Goal: Contribute content: Contribute content

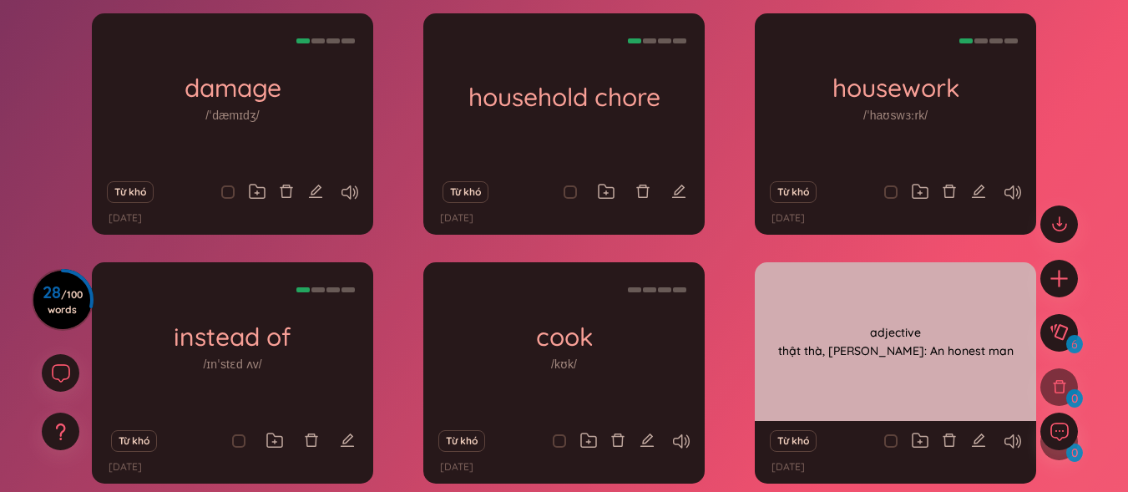
scroll to position [334, 0]
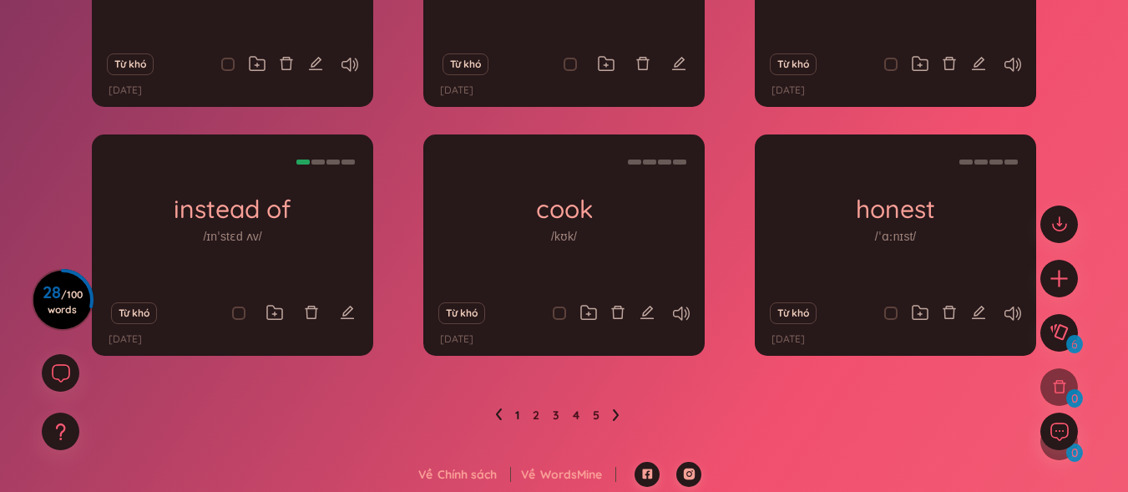
click at [499, 417] on icon at bounding box center [499, 414] width 6 height 12
click at [616, 414] on icon at bounding box center [616, 415] width 6 height 12
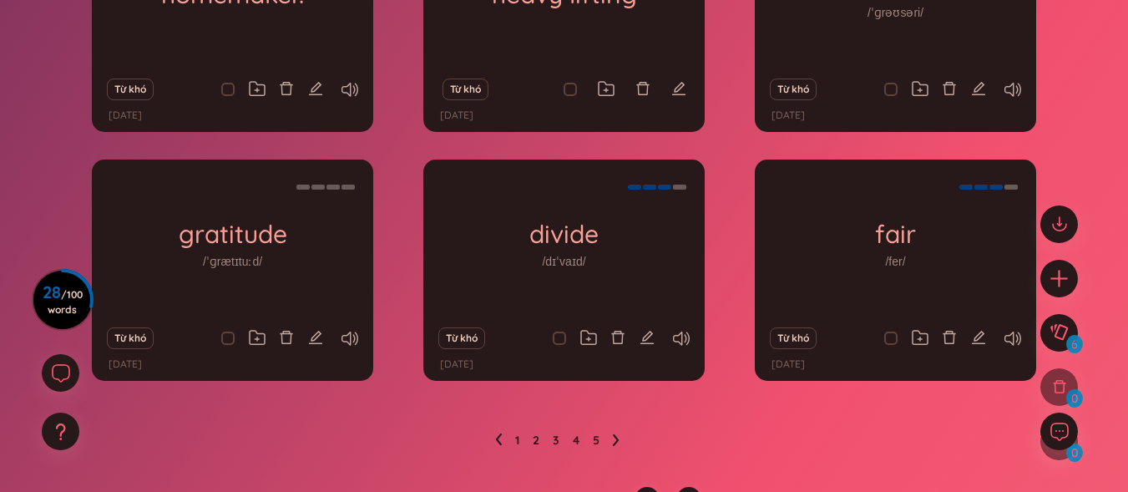
scroll to position [337, 0]
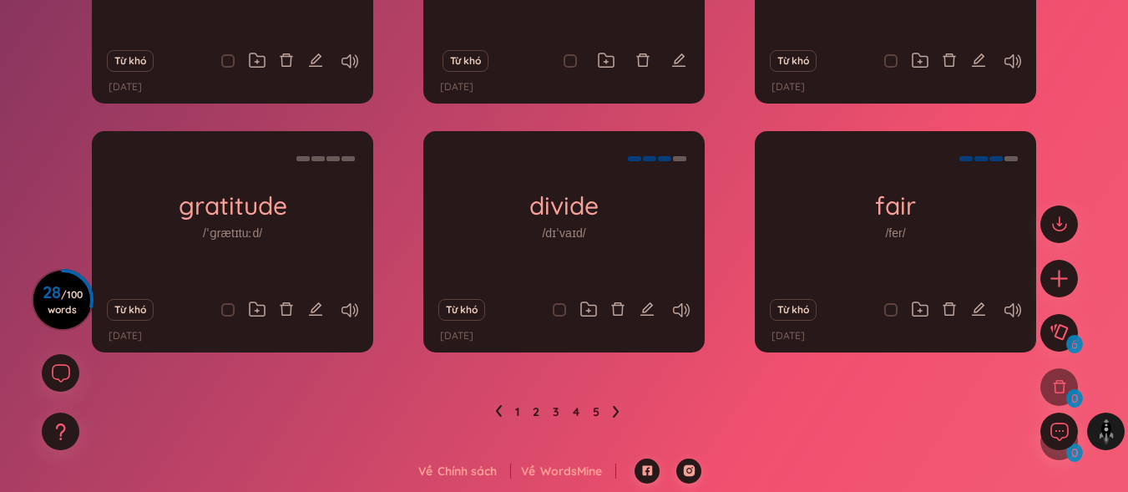
click at [614, 412] on icon at bounding box center [616, 411] width 7 height 13
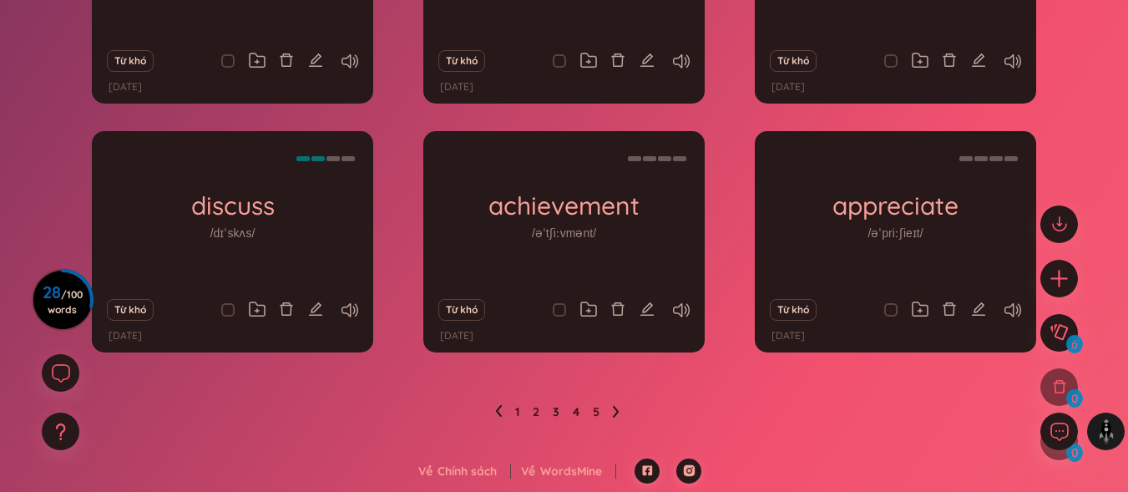
click at [614, 412] on icon at bounding box center [616, 411] width 7 height 13
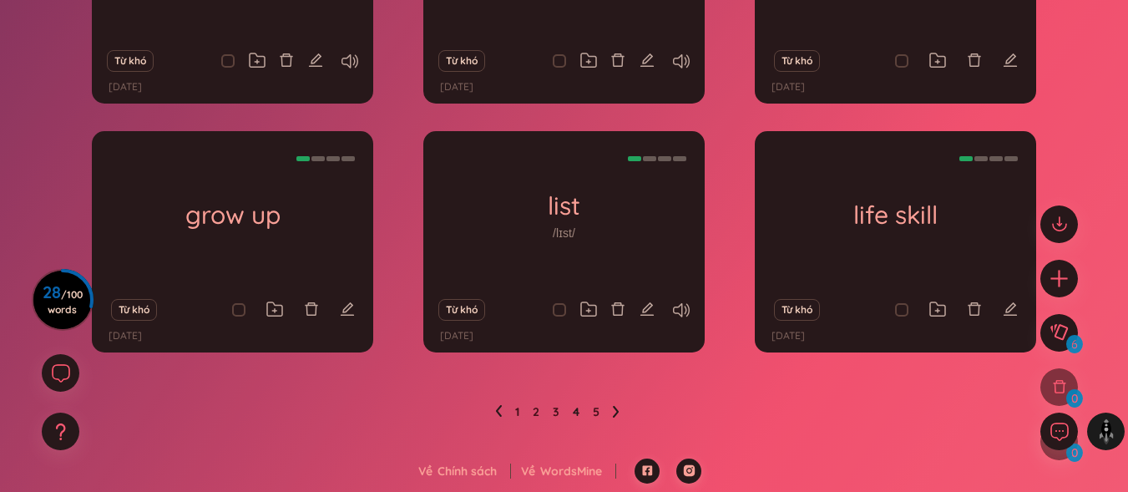
click at [614, 411] on icon at bounding box center [616, 411] width 7 height 13
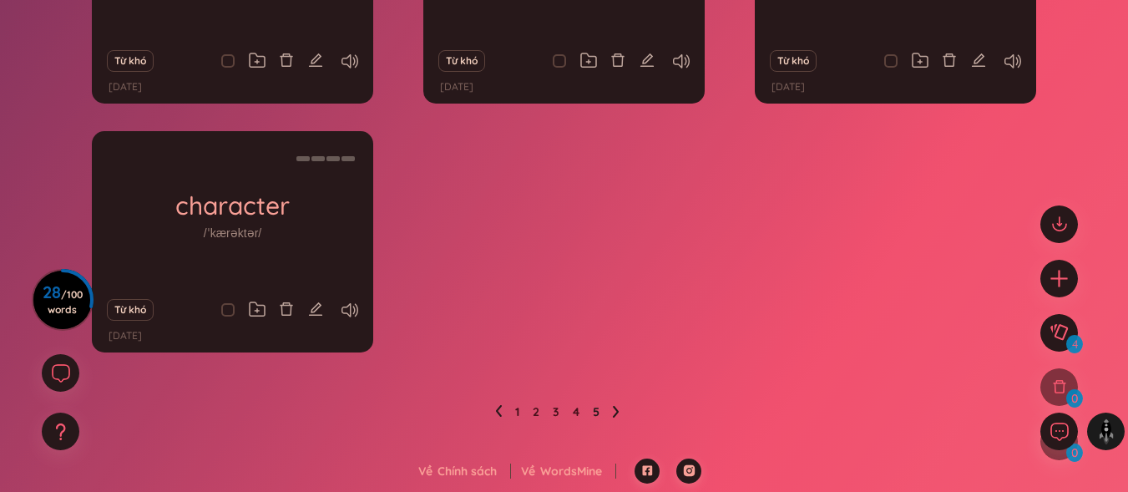
drag, startPoint x: 614, startPoint y: 411, endPoint x: 736, endPoint y: 334, distance: 144.8
click at [614, 410] on icon at bounding box center [616, 411] width 7 height 13
click at [1048, 273] on icon "plus" at bounding box center [1059, 277] width 23 height 23
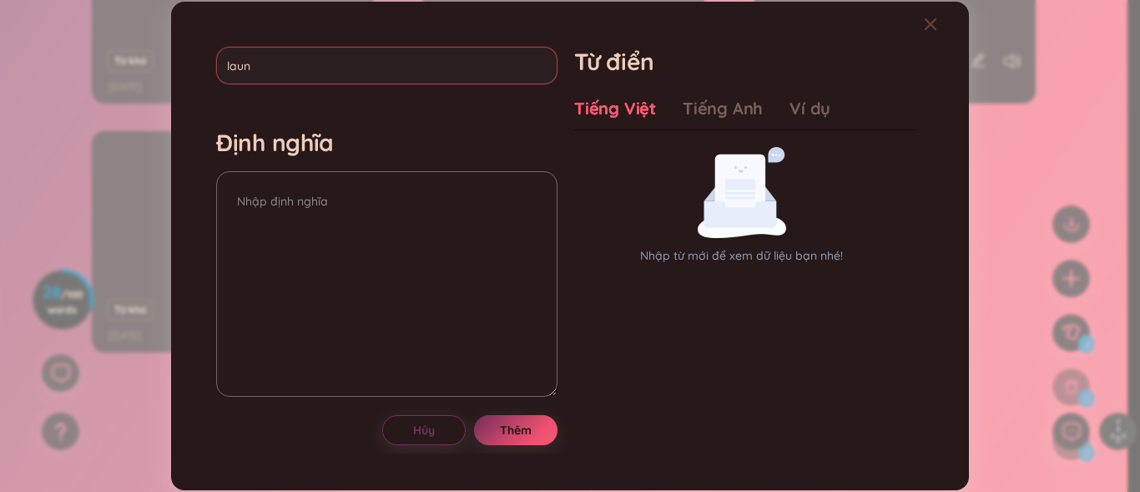
click at [448, 71] on input "laun" at bounding box center [386, 66] width 341 height 38
type input "laundry"
click at [285, 275] on textarea at bounding box center [386, 283] width 341 height 225
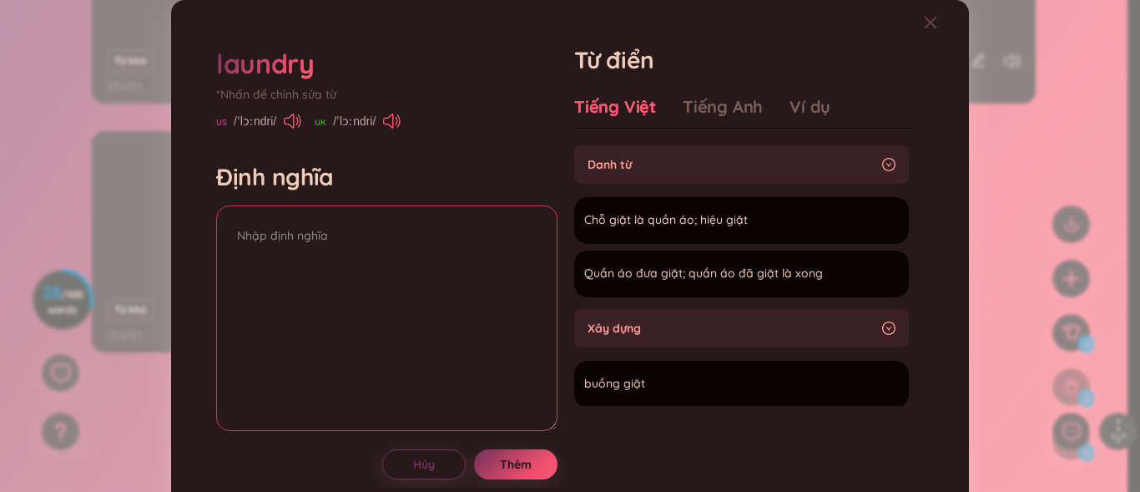
click at [285, 275] on textarea at bounding box center [386, 317] width 341 height 225
click at [282, 239] on textarea "quần áo đồ giặt là" at bounding box center [386, 317] width 341 height 225
click at [276, 232] on textarea "quần áo đồ giặt là" at bounding box center [386, 317] width 341 height 225
click at [278, 235] on textarea "quần áo đồ giặt là" at bounding box center [386, 317] width 341 height 225
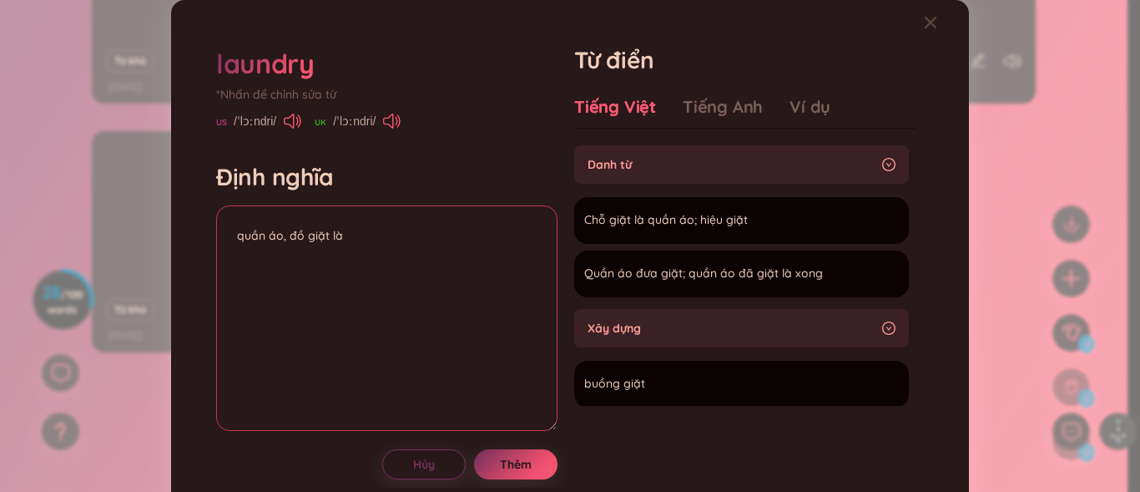
click at [232, 240] on textarea "quần áo, đồ giặt là" at bounding box center [386, 317] width 341 height 225
click at [361, 252] on textarea "noun quần áo, đồ giặt là" at bounding box center [386, 317] width 341 height 225
click at [545, 94] on div "*Nhấn để chỉnh sửa từ" at bounding box center [386, 94] width 341 height 18
click at [790, 117] on div "Ví dụ" at bounding box center [810, 106] width 41 height 23
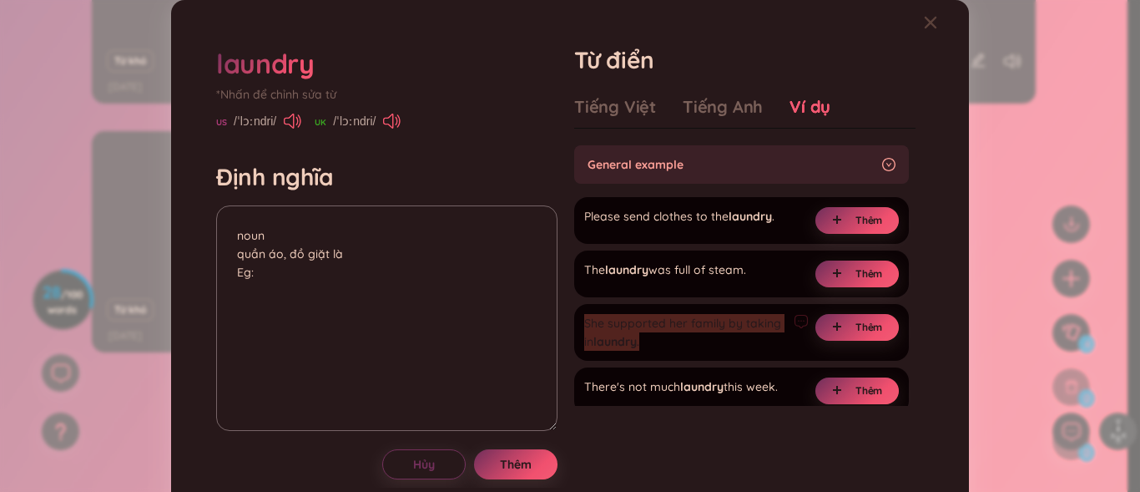
drag, startPoint x: 578, startPoint y: 321, endPoint x: 678, endPoint y: 352, distance: 105.1
click at [678, 352] on div "She supported her family by taking in laundry . Thêm" at bounding box center [741, 332] width 335 height 57
copy div "She supported her family by taking in laundry ."
click at [832, 223] on icon "plus" at bounding box center [837, 220] width 10 height 10
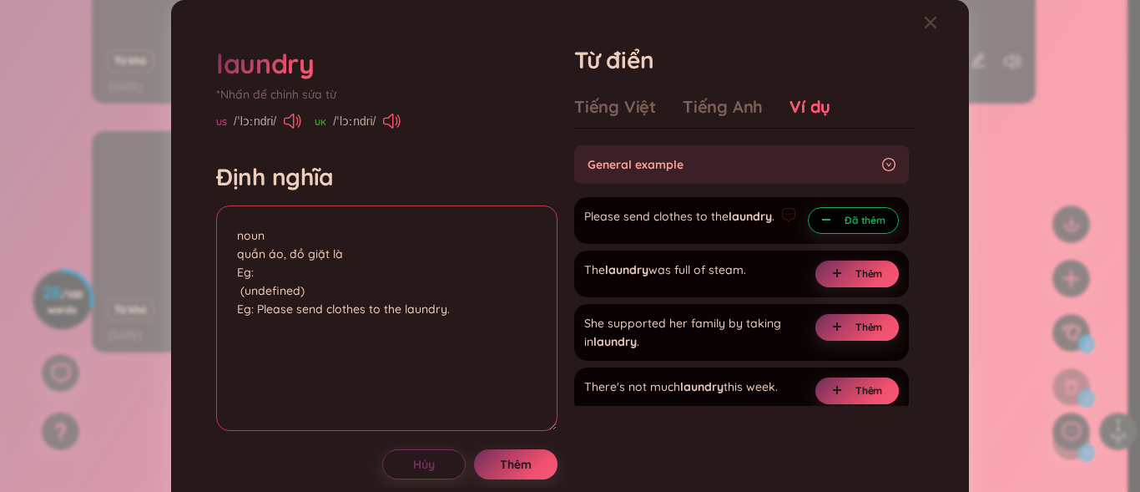
click at [339, 287] on textarea "noun quần áo, đồ giặt là Eg: (undefined) Eg: Please send clothes to the laundry." at bounding box center [386, 317] width 341 height 225
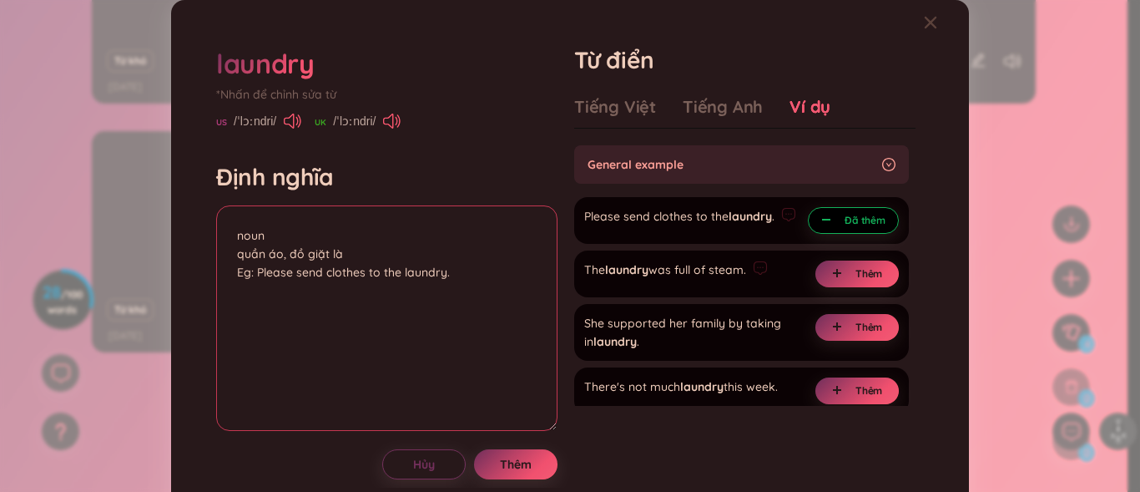
drag, startPoint x: 244, startPoint y: 276, endPoint x: 580, endPoint y: 285, distance: 336.5
click at [580, 285] on div "laundry *Nhấn để chỉnh sửa từ [GEOGRAPHIC_DATA] /ˈlɔːndri/ [GEOGRAPHIC_DATA] /ˈ…" at bounding box center [570, 262] width 725 height 451
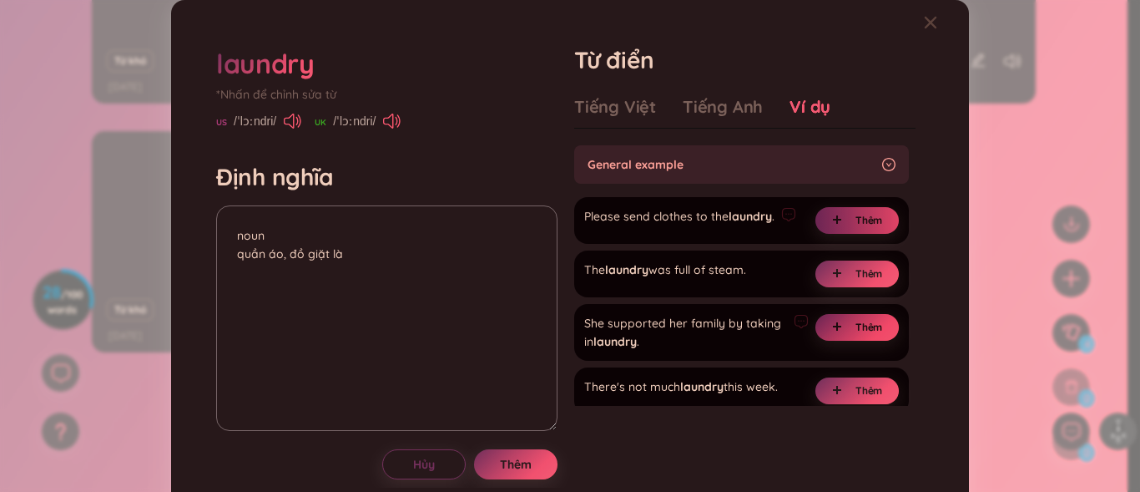
click at [816, 327] on button "Thêm" at bounding box center [857, 327] width 83 height 27
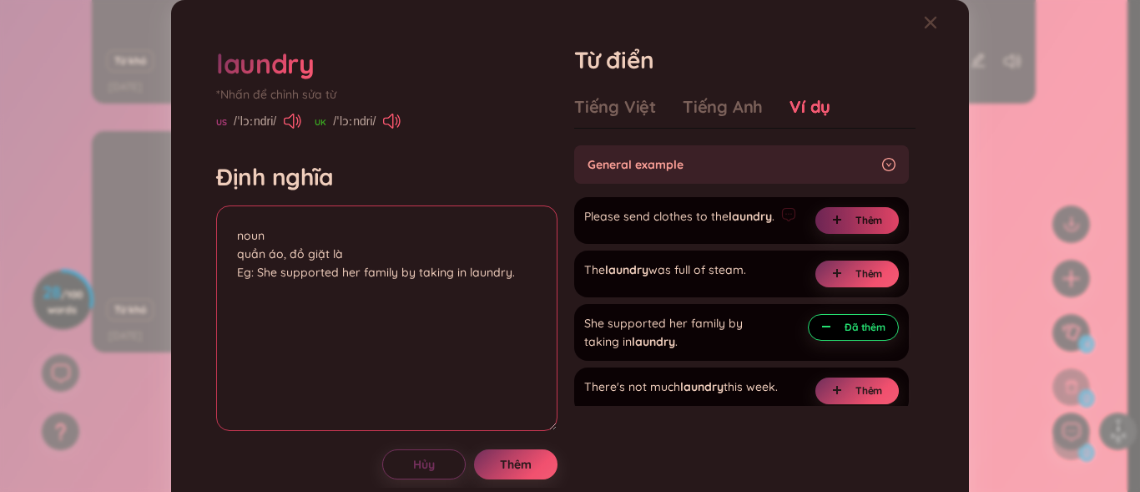
click at [424, 310] on textarea "noun quần áo, đồ giặt là Eg: She supported her family by taking in laundry." at bounding box center [386, 317] width 341 height 225
click at [414, 276] on textarea "noun quần áo, đồ giặt là Eg: She supported her family by taking in laundry. (" at bounding box center [386, 317] width 341 height 225
click at [513, 280] on textarea "noun quần áo, đồ giặt là Eg: She supported her family by 'taking in laundry. (" at bounding box center [386, 317] width 341 height 225
click at [464, 297] on textarea "noun quần áo, đồ giặt là Eg: She supported her family by 'taking in laundry.' (" at bounding box center [386, 317] width 341 height 225
drag, startPoint x: 417, startPoint y: 275, endPoint x: 513, endPoint y: 272, distance: 96.1
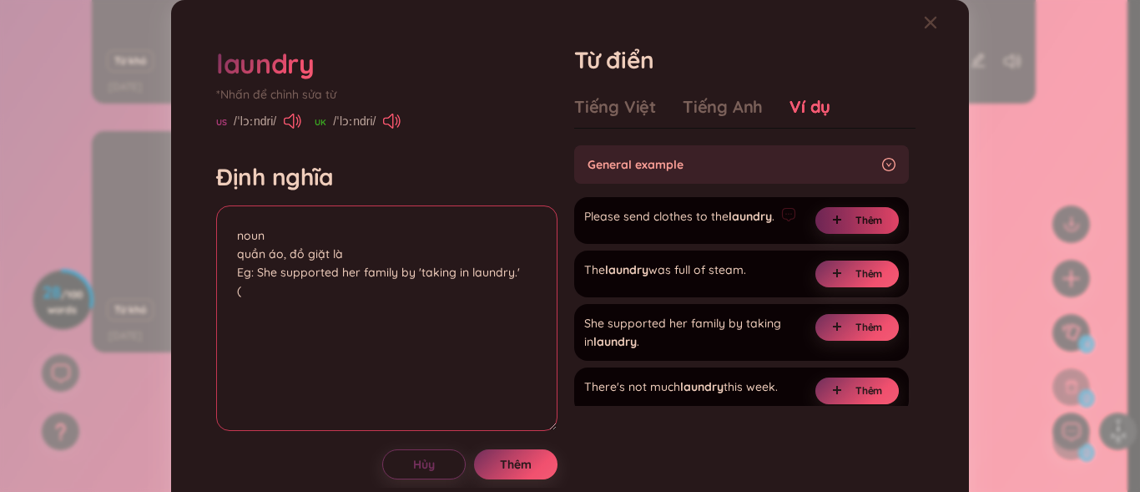
click at [513, 272] on textarea "noun quần áo, đồ giặt là Eg: She supported her family by 'taking in laundry.' (" at bounding box center [386, 317] width 341 height 225
click at [249, 290] on textarea "noun quần áo, đồ giặt là Eg: She supported her family by 'taking in laundry.' (" at bounding box center [386, 317] width 341 height 225
paste textarea "taking in laundry.'"
click at [239, 298] on textarea "noun quần áo, đồ giặt là Eg: She supported her family by 'taking in laundry.' (…" at bounding box center [386, 317] width 341 height 225
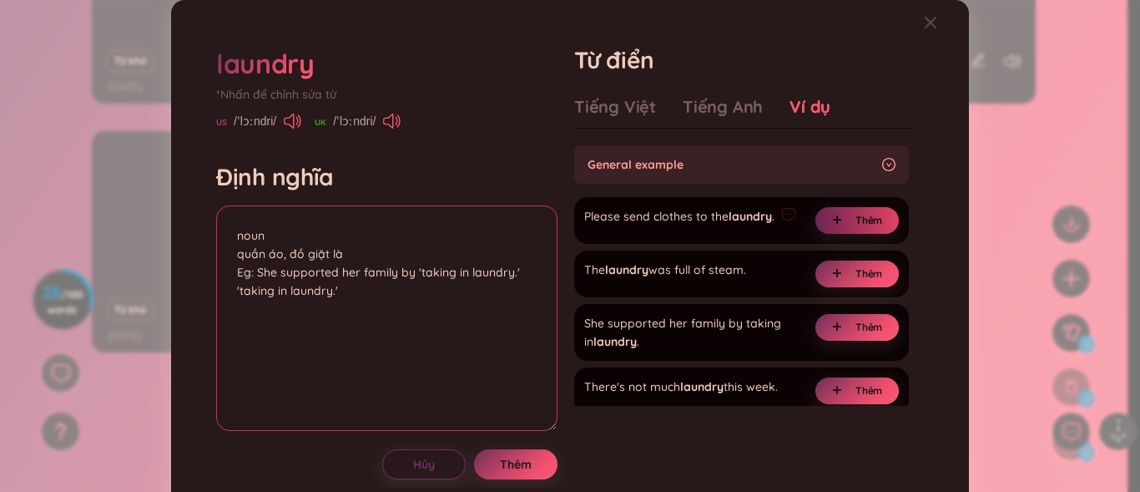
click at [351, 300] on textarea "noun quần áo, đồ giặt là Eg: She supported her family by 'taking in laundry.' '…" at bounding box center [386, 317] width 341 height 225
paste textarea "nhận quần áo của người khác về giặt (thường là để kiếm tiền)."
click at [345, 295] on textarea "noun quần áo, đồ giặt là Eg: She supported her family by 'taking in laundry.' '…" at bounding box center [386, 317] width 341 height 225
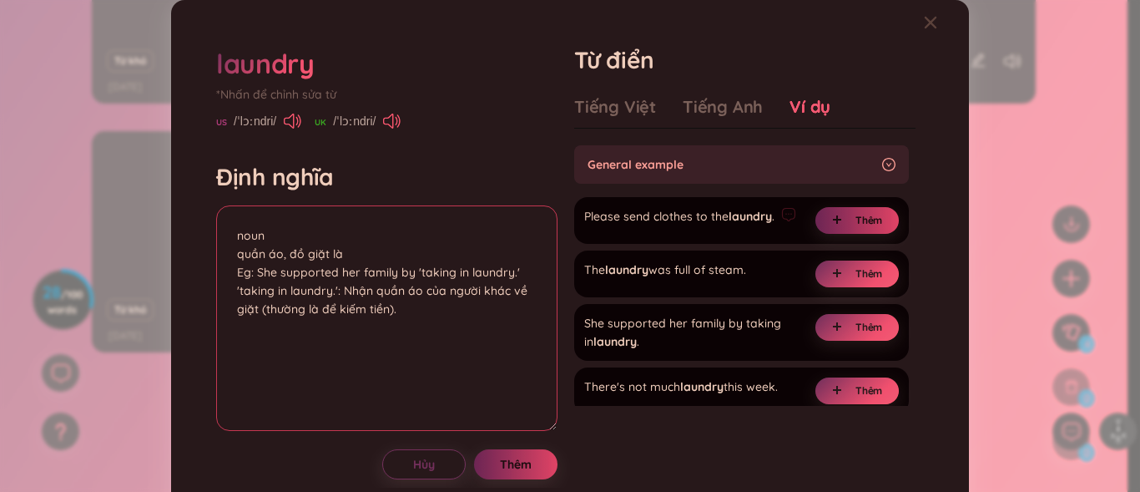
type textarea "noun quần áo, đồ giặt là Eg: She supported her family by 'taking in laundry.' '…"
click at [518, 452] on button "Thêm" at bounding box center [515, 464] width 83 height 30
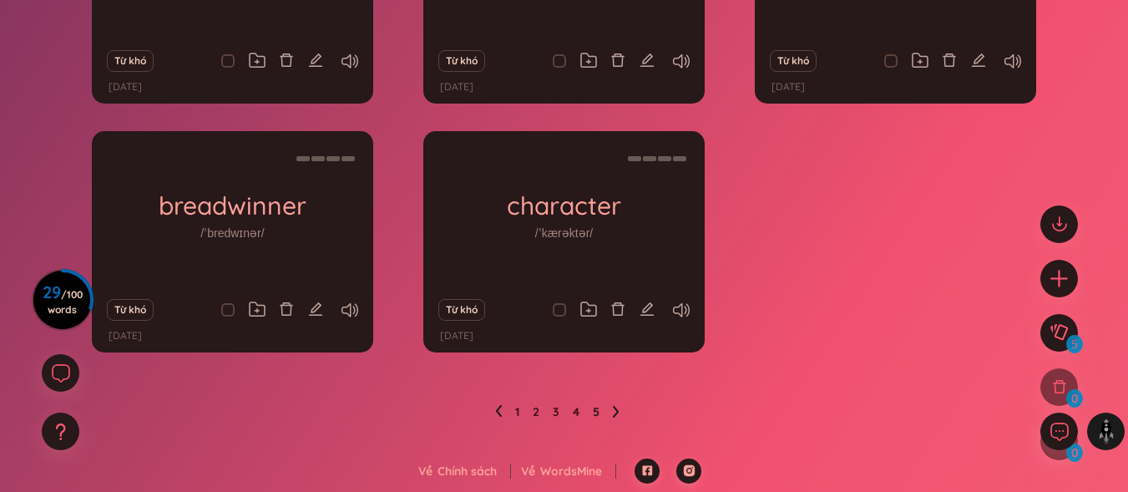
click at [495, 417] on icon at bounding box center [498, 411] width 7 height 13
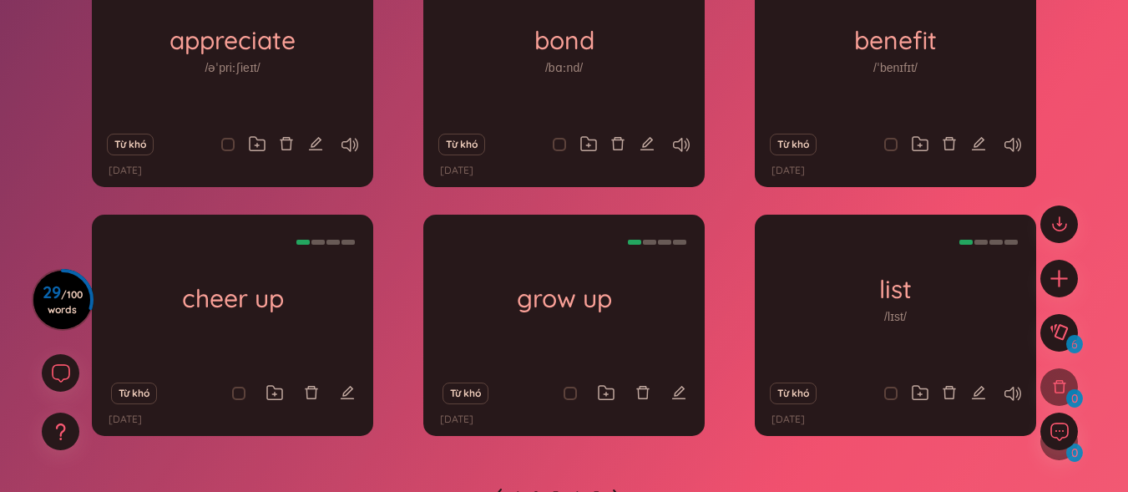
scroll to position [170, 0]
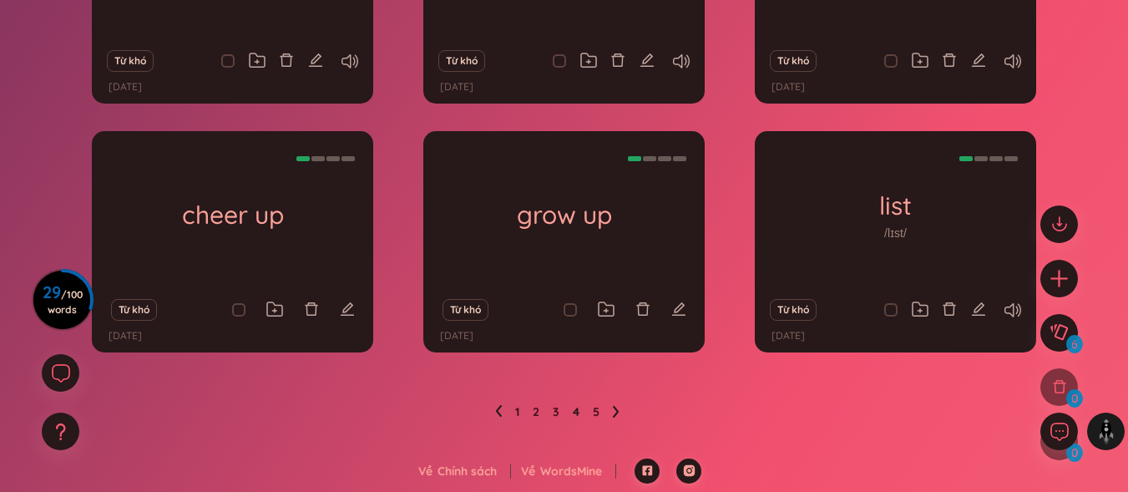
click at [499, 414] on icon at bounding box center [499, 411] width 6 height 12
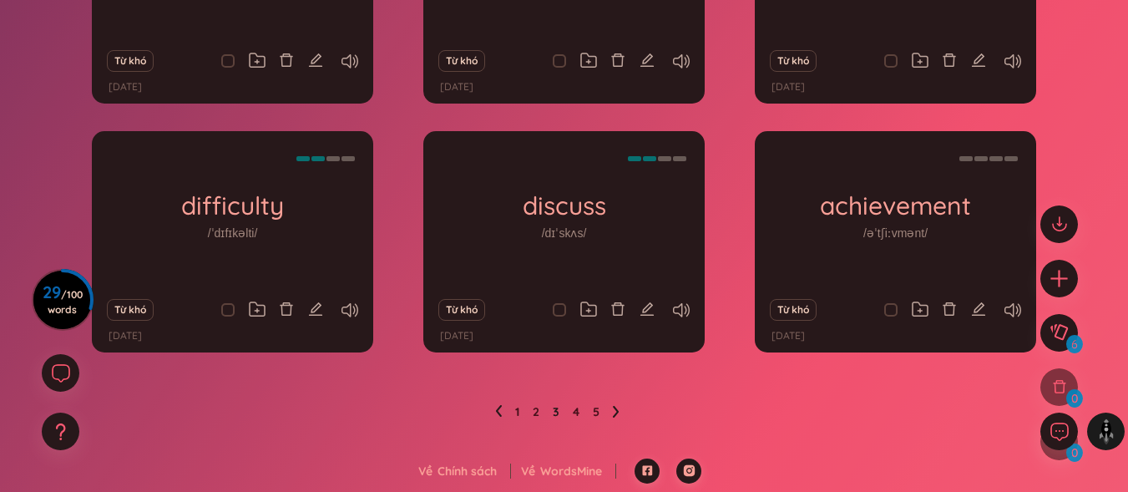
click at [501, 418] on li at bounding box center [498, 411] width 7 height 27
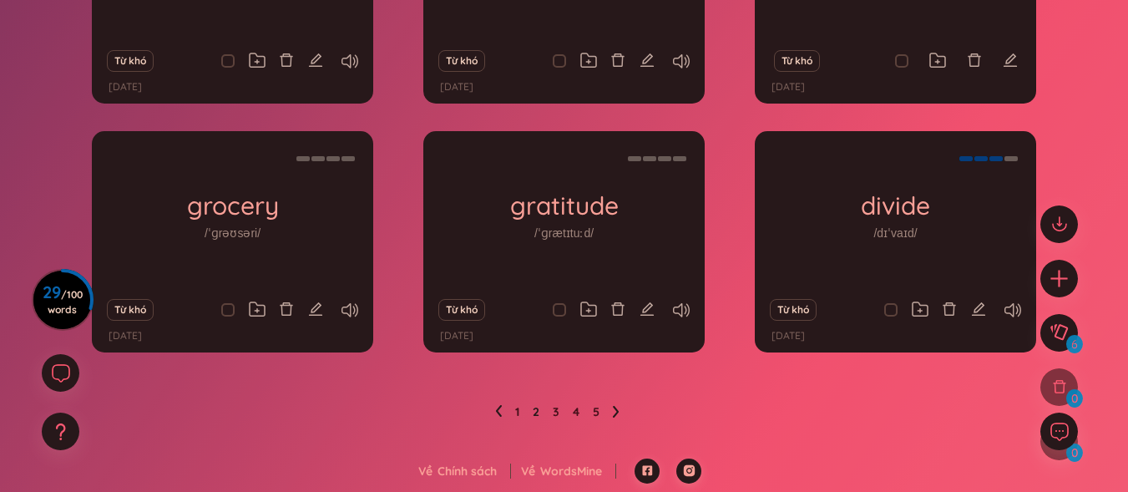
scroll to position [254, 0]
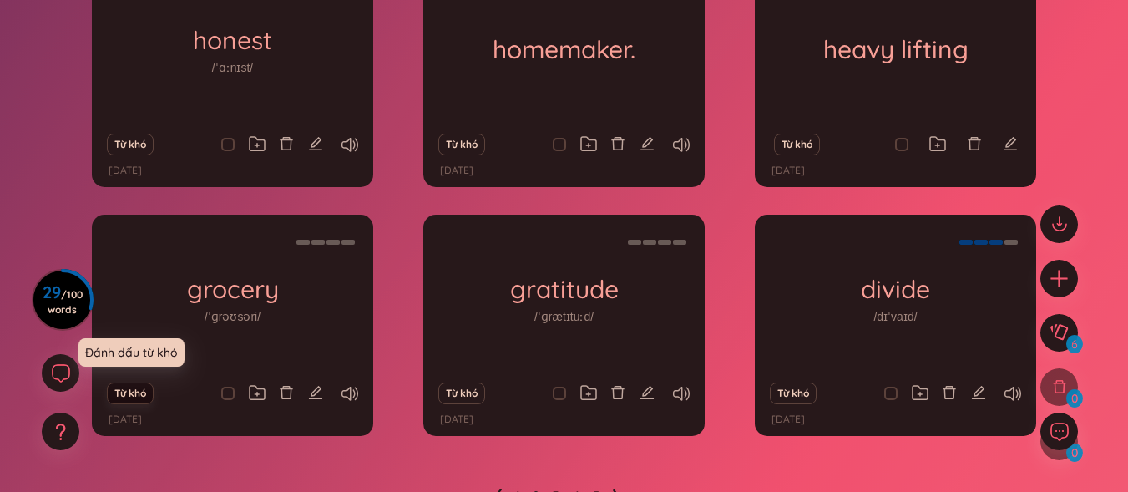
click at [136, 389] on button "Từ khó" at bounding box center [130, 393] width 46 height 22
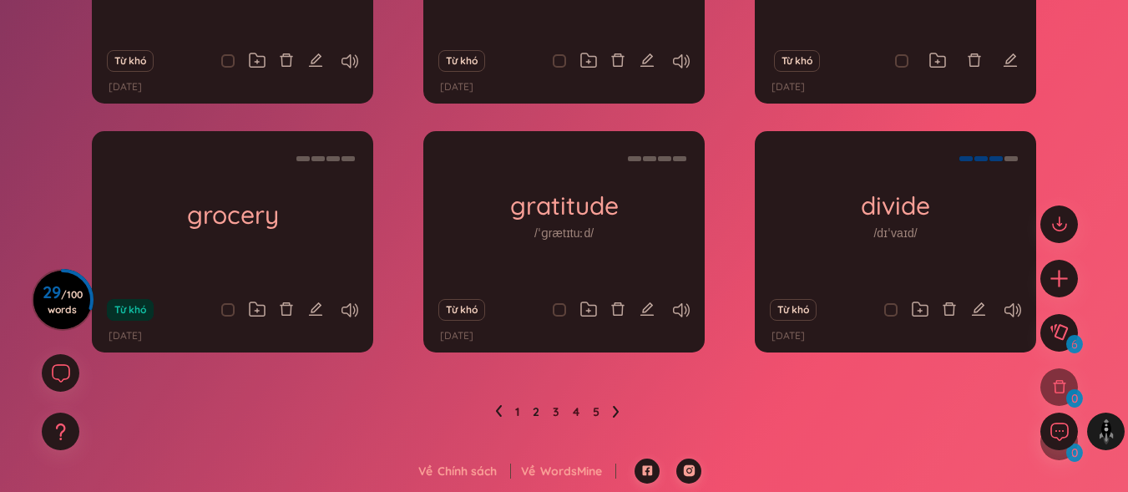
click at [614, 413] on icon at bounding box center [616, 411] width 7 height 13
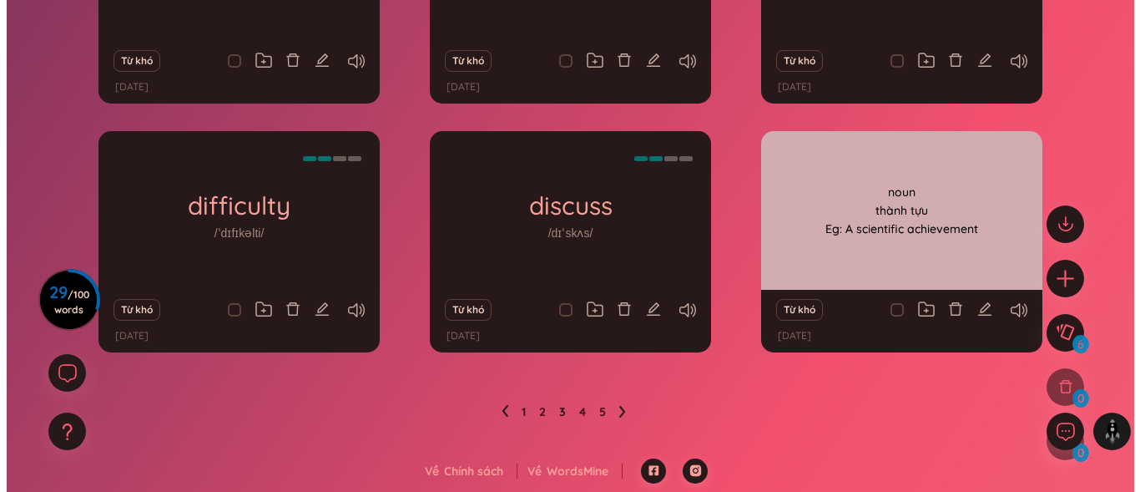
scroll to position [170, 0]
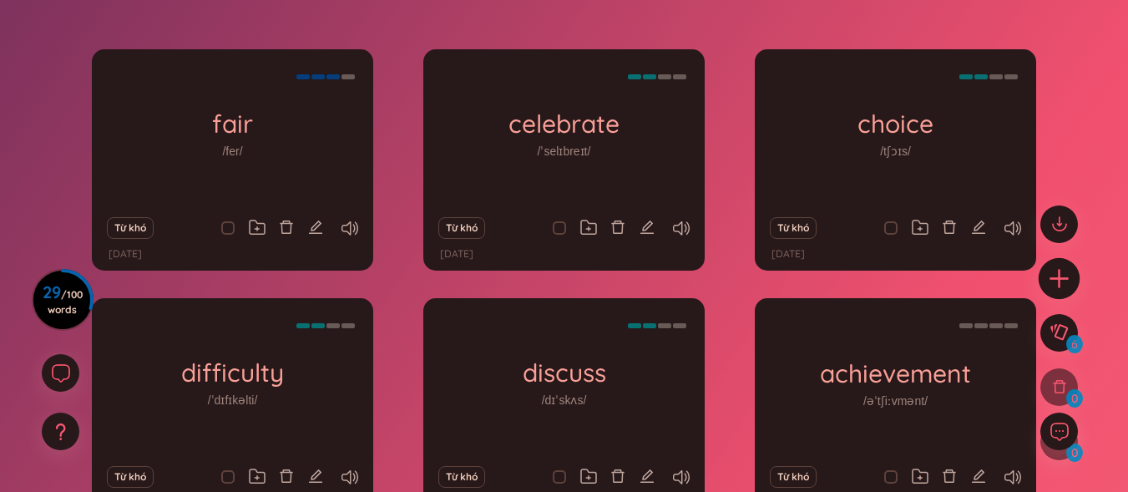
click at [1060, 277] on icon "plus" at bounding box center [1059, 277] width 23 height 23
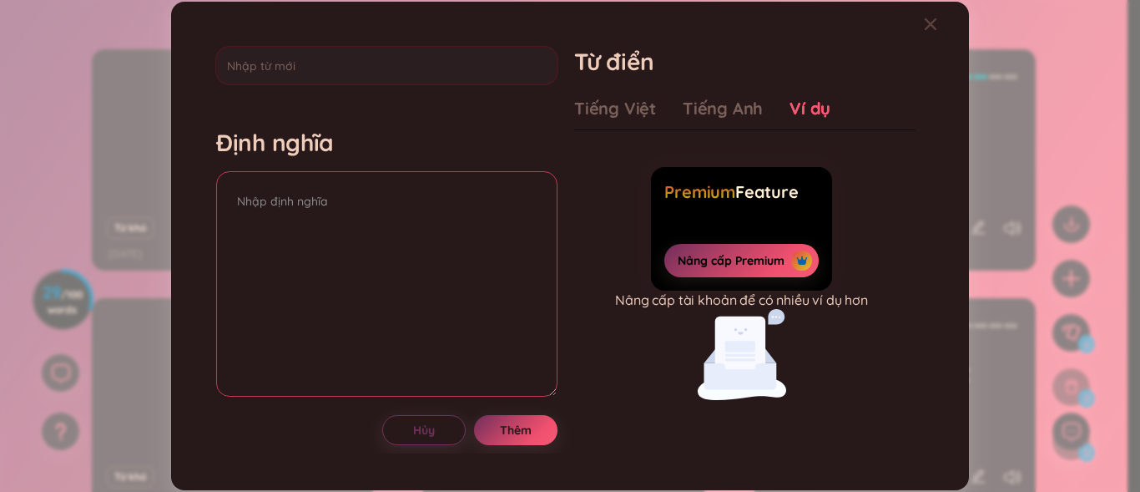
click at [438, 269] on textarea at bounding box center [386, 283] width 341 height 225
type textarea "l"
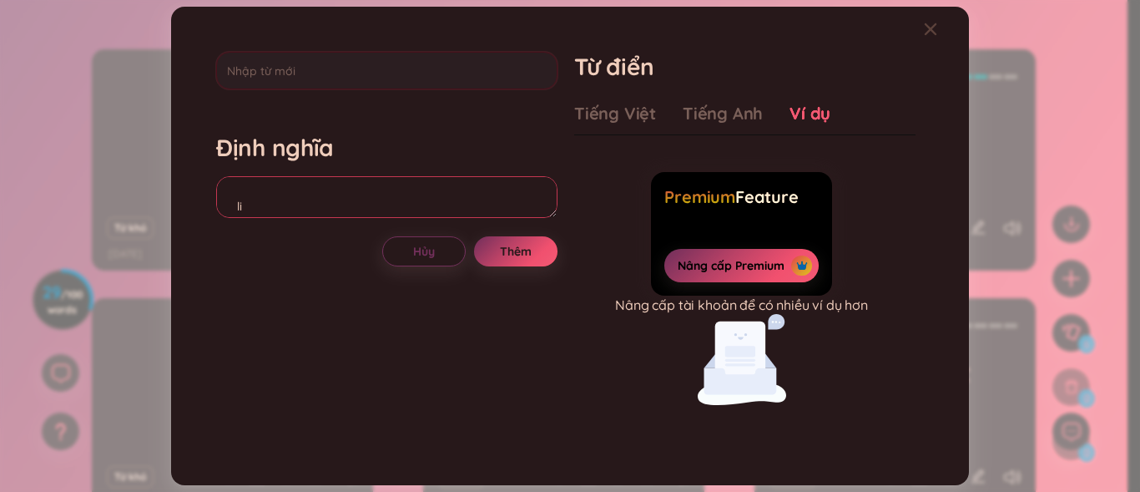
type textarea "l"
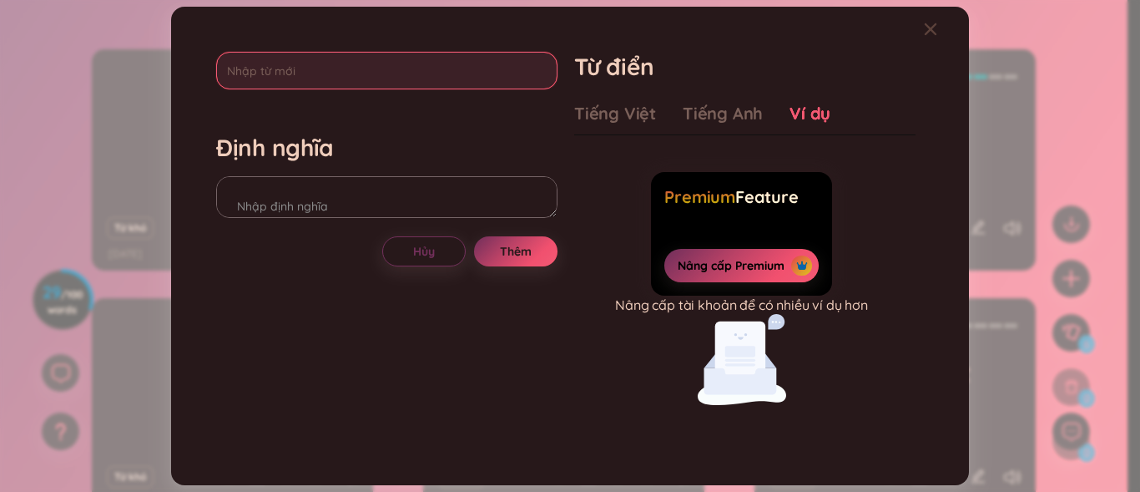
click at [326, 65] on input "text" at bounding box center [386, 71] width 341 height 38
type input "l"
type input "life skill"
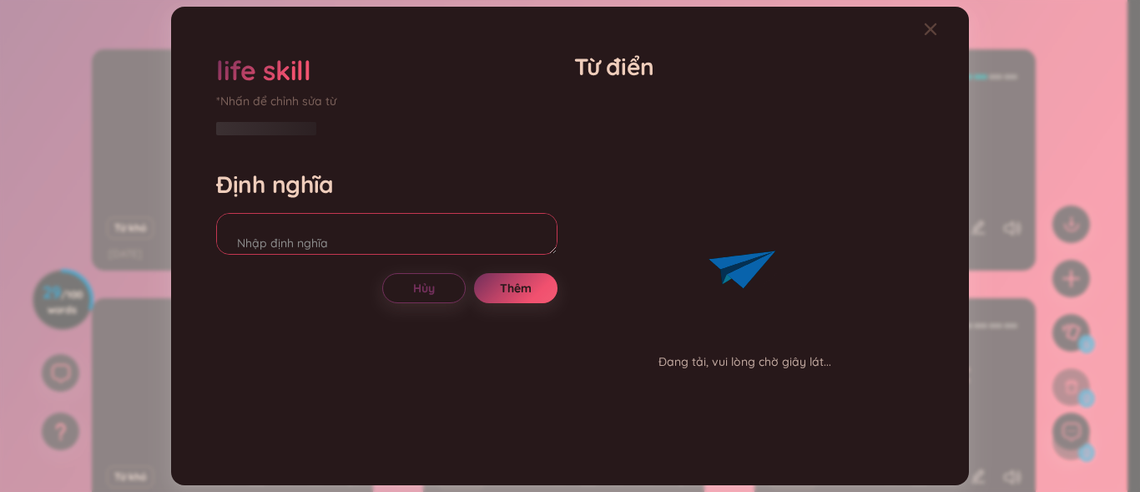
click at [397, 200] on div "Định nghĩa" at bounding box center [386, 214] width 341 height 90
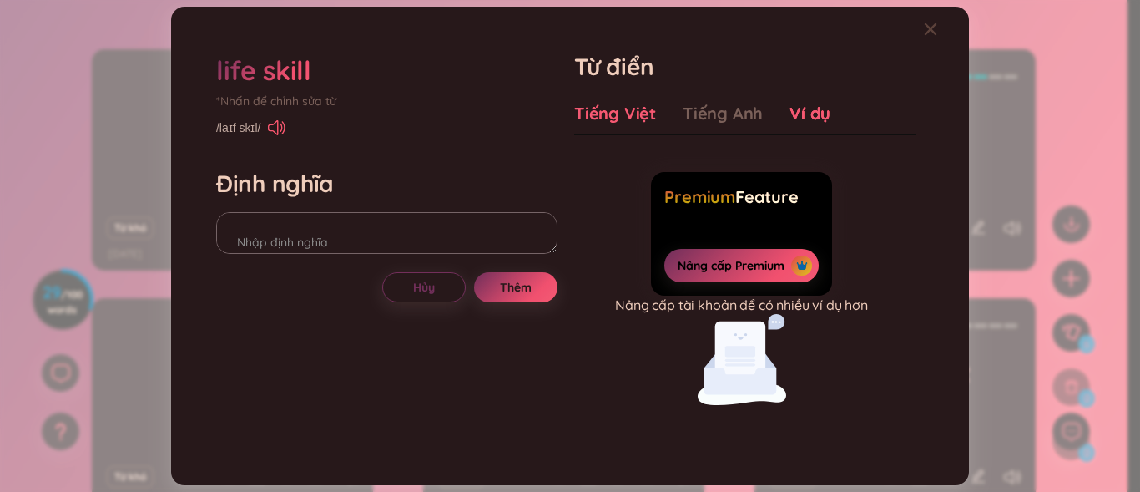
click at [597, 105] on div "Tiếng Việt" at bounding box center [615, 113] width 82 height 23
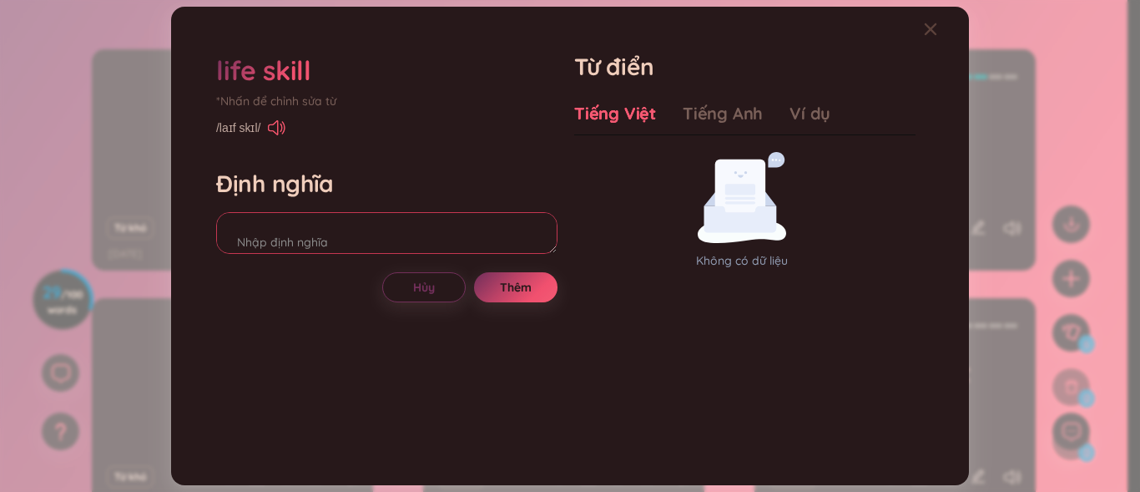
click at [283, 240] on textarea at bounding box center [386, 233] width 341 height 42
click at [331, 236] on textarea "noun kĩ năng sống" at bounding box center [386, 233] width 341 height 42
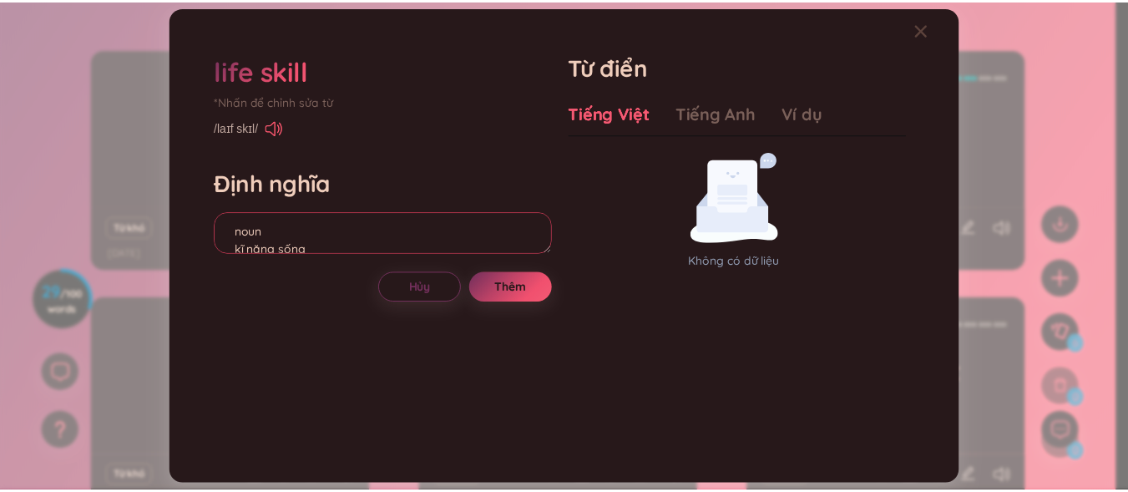
scroll to position [0, 0]
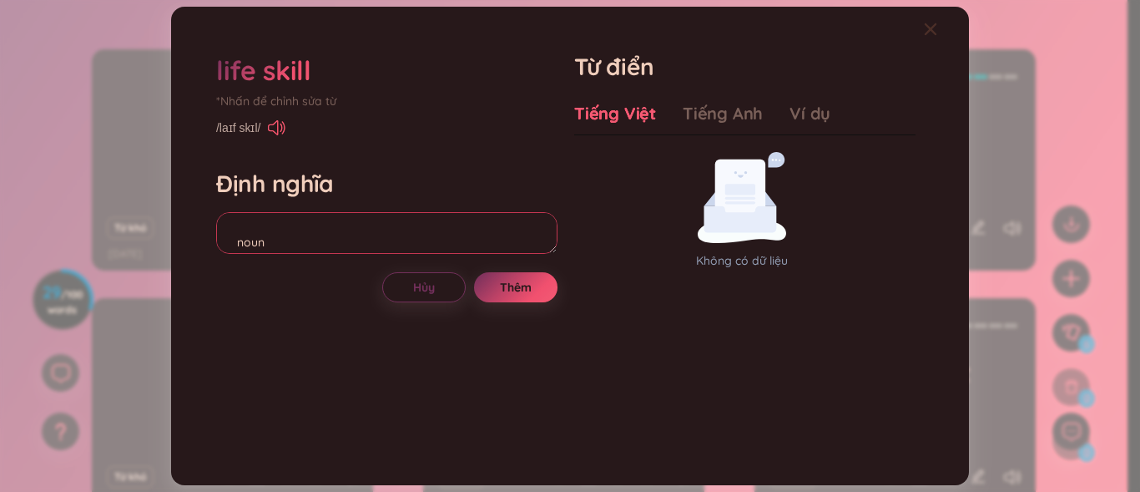
type textarea "noun kĩ năng sống Eg:"
click at [936, 24] on icon "Close" at bounding box center [931, 29] width 12 height 12
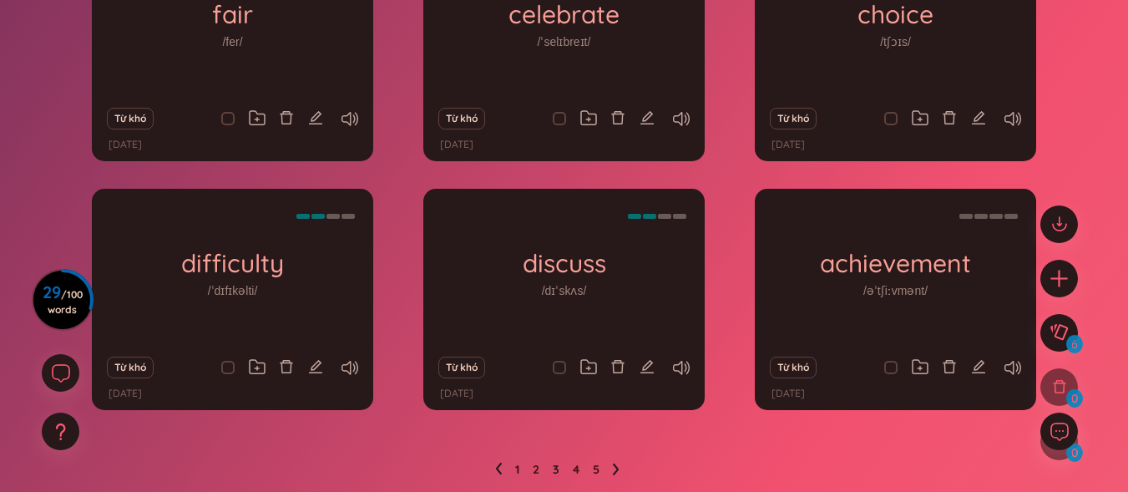
scroll to position [337, 0]
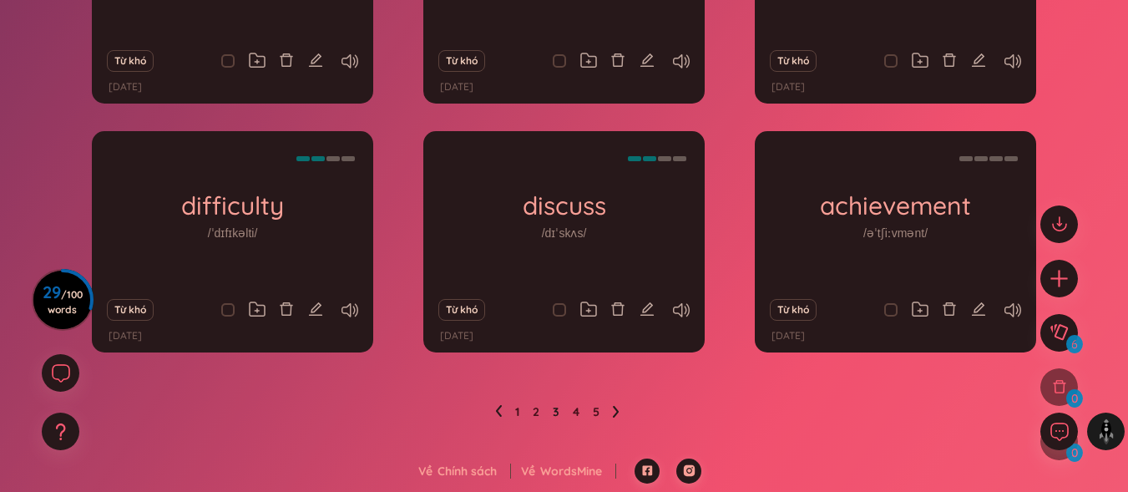
click at [513, 407] on ul "1 2 3 4 5" at bounding box center [564, 411] width 138 height 27
click at [518, 412] on link "1" at bounding box center [517, 411] width 4 height 25
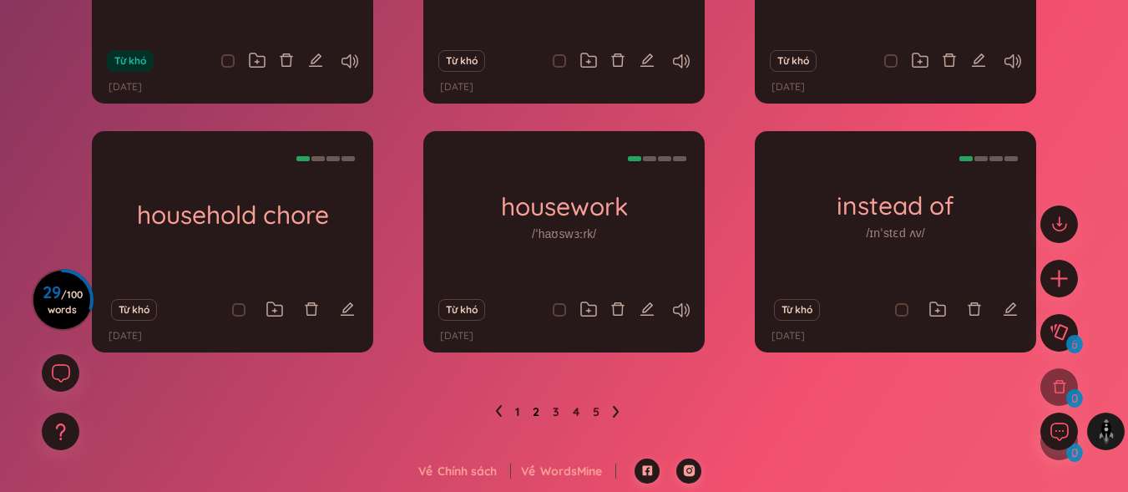
click at [538, 410] on link "2" at bounding box center [536, 411] width 7 height 25
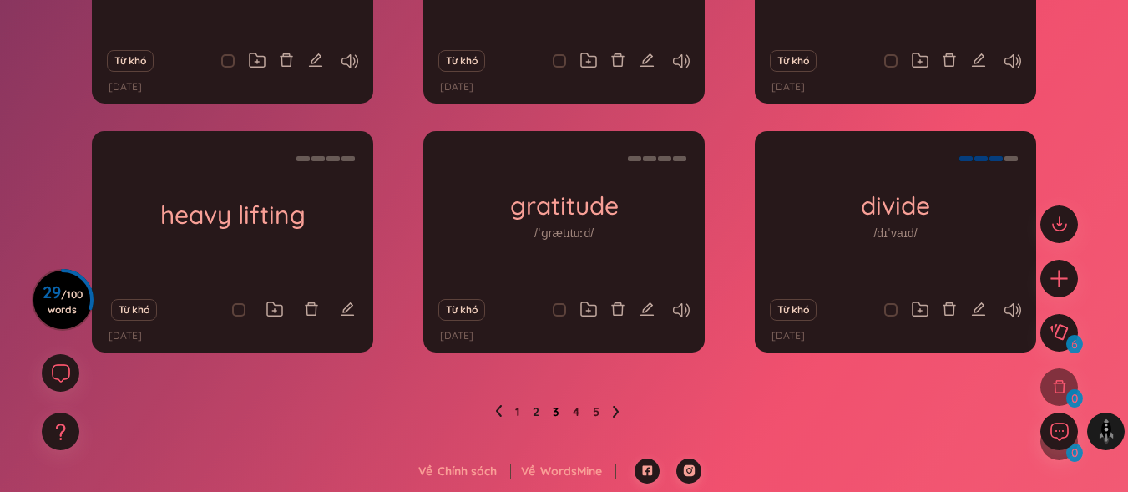
click at [553, 410] on link "3" at bounding box center [556, 411] width 7 height 25
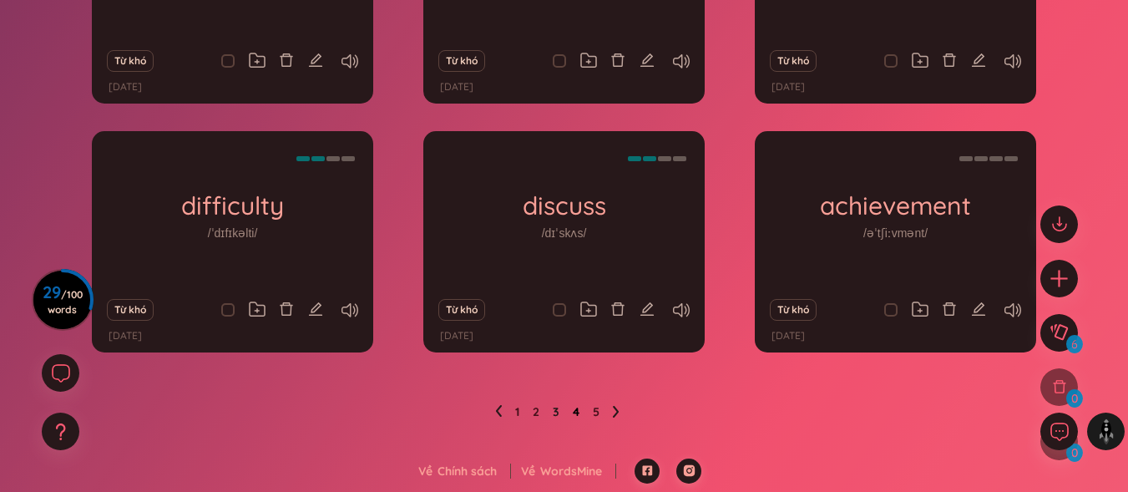
click at [578, 409] on link "4" at bounding box center [576, 411] width 7 height 25
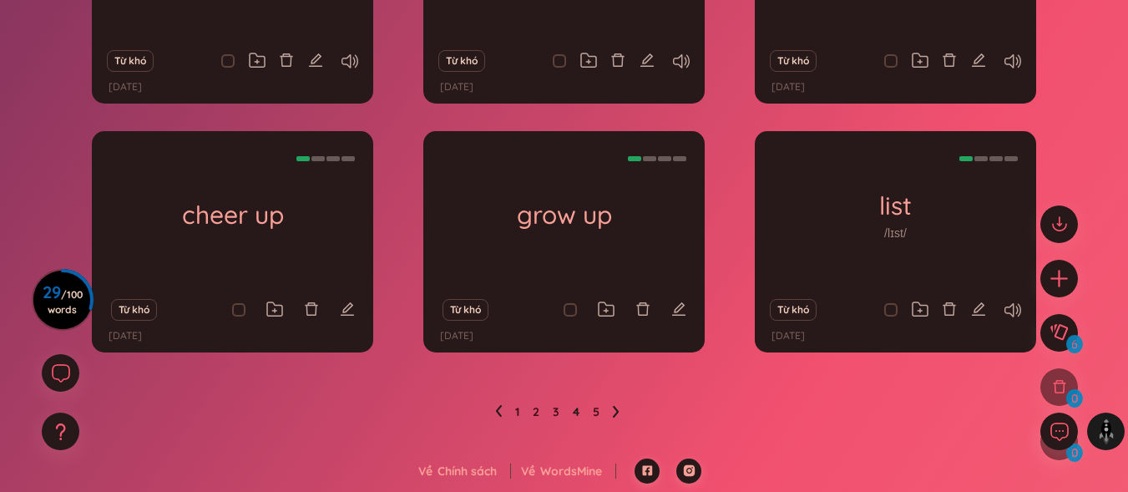
click at [588, 410] on ul "1 2 3 4 5" at bounding box center [564, 411] width 138 height 27
click at [592, 411] on ul "1 2 3 4 5" at bounding box center [564, 411] width 138 height 27
click at [595, 413] on link "5" at bounding box center [596, 411] width 7 height 25
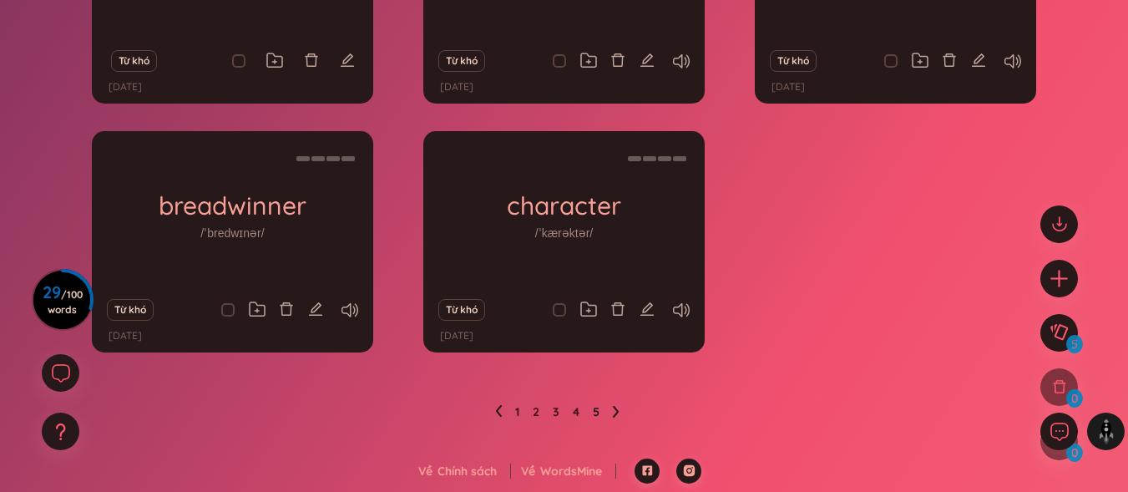
click at [501, 412] on ul "1 2 3 4 5" at bounding box center [564, 411] width 138 height 27
click at [495, 412] on icon at bounding box center [498, 411] width 7 height 13
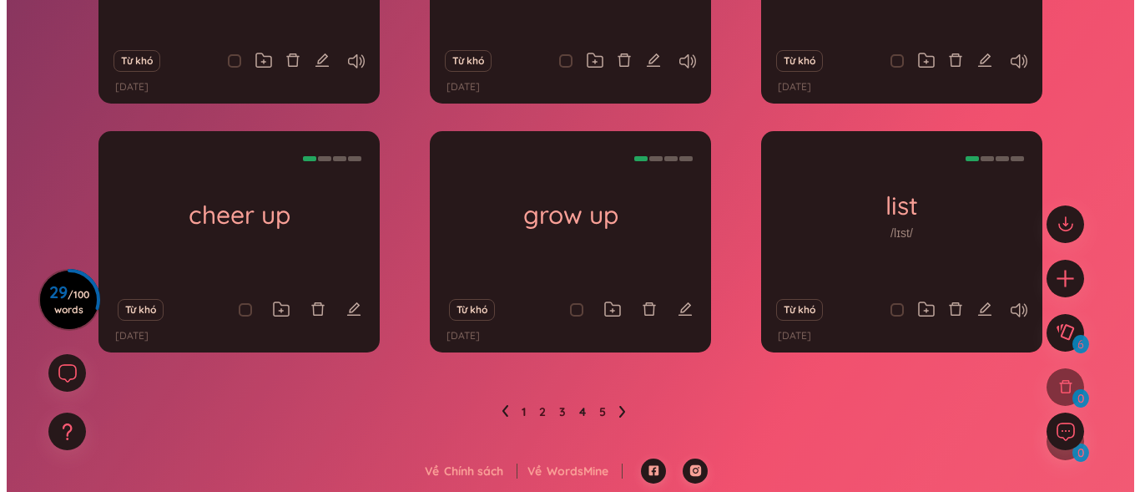
scroll to position [254, 0]
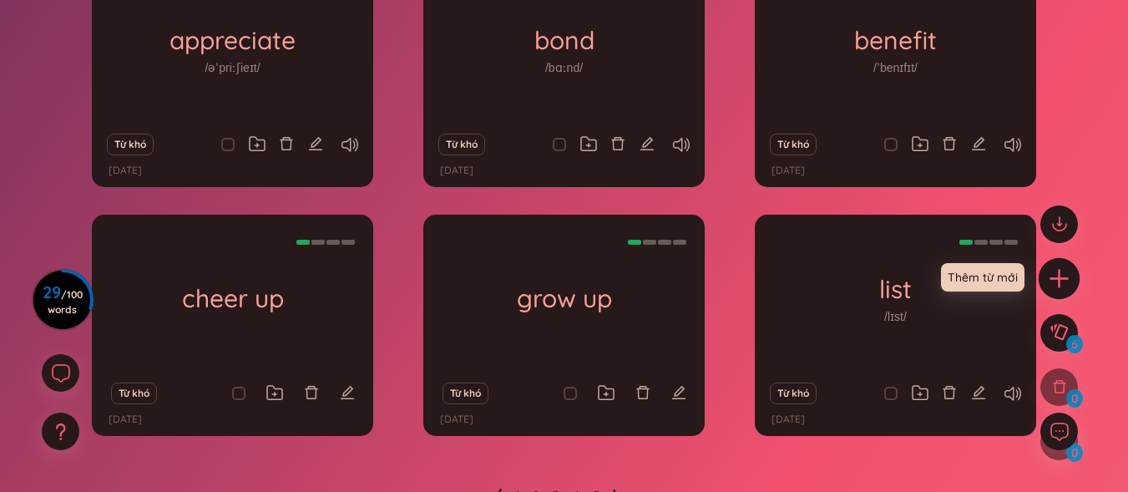
click at [1049, 279] on icon "plus" at bounding box center [1059, 277] width 23 height 23
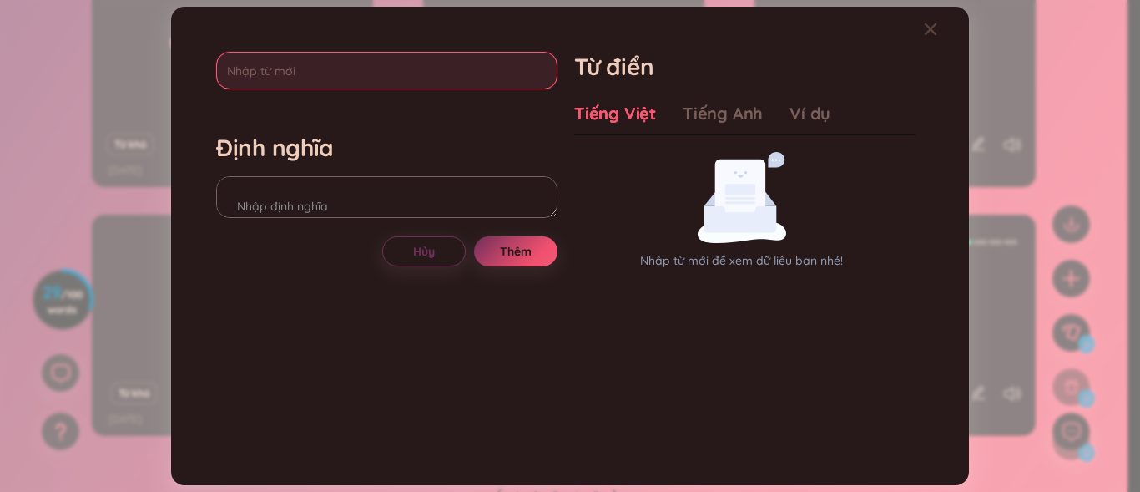
click at [346, 71] on input "text" at bounding box center [386, 71] width 341 height 38
type input "m"
type input "manage"
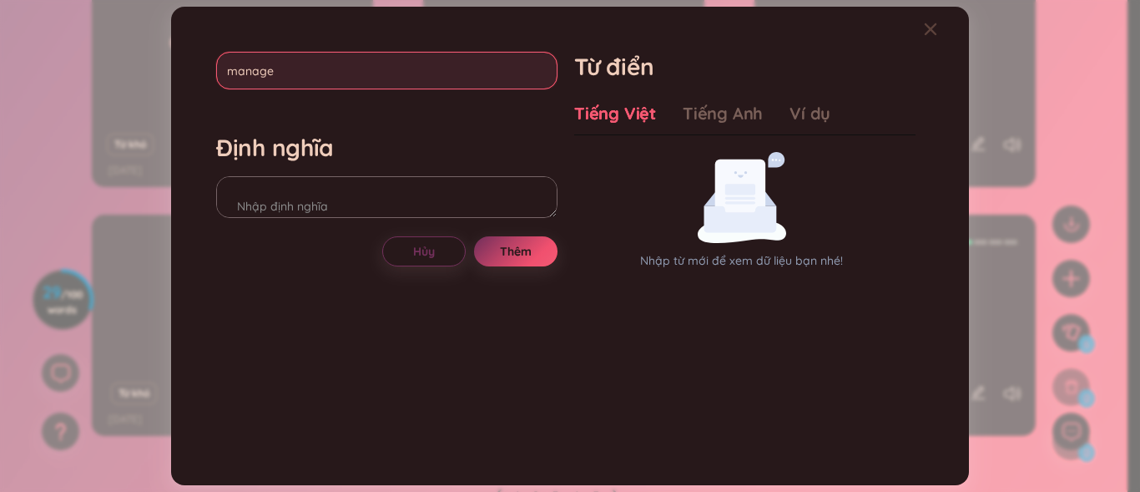
click at [260, 77] on input "manage" at bounding box center [386, 71] width 341 height 38
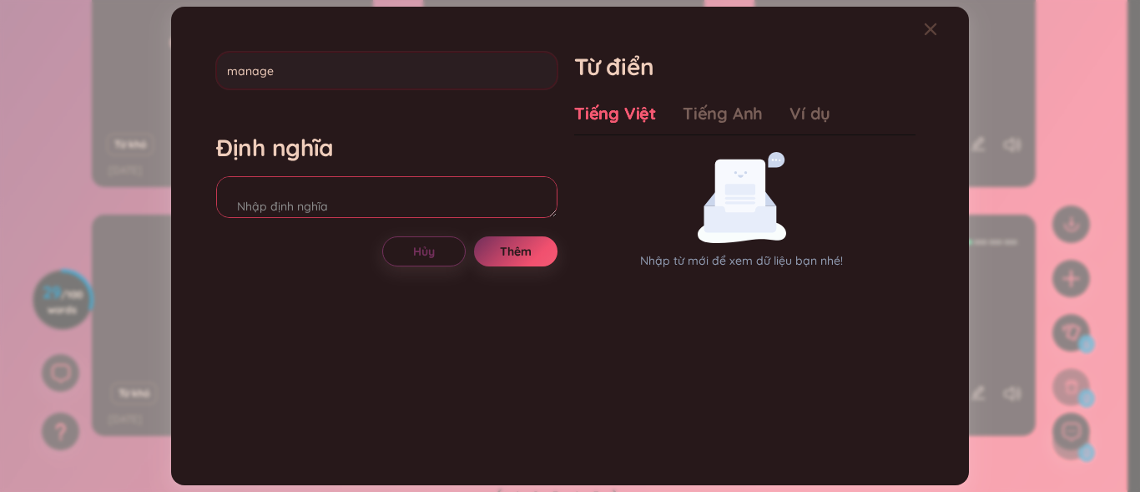
click at [250, 187] on div "Định nghĩa" at bounding box center [386, 178] width 341 height 90
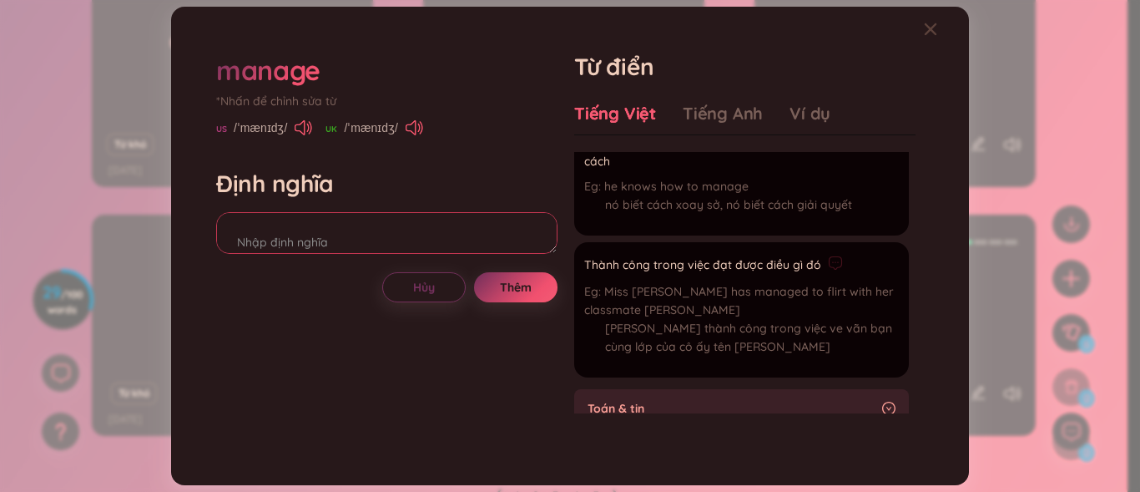
scroll to position [584, 0]
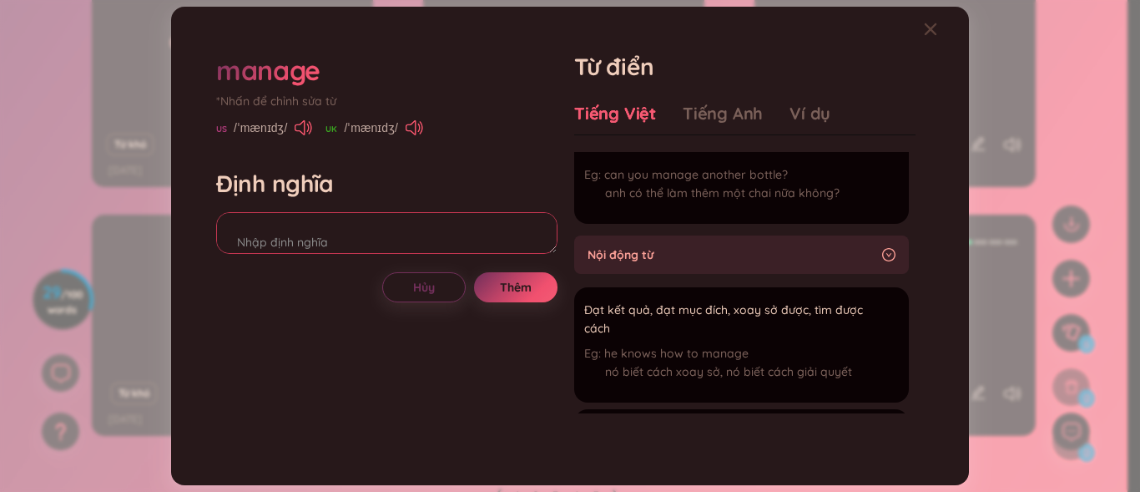
click at [322, 223] on textarea at bounding box center [386, 233] width 341 height 42
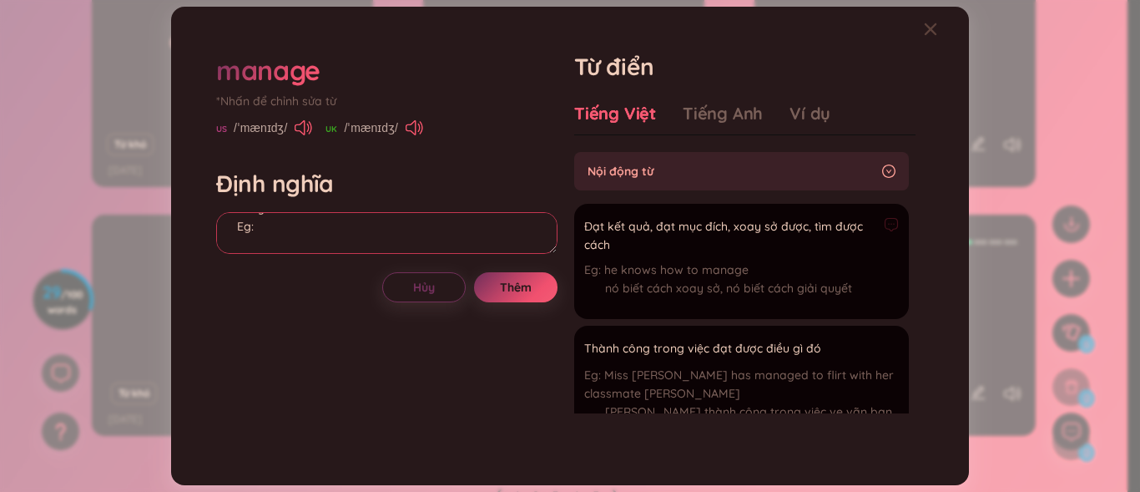
scroll to position [751, 0]
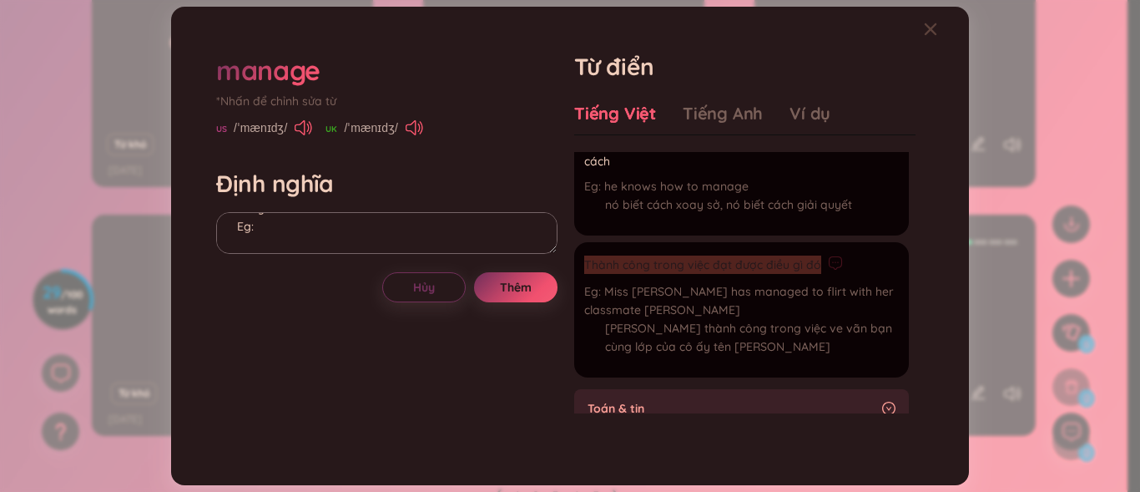
drag, startPoint x: 588, startPoint y: 263, endPoint x: 816, endPoint y: 250, distance: 228.2
click at [816, 250] on li "Thành công trong việc đạt được điều gì đó Miss [PERSON_NAME] has managed to fli…" at bounding box center [741, 309] width 335 height 135
copy span "Thành công trong việc đạt được điều gì đó"
paste textarea "Thành công trong việc đạt được điều gì đó"
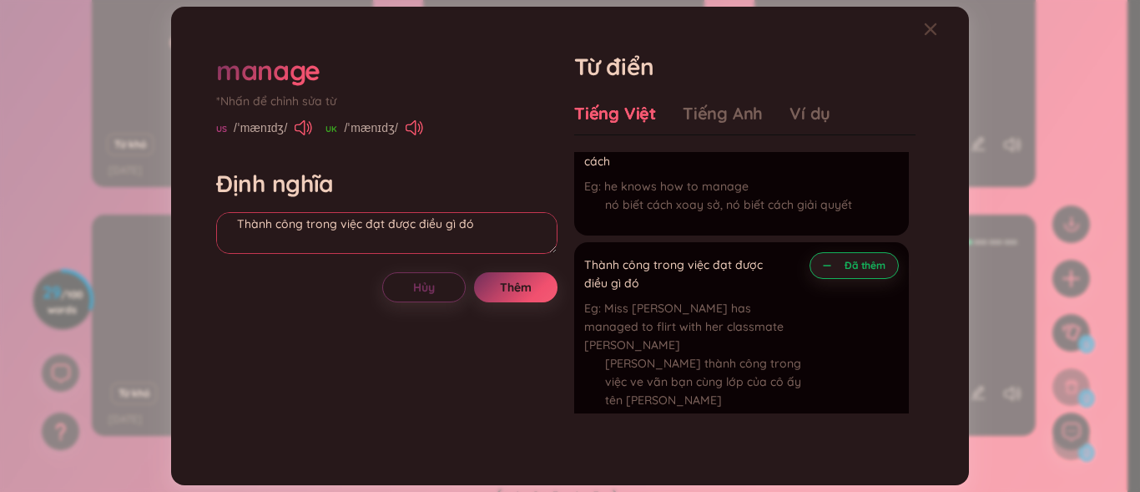
scroll to position [668, 0]
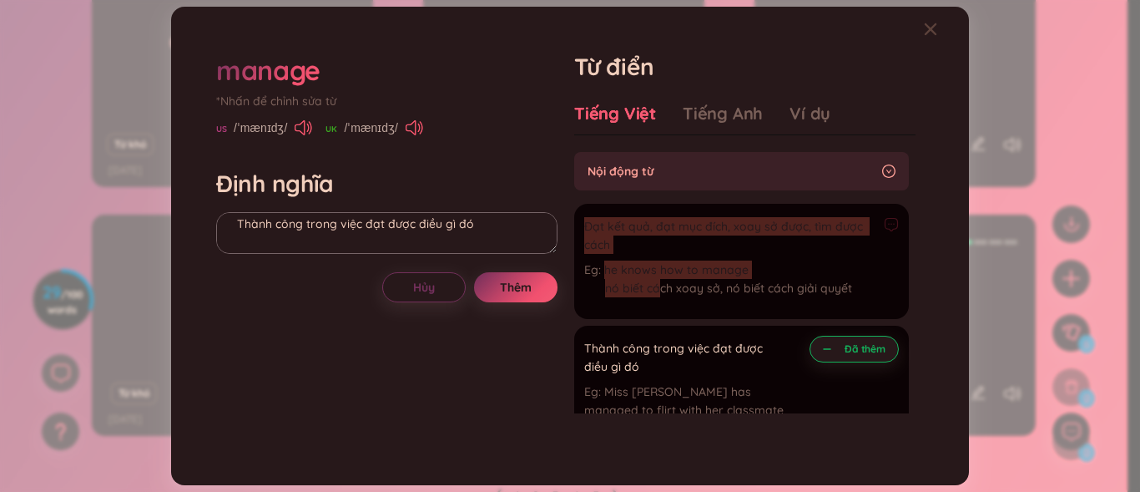
drag, startPoint x: 584, startPoint y: 226, endPoint x: 662, endPoint y: 286, distance: 98.2
click at [662, 286] on div "Đạt kết quả, đạt mục đích, xoay sở được, tìm được cách he knows how to manage n…" at bounding box center [741, 261] width 315 height 95
click at [534, 370] on div "manage *Nhấn để chỉnh sửa từ US /ˈmænɪdʒ/ [GEOGRAPHIC_DATA] /ˈmænɪdʒ/ Định nghĩ…" at bounding box center [386, 245] width 341 height 387
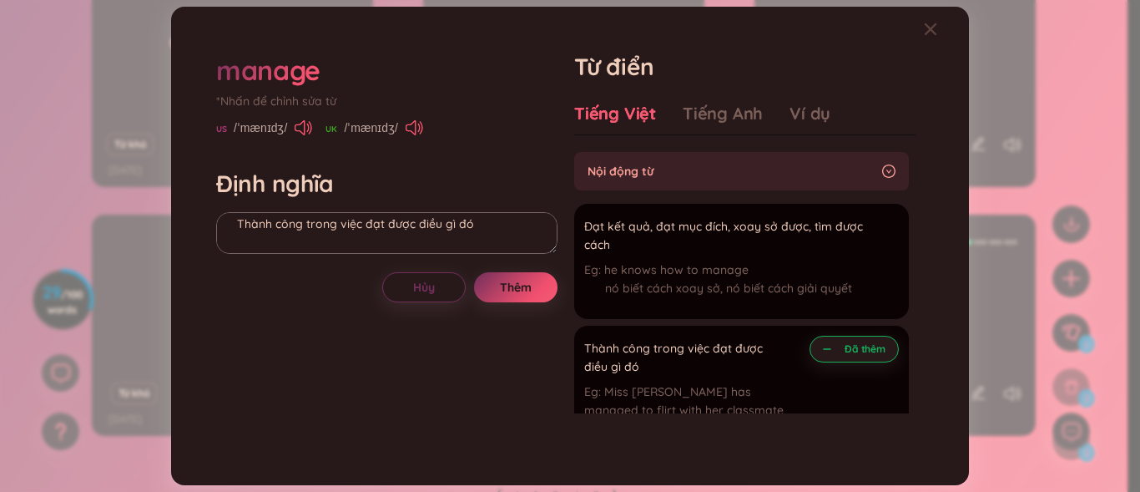
scroll to position [751, 0]
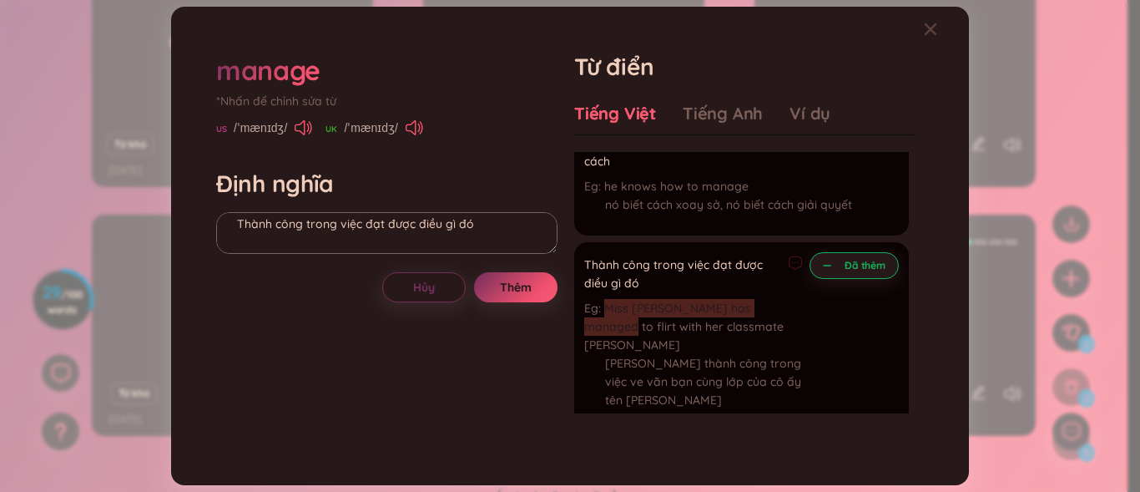
drag, startPoint x: 587, startPoint y: 304, endPoint x: 752, endPoint y: 307, distance: 165.3
click at [770, 307] on div "Miss [PERSON_NAME] has managed to flirt with her classmate [PERSON_NAME] thành …" at bounding box center [693, 358] width 219 height 119
click at [810, 312] on div "Đã thêm" at bounding box center [854, 336] width 89 height 169
drag, startPoint x: 582, startPoint y: 310, endPoint x: 601, endPoint y: 316, distance: 20.3
click at [601, 316] on li "Thành công trong việc đạt được điều gì đó Miss [PERSON_NAME] has managed to fli…" at bounding box center [741, 336] width 335 height 189
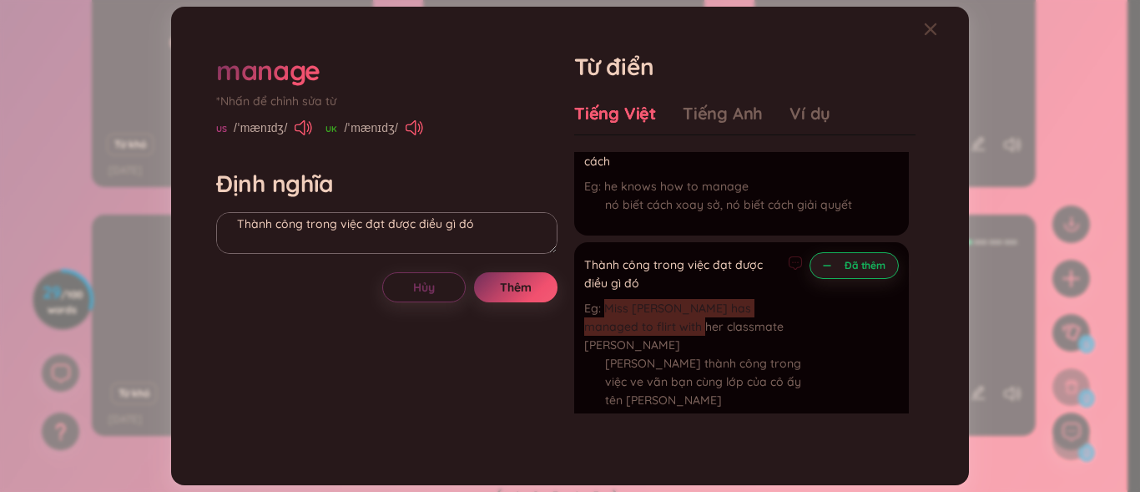
drag, startPoint x: 585, startPoint y: 311, endPoint x: 633, endPoint y: 317, distance: 48.0
click at [633, 318] on div "Miss [PERSON_NAME] has managed to flirt with her classmate [PERSON_NAME] thành …" at bounding box center [693, 358] width 219 height 119
click at [780, 308] on span "Miss [PERSON_NAME] has managed to flirt with her classmate [PERSON_NAME]" at bounding box center [684, 327] width 200 height 52
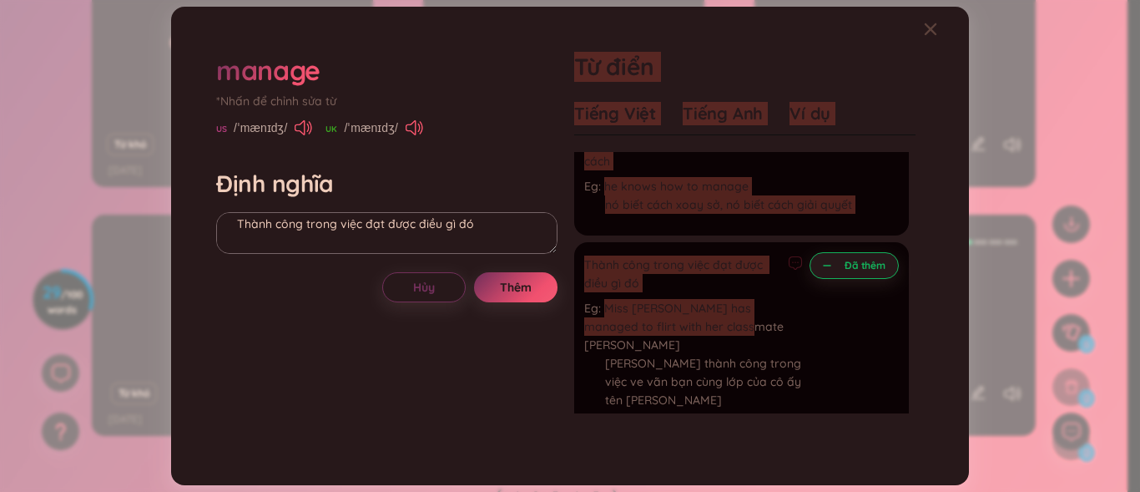
drag, startPoint x: 704, startPoint y: 326, endPoint x: 589, endPoint y: 320, distance: 114.5
click at [553, 326] on div "manage *Nhấn để chỉnh sửa từ US /ˈmænɪdʒ/ [GEOGRAPHIC_DATA] /ˈmænɪdʒ/ Định nghĩ…" at bounding box center [570, 245] width 725 height 404
drag, startPoint x: 791, startPoint y: 320, endPoint x: 700, endPoint y: 320, distance: 91.8
click at [789, 321] on div "Miss [PERSON_NAME] has managed to flirt with her classmate [PERSON_NAME] thành …" at bounding box center [693, 358] width 219 height 119
click at [861, 318] on div "Đã thêm" at bounding box center [854, 336] width 89 height 169
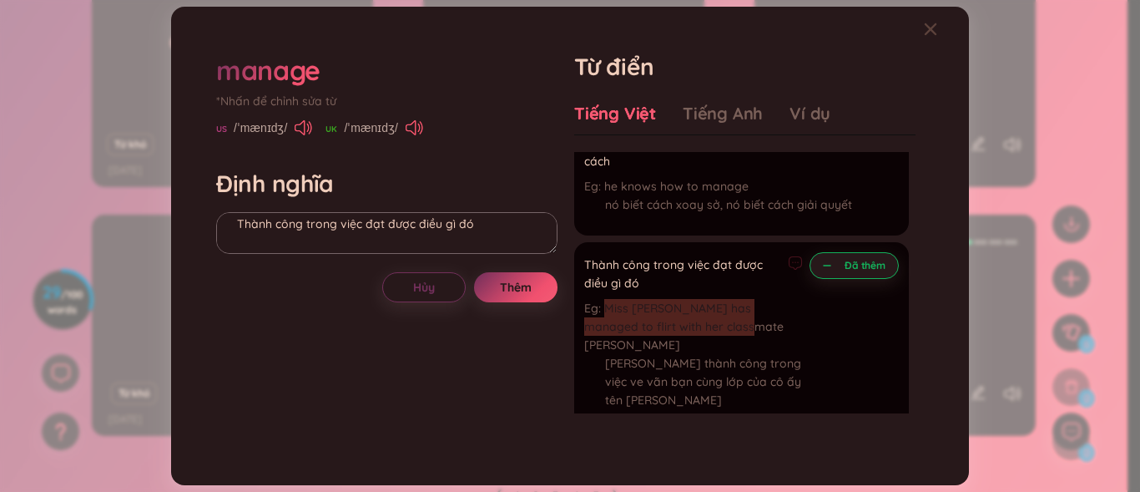
drag, startPoint x: 605, startPoint y: 313, endPoint x: 709, endPoint y: 327, distance: 104.5
click at [709, 327] on div "Miss [PERSON_NAME] has managed to flirt with her classmate [PERSON_NAME] thành …" at bounding box center [693, 358] width 219 height 119
copy span "Miss [PERSON_NAME] has managed to flirt with her classmate [PERSON_NAME]"
click at [278, 237] on textarea "Quản lý Eg: xoay sở Eg: Thành công trong việc đạt được điều gì đó" at bounding box center [386, 233] width 341 height 42
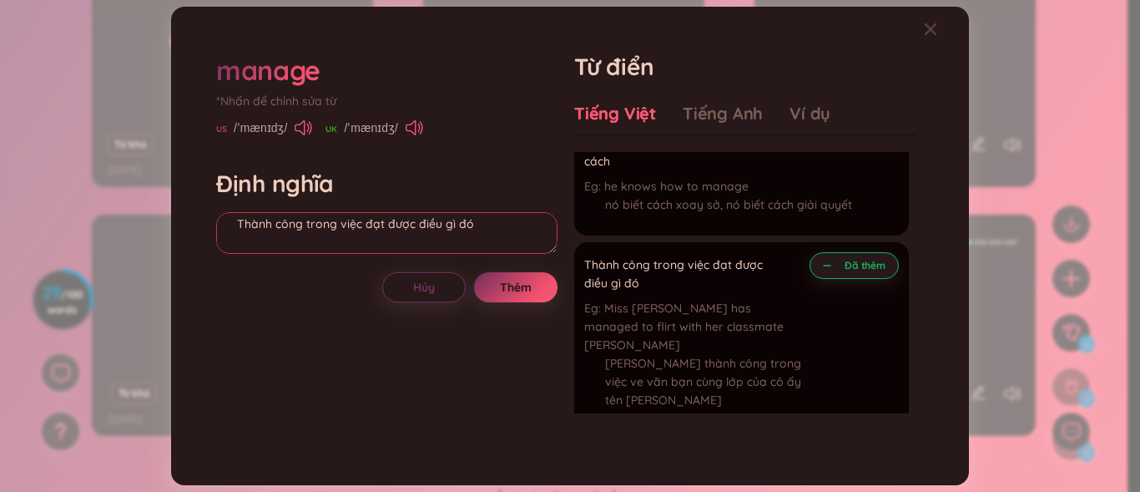
click at [270, 227] on textarea "Quản lý Eg: xoay sở Eg: Thành công trong việc đạt được điều gì đó" at bounding box center [386, 233] width 341 height 42
paste textarea "Miss [PERSON_NAME] has managed to flirt with her classmate [PERSON_NAME]"
click at [238, 234] on textarea "Quản lý Eg: xoay sở Eg: Thành công trong việc đạt được điều gì đó Miss [PERSON_…" at bounding box center [386, 233] width 341 height 42
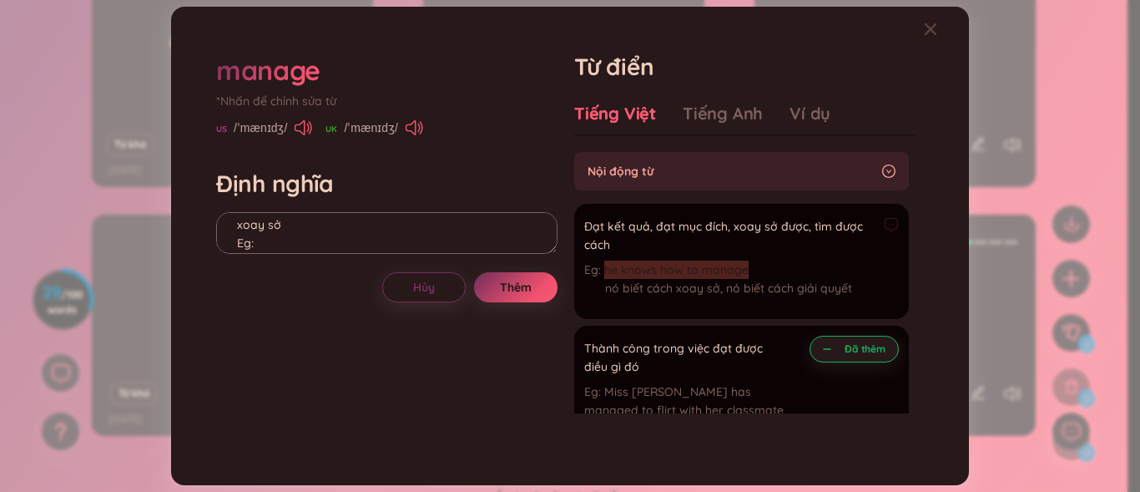
drag, startPoint x: 604, startPoint y: 270, endPoint x: 753, endPoint y: 266, distance: 149.5
click at [753, 266] on div "he knows how to manage nó biết cách xoay sở, nó biết cách giải quyết" at bounding box center [741, 282] width 315 height 45
copy span "he knows how to manage"
click at [261, 242] on textarea "Quản lý Eg: xoay sở Eg: Thành công trong việc đạt được điều gì đó Eg; Miss [PER…" at bounding box center [386, 233] width 341 height 42
paste textarea "he knows how to manage"
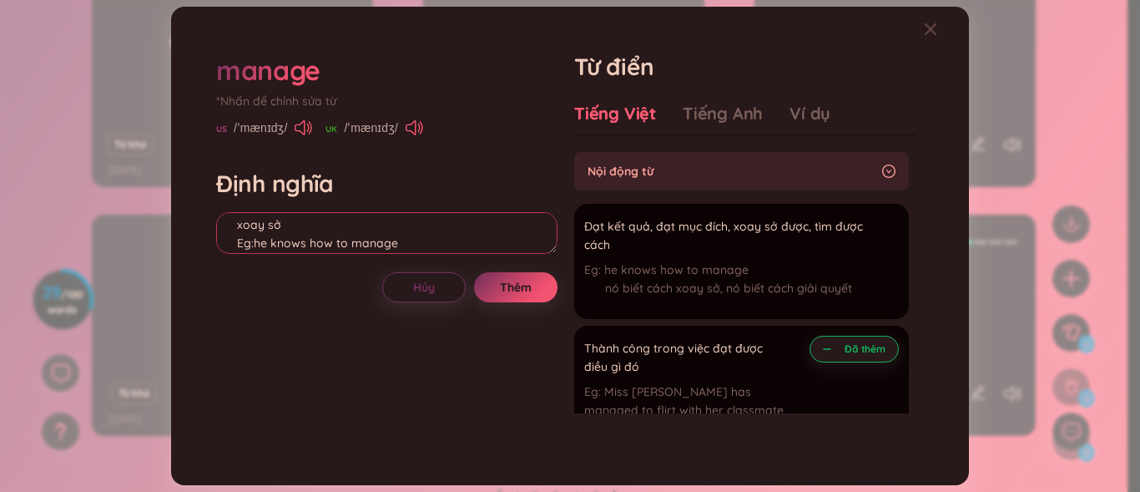
click at [259, 240] on textarea "Quản lý Eg: xoay sở Eg:he knows how to manage Thành công trong việc đạt được đi…" at bounding box center [386, 233] width 341 height 42
click at [251, 245] on textarea "Quản lý Eg: xoay sở Eg:H e knows how to manage Thành công trong việc đạt được đ…" at bounding box center [386, 233] width 341 height 42
click at [255, 247] on textarea "Quản lý Eg: xoay sở Eg:H e knows how to manage Thành công trong việc đạt được đ…" at bounding box center [386, 233] width 341 height 42
click at [270, 245] on textarea "Quản lý Eg: xoay sở Eg: H e knows how to manage Thành công trong việc đạt được …" at bounding box center [386, 233] width 341 height 42
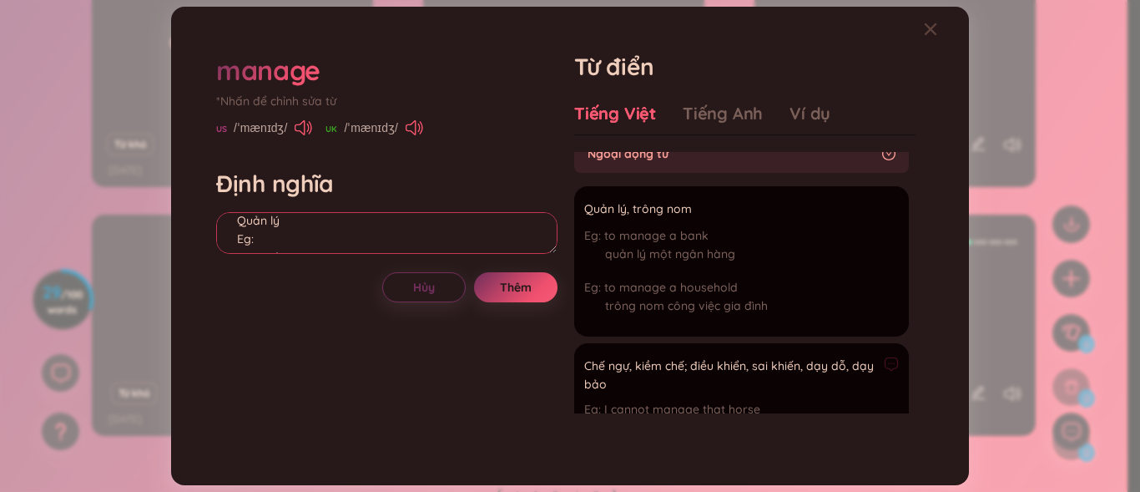
scroll to position [0, 0]
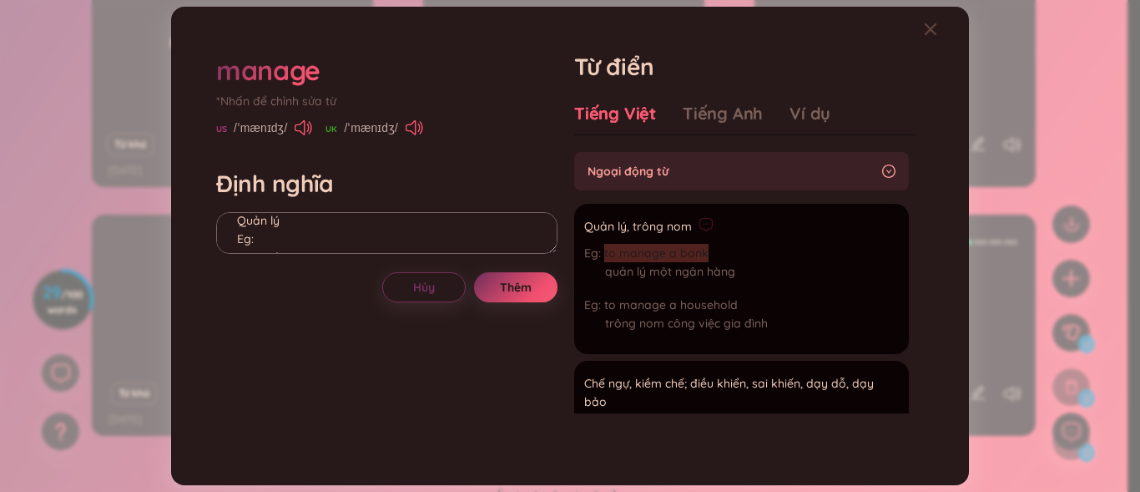
drag, startPoint x: 605, startPoint y: 254, endPoint x: 730, endPoint y: 256, distance: 124.4
click at [730, 256] on div "to manage a bank quản lý một ngân hàng" at bounding box center [676, 266] width 184 height 45
copy span "to manage a bank"
click at [285, 244] on textarea "Quản lý Eg: xoay sở Eg: He knows how to manage Thành công trong việc đạt được đ…" at bounding box center [386, 233] width 341 height 42
paste textarea "to manage a bank"
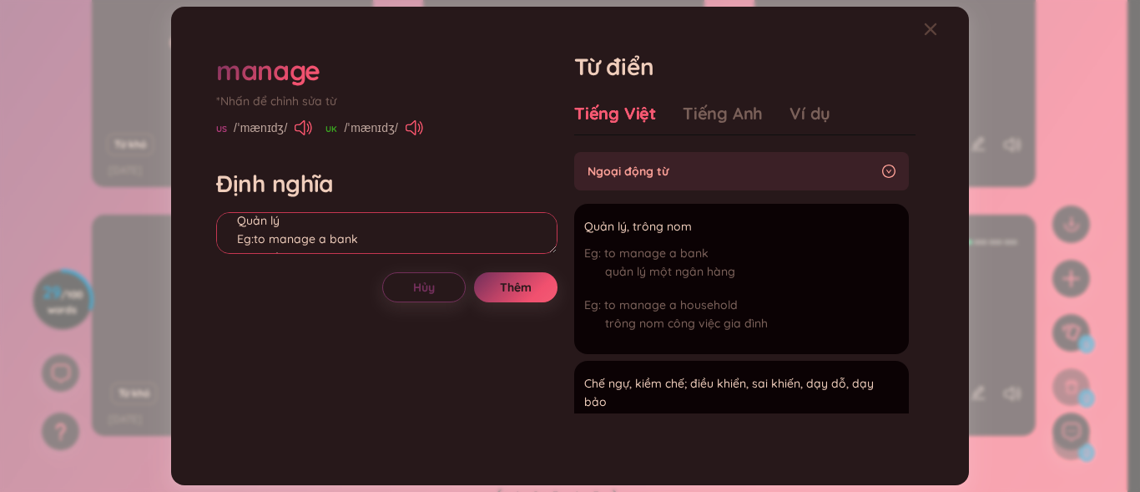
click at [257, 240] on textarea "Quản lý Eg:to manage a bank xoay sở Eg: He knows how to manage Thành công trong…" at bounding box center [386, 233] width 341 height 42
click at [254, 239] on textarea "Quản lý Eg:to manage a bank xoay sở Eg: He knows how to manage Thành công trong…" at bounding box center [386, 233] width 341 height 42
click at [260, 247] on textarea "Quản lý Eg: to manage a bank xoay sở Eg: He knows how to manage Thành công tron…" at bounding box center [386, 233] width 341 height 42
click at [502, 274] on button "Thêm" at bounding box center [515, 287] width 83 height 30
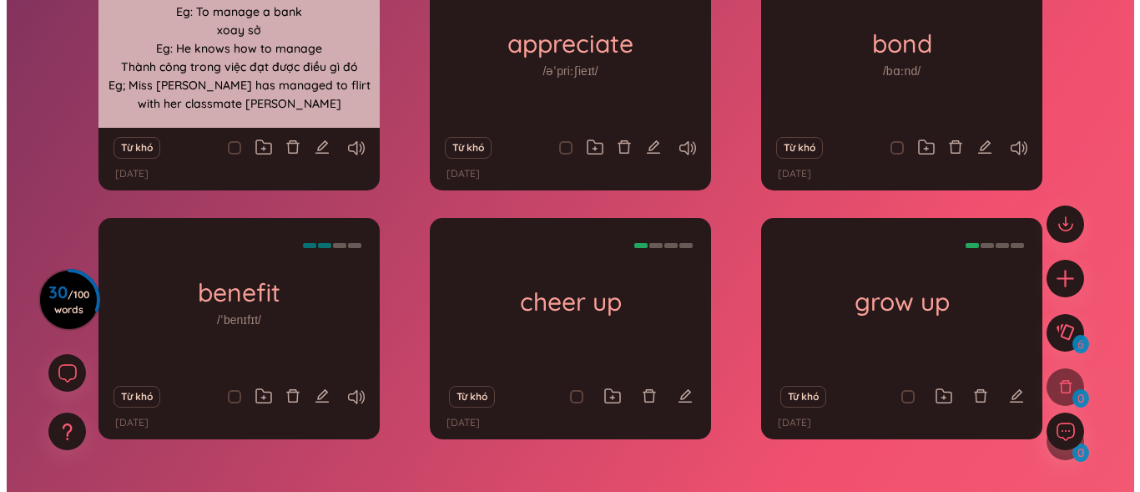
scroll to position [167, 0]
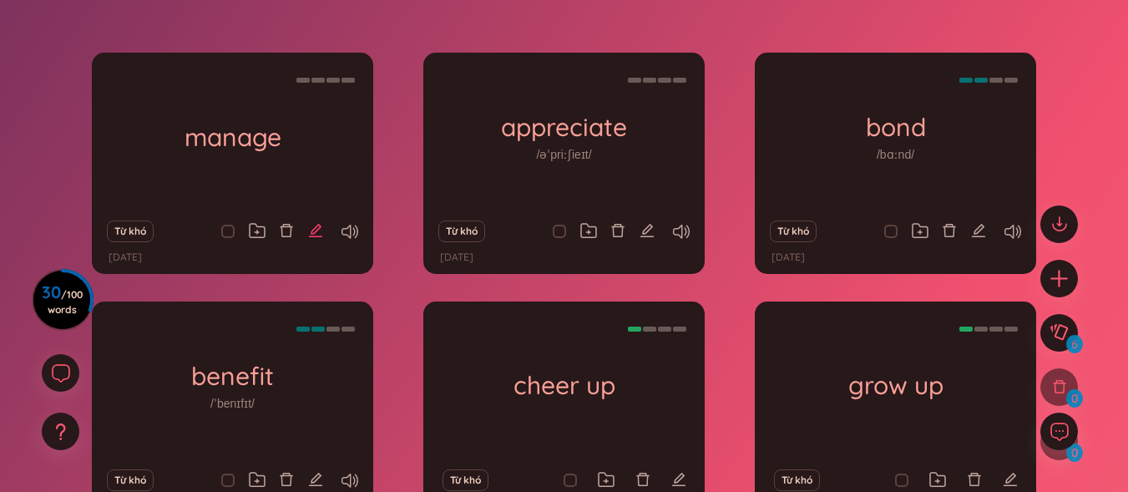
click at [319, 225] on icon "edit" at bounding box center [315, 230] width 13 height 13
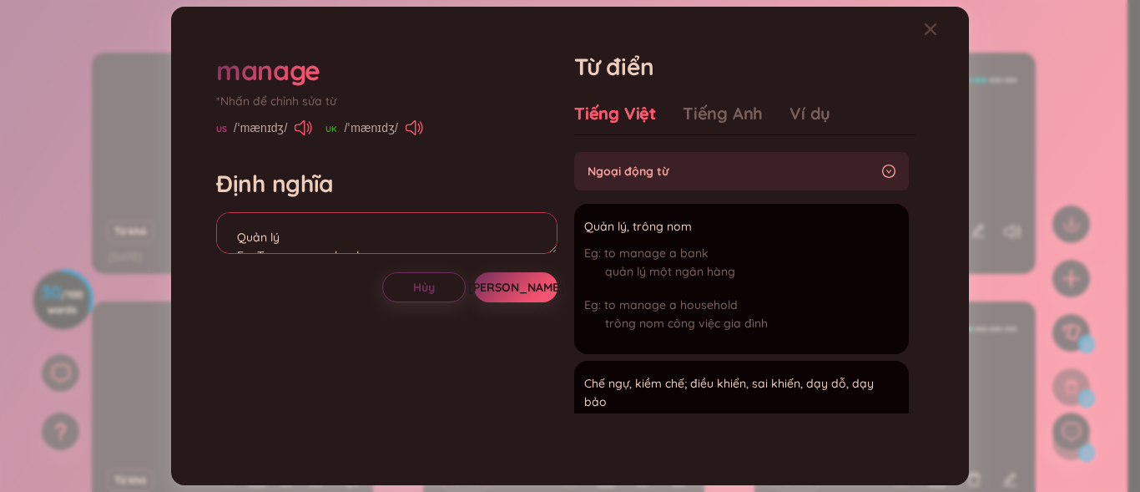
scroll to position [0, 0]
click at [238, 241] on textarea "Quản lý Eg: To manage a bank xoay sở Eg: He knows how to manage Thành công tron…" at bounding box center [386, 233] width 341 height 42
type textarea "Verb Quản lý Eg: To manage a bank xoay sở Eg: He knows how to manage Thành công…"
click at [533, 279] on button "[PERSON_NAME]" at bounding box center [515, 287] width 83 height 30
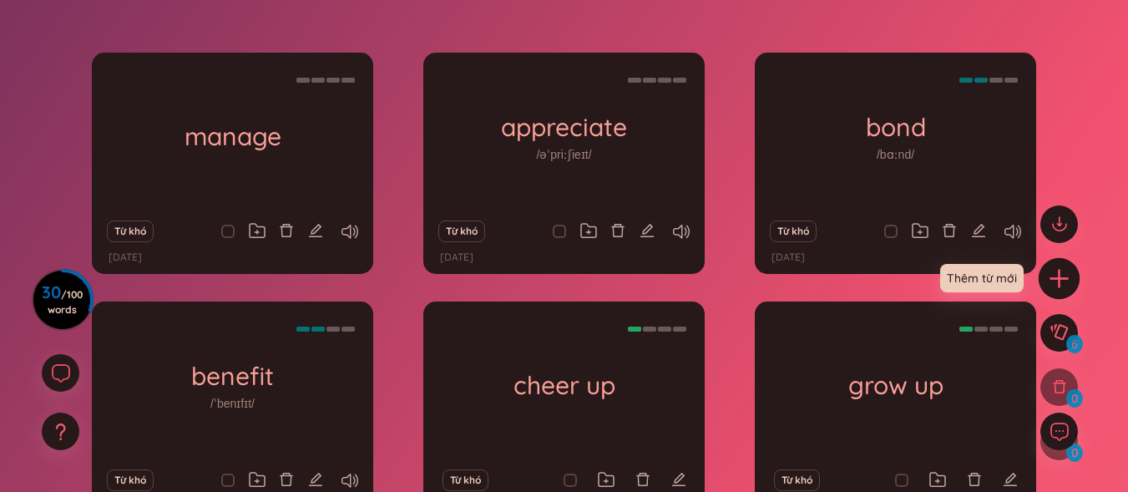
click at [1045, 270] on div at bounding box center [1059, 278] width 42 height 42
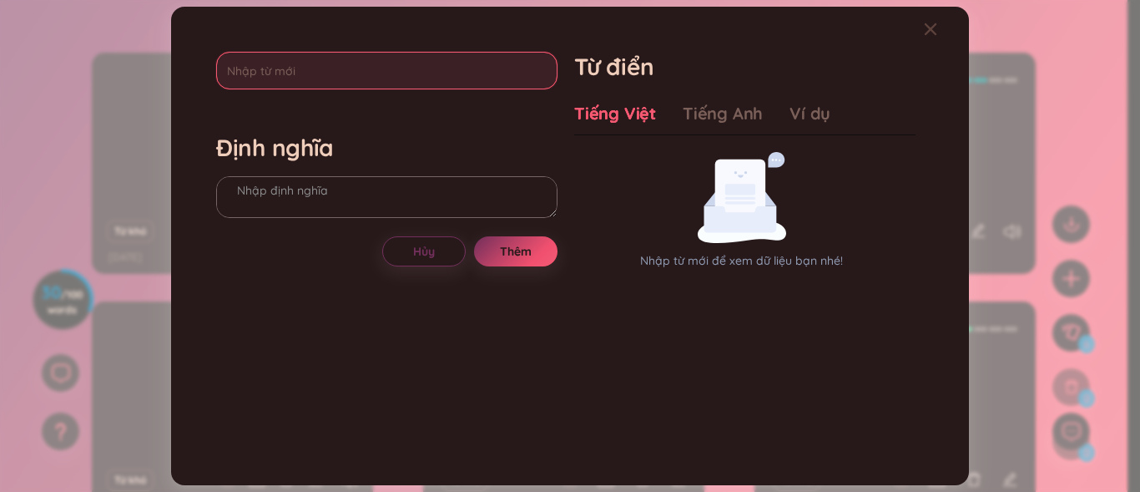
click at [373, 74] on input "text" at bounding box center [386, 71] width 341 height 38
type input "manner"
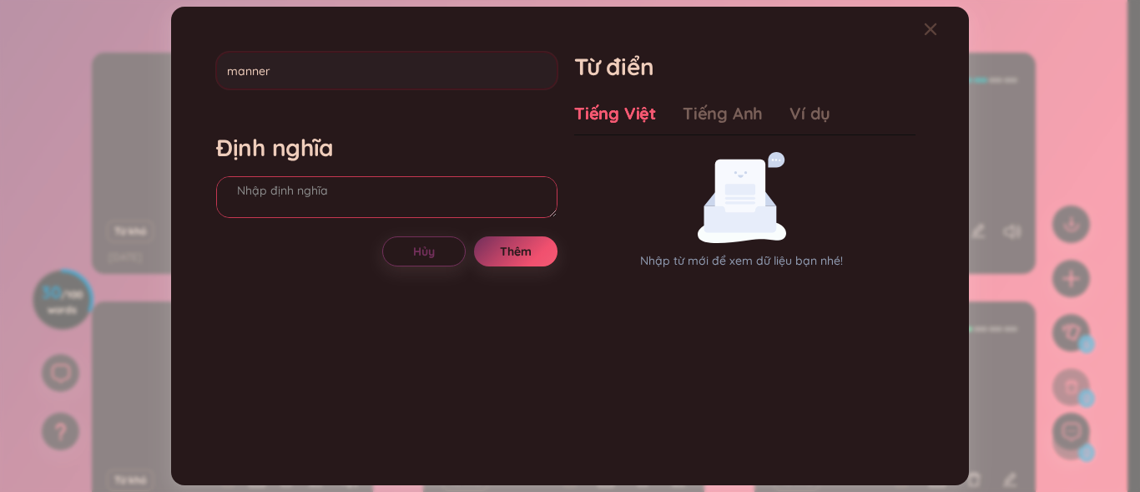
click at [268, 225] on div "manner Định nghĩa Hủy Thêm" at bounding box center [386, 245] width 341 height 387
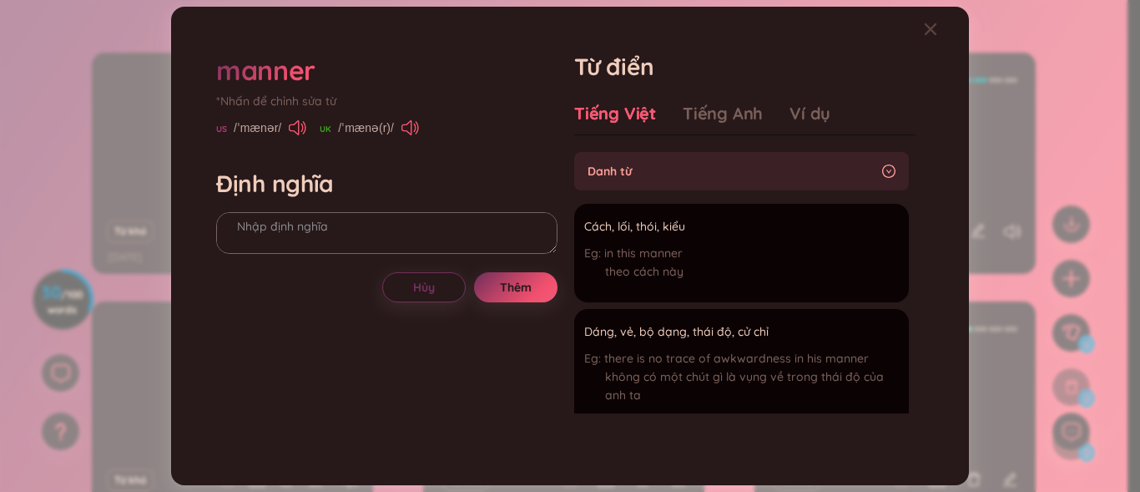
click at [413, 94] on div "*Nhấn để chỉnh sửa từ" at bounding box center [386, 101] width 341 height 18
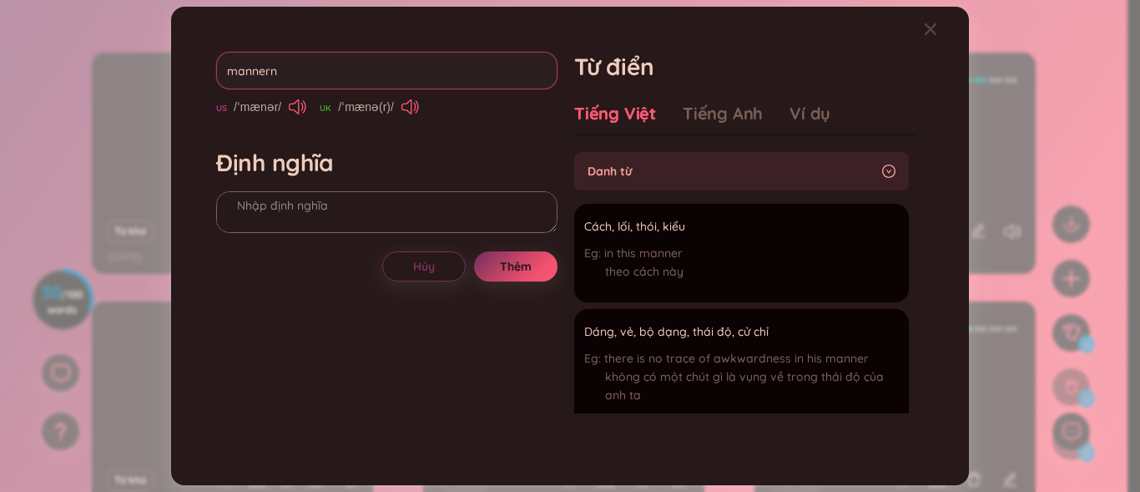
type input "manner"
click at [335, 202] on div "Định nghĩa" at bounding box center [386, 193] width 341 height 90
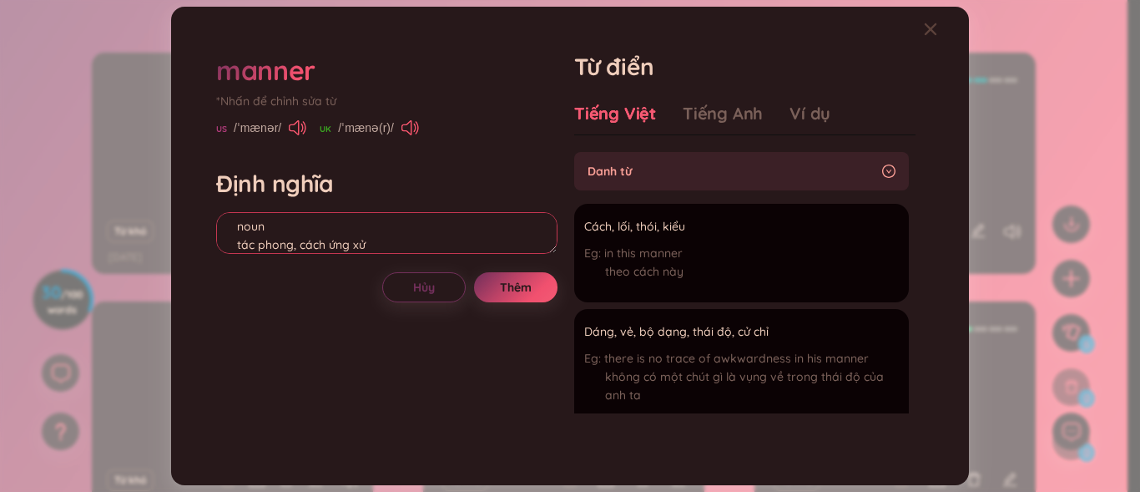
scroll to position [34, 0]
click at [335, 205] on div "Định nghĩa noun tác phong, cách ứng xử" at bounding box center [386, 214] width 341 height 90
click at [375, 216] on textarea "noun tác phong, cách ứng xử" at bounding box center [386, 233] width 341 height 42
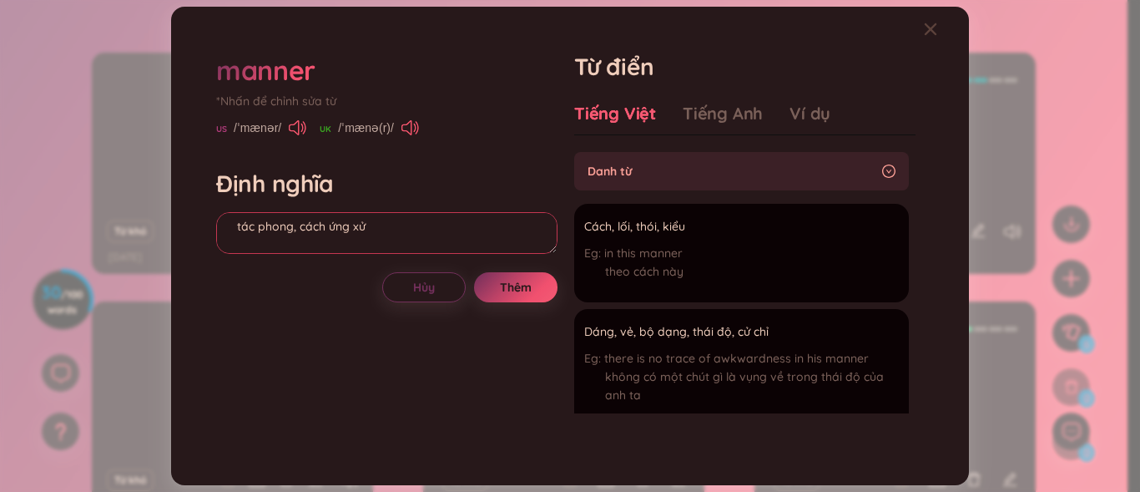
click at [375, 227] on textarea "noun tác phong, cách ứng xử" at bounding box center [386, 233] width 341 height 42
click at [809, 131] on div "Tiếng Việt Tiếng Anh Ví dụ" at bounding box center [702, 118] width 256 height 33
click at [808, 117] on div "Ví dụ" at bounding box center [810, 113] width 41 height 23
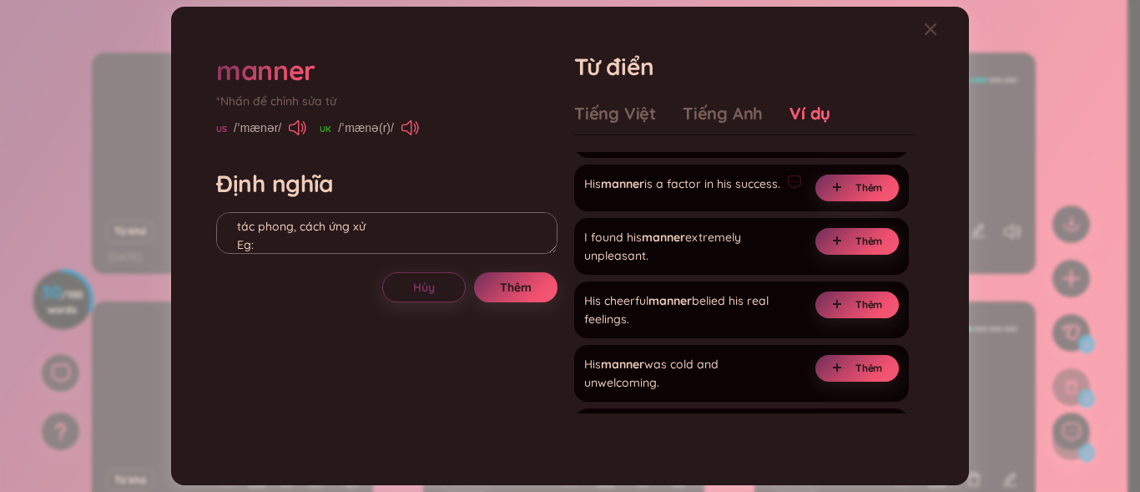
scroll to position [167, 0]
click at [824, 187] on button "Thêm" at bounding box center [857, 187] width 83 height 27
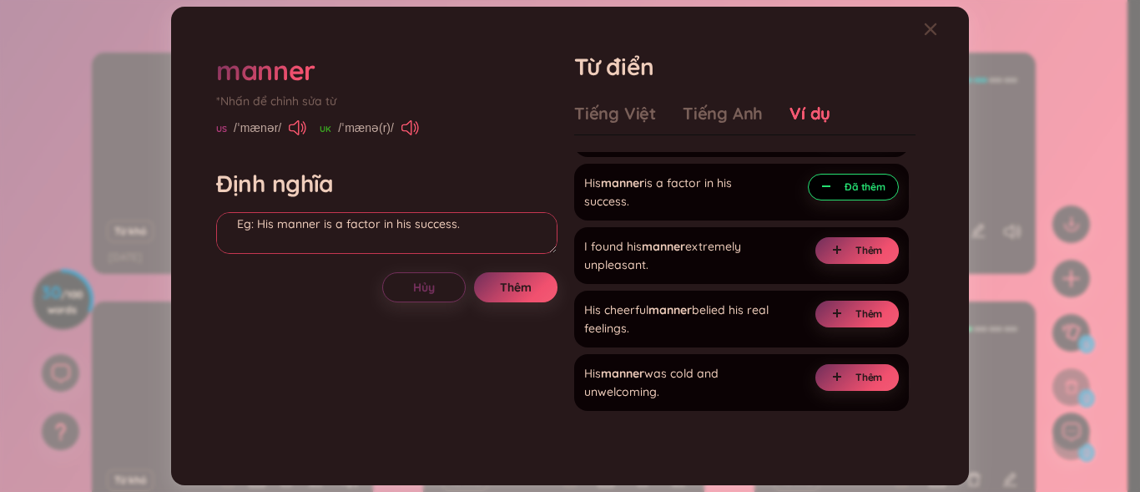
scroll to position [70, 0]
drag, startPoint x: 307, startPoint y: 234, endPoint x: 225, endPoint y: 231, distance: 81.8
click at [225, 231] on textarea "noun tác phong, cách ứng xử Eg: (undefined) Eg: His manner is a factor in his s…" at bounding box center [386, 233] width 341 height 42
click at [260, 240] on textarea "noun tác phong, cách ứng xử Eg: Eg: His manner is a factor in his success." at bounding box center [386, 233] width 341 height 42
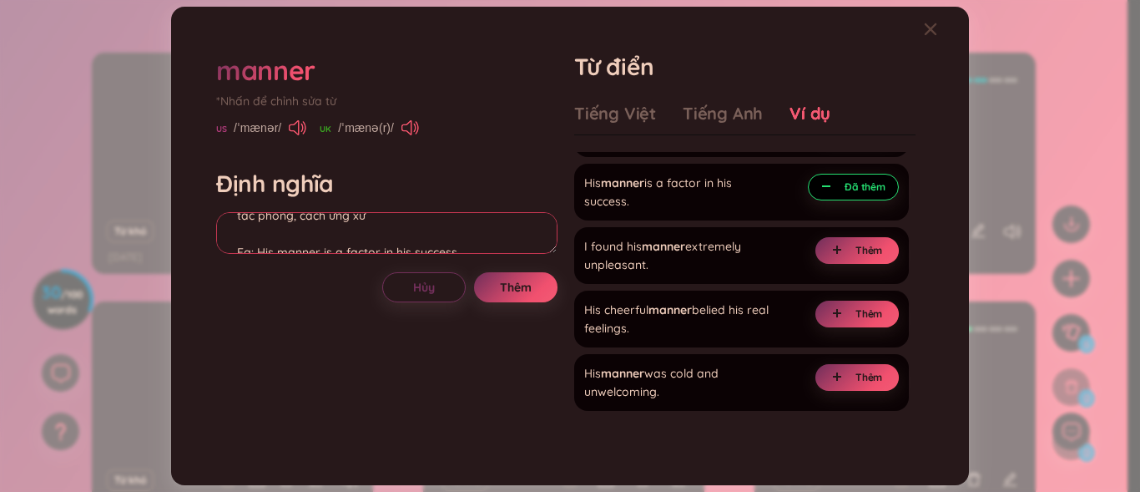
scroll to position [40, 0]
click at [252, 246] on textarea "noun tác phong, cách ứng xử Eg: His manner is a factor in his success." at bounding box center [386, 233] width 341 height 42
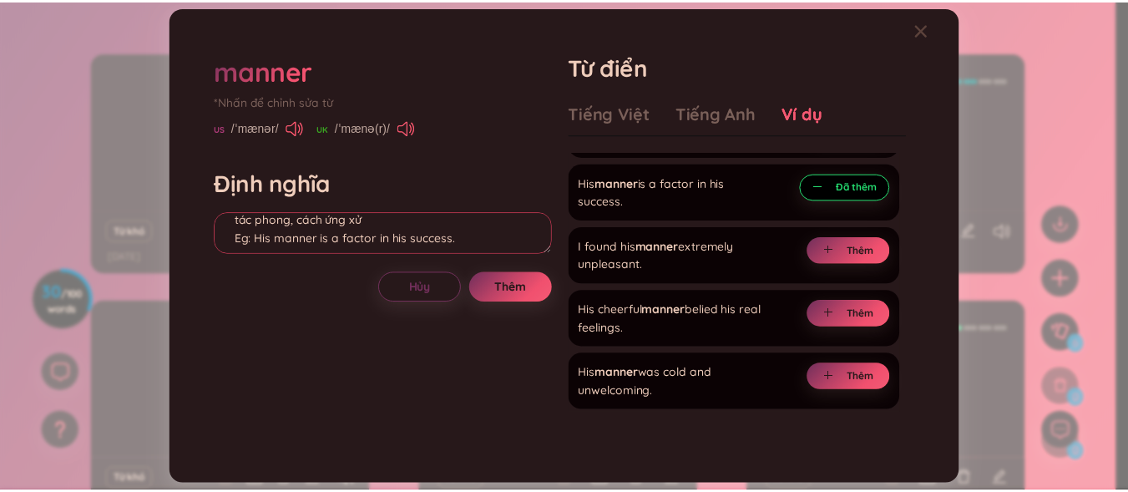
scroll to position [0, 0]
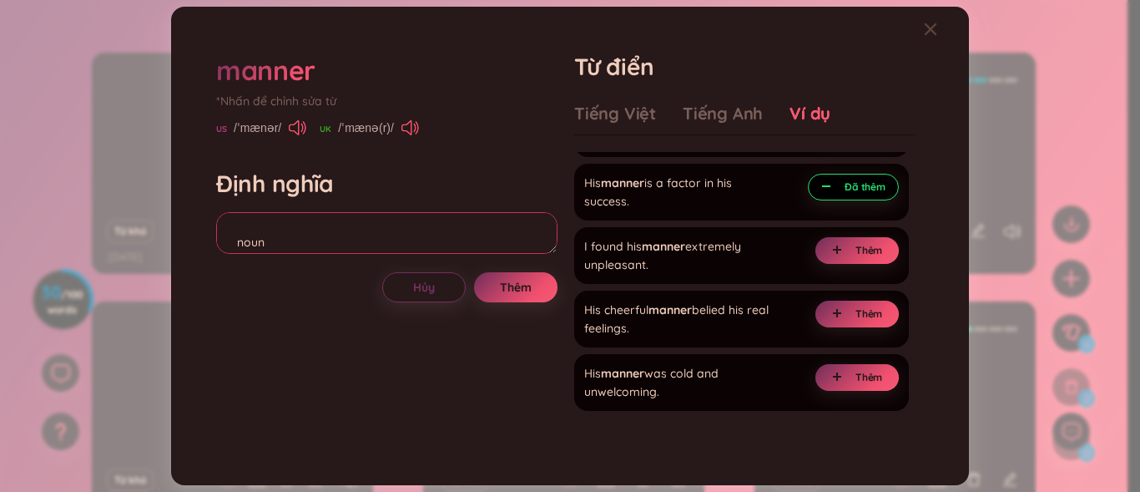
click at [252, 215] on textarea "noun tác phong, cách ứng xử Eg: His manner is a factor in his success." at bounding box center [386, 233] width 341 height 42
click at [226, 219] on textarea "noun tác phong, cách ứng xử Eg: His manner is a factor in his success." at bounding box center [386, 233] width 341 height 42
click at [229, 228] on textarea "noun tác phong, cách ứng xử Eg: His manner is a factor in his success." at bounding box center [386, 233] width 341 height 42
click at [274, 240] on textarea "noun tác phong, cách ứng xử Eg: His manner is a factor in his success." at bounding box center [386, 233] width 341 height 42
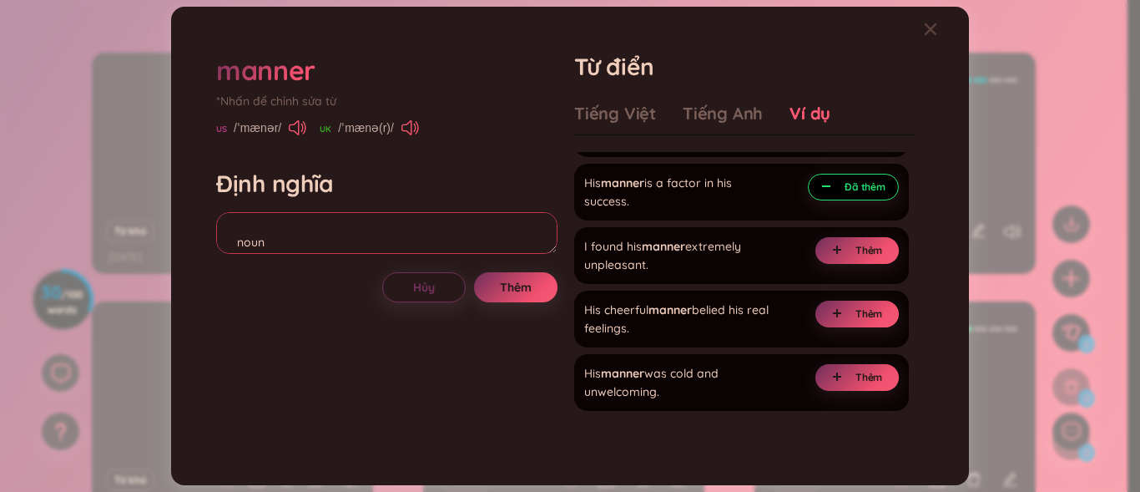
click at [234, 241] on textarea "noun tác phong, cách ứng xử Eg: His manner is a factor in his success." at bounding box center [386, 233] width 341 height 42
type textarea "noun tác phong, cách ứng xử Eg: His manner is a factor in his success."
drag, startPoint x: 586, startPoint y: 184, endPoint x: 661, endPoint y: 201, distance: 77.0
click at [661, 201] on div "His manner is a factor in his success." at bounding box center [681, 192] width 195 height 37
copy div "His manner is a factor in his success."
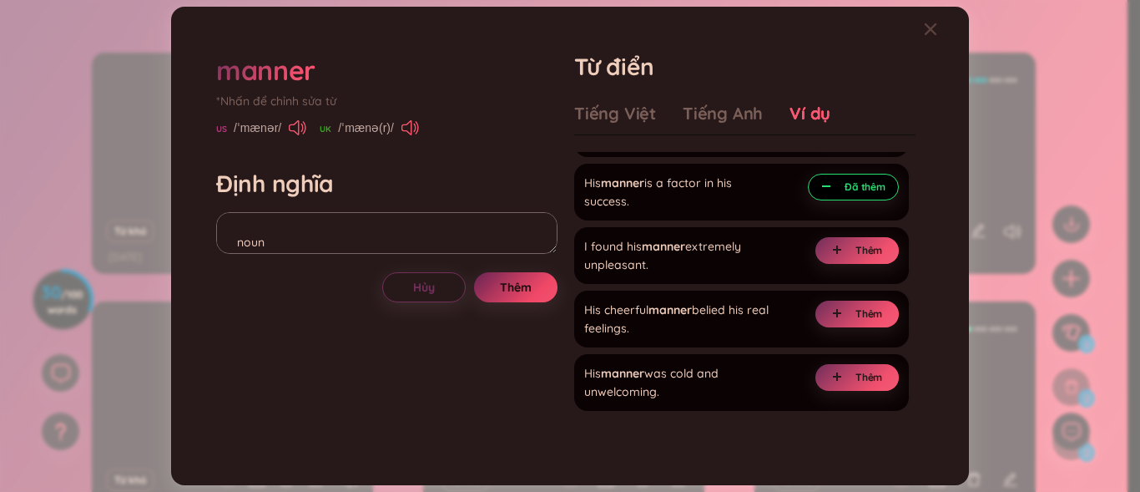
click at [542, 288] on button "Thêm" at bounding box center [515, 287] width 83 height 30
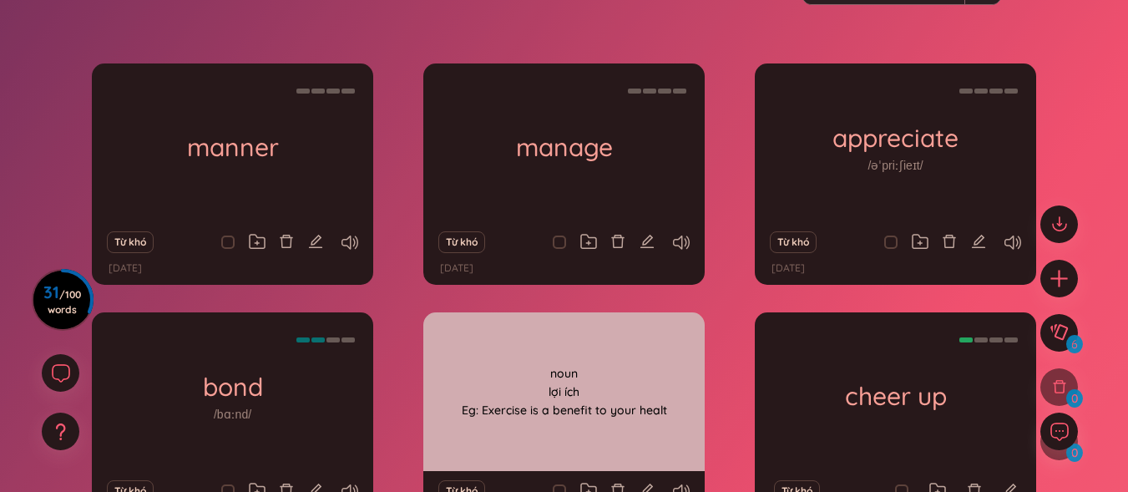
scroll to position [167, 0]
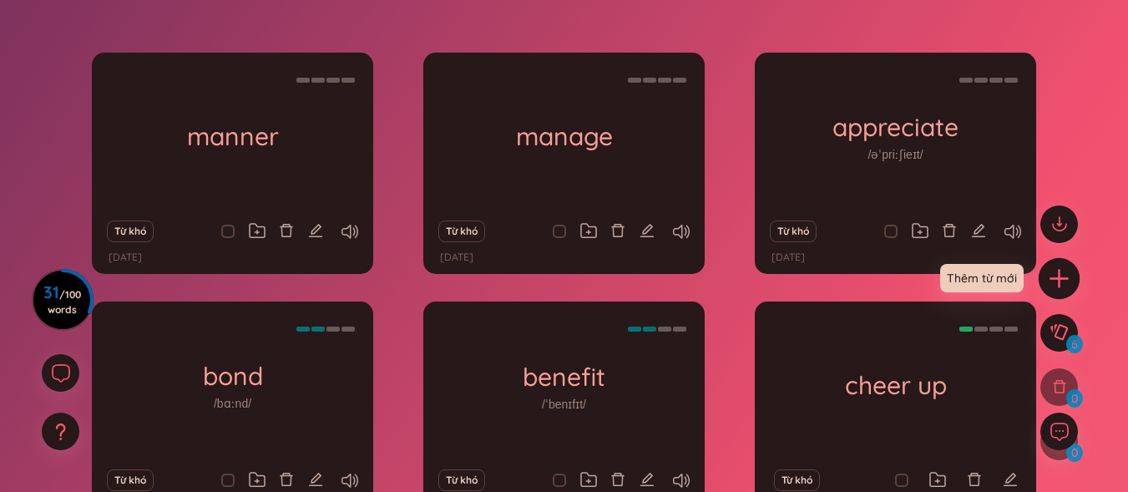
click at [1063, 278] on icon "plus" at bounding box center [1058, 278] width 18 height 2
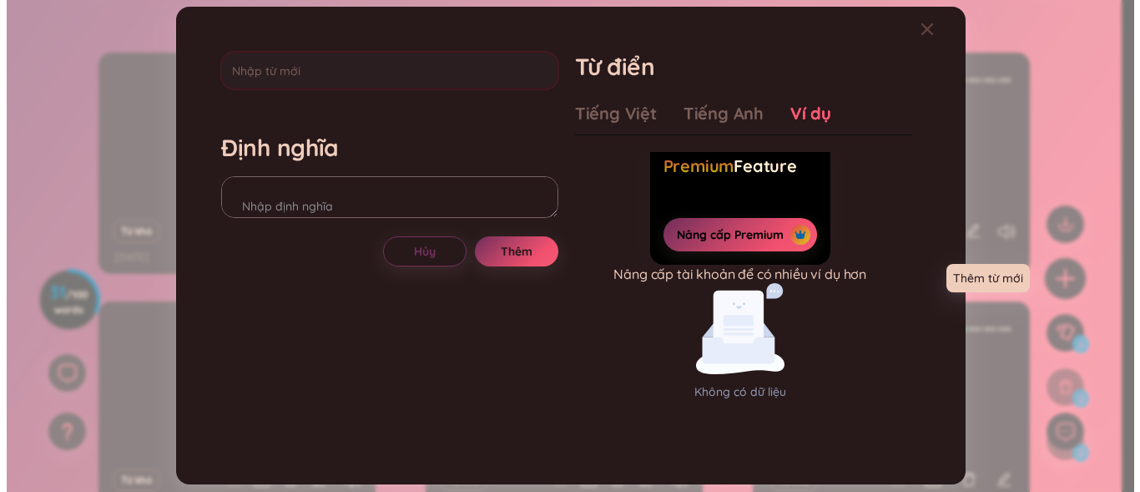
scroll to position [31, 0]
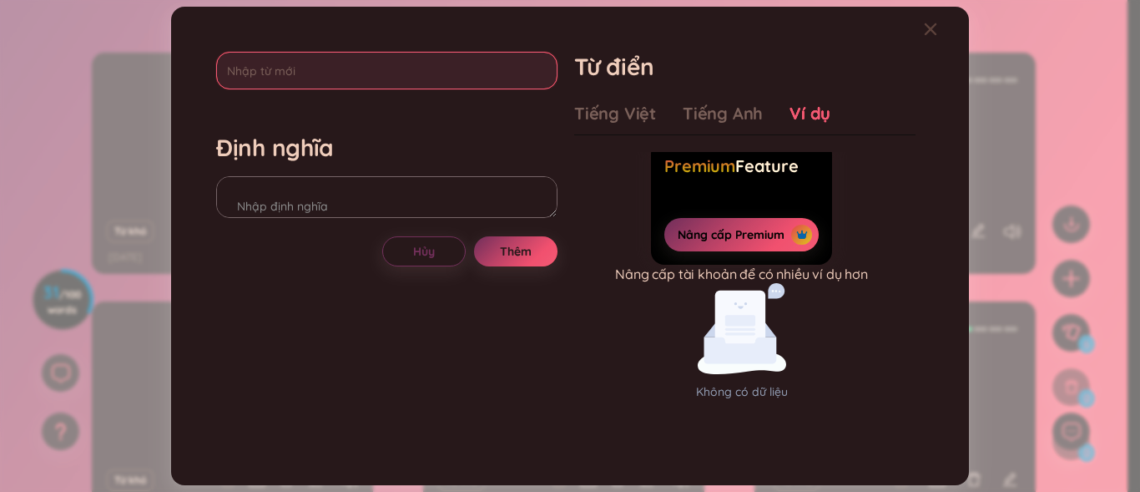
click at [389, 82] on input "text" at bounding box center [386, 71] width 341 height 38
click at [245, 76] on input "pre pare" at bounding box center [386, 71] width 341 height 38
click at [246, 76] on input "pre pare" at bounding box center [386, 71] width 341 height 38
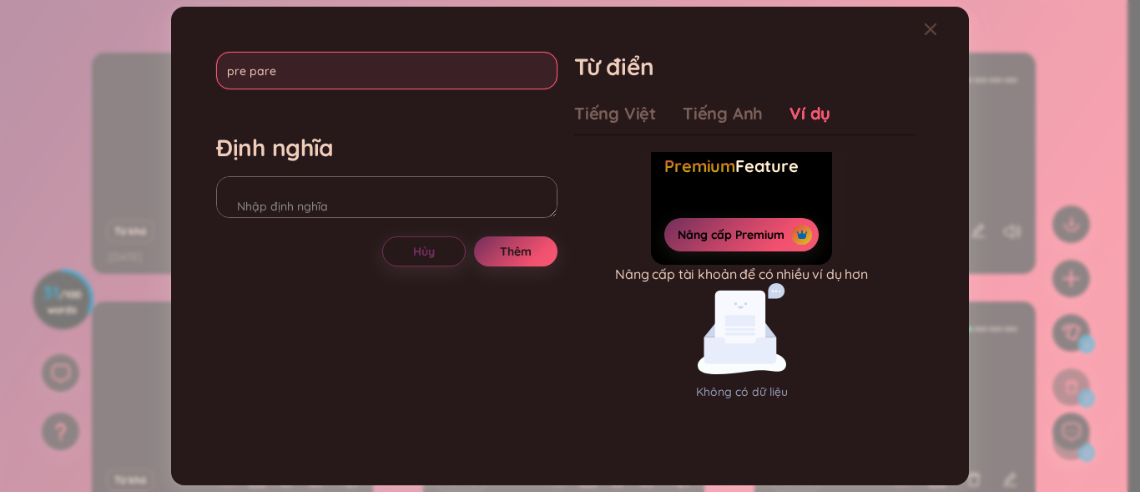
click at [249, 76] on input "pre pare" at bounding box center [386, 71] width 341 height 38
type input "prepare"
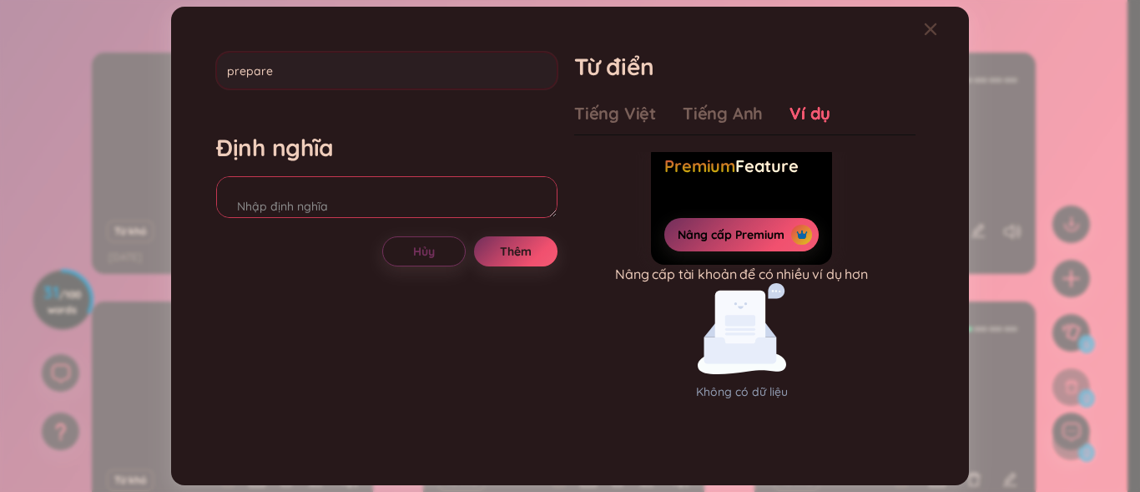
click at [268, 181] on div "Định nghĩa" at bounding box center [386, 178] width 341 height 90
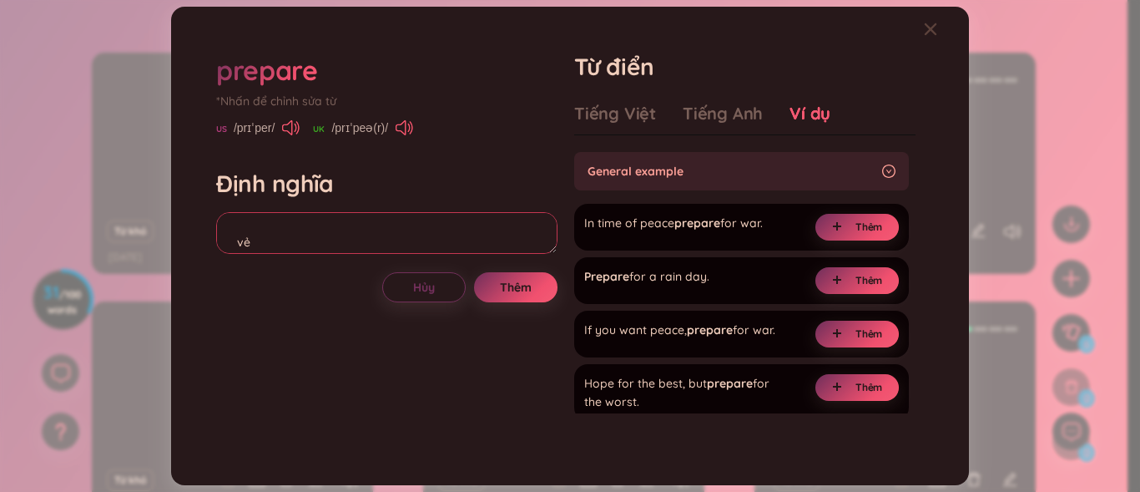
type textarea "v"
click at [250, 239] on textarea "verb chẩn bị" at bounding box center [386, 233] width 341 height 42
click at [288, 250] on textarea "verb chuẩn bị" at bounding box center [386, 233] width 341 height 42
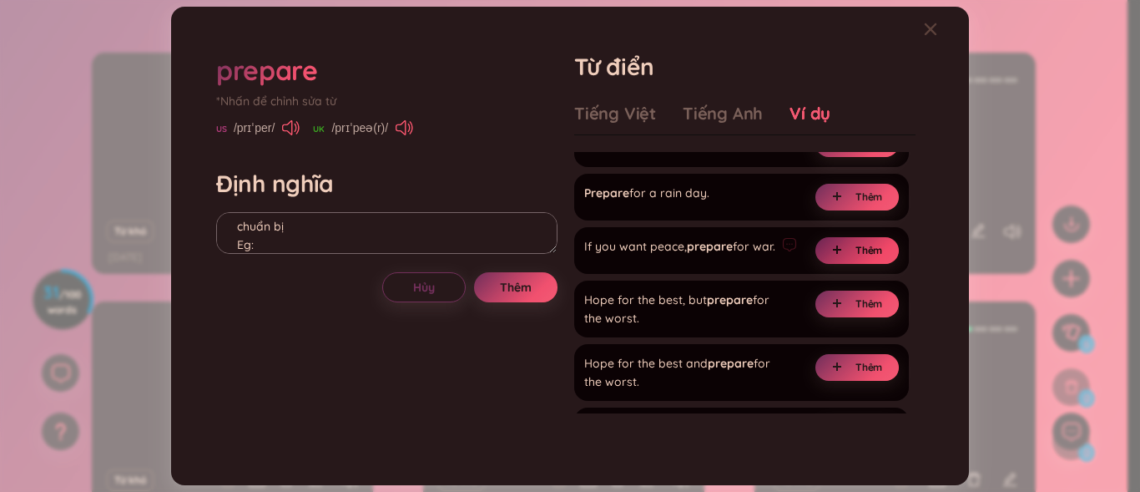
click at [856, 245] on span "Thêm" at bounding box center [870, 250] width 28 height 13
click at [289, 239] on textarea "verb chuẩn bị Eg: (undefined) Eg: If you want peace, prepare for war." at bounding box center [386, 233] width 341 height 42
click at [314, 241] on textarea "verb chuẩn bị (undefined) Eg: If you want peace, prepare for war." at bounding box center [386, 233] width 341 height 42
drag, startPoint x: 588, startPoint y: 242, endPoint x: 639, endPoint y: 276, distance: 61.4
click at [639, 274] on div "If you want peace, prepare for war. Đã thêm" at bounding box center [741, 250] width 335 height 47
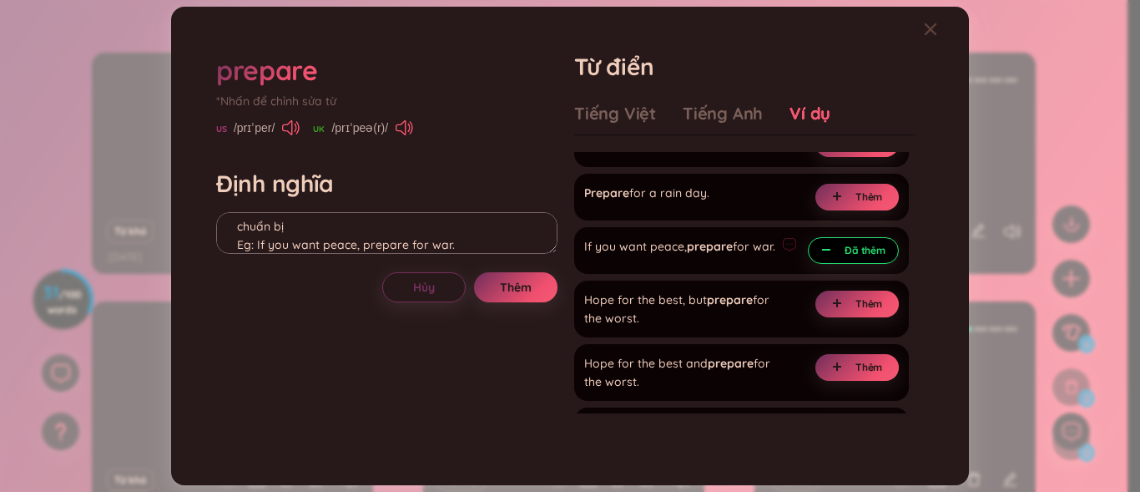
click at [629, 259] on div "If you want peace, prepare for war." at bounding box center [679, 250] width 191 height 27
drag, startPoint x: 620, startPoint y: 266, endPoint x: 559, endPoint y: 244, distance: 65.0
click at [552, 256] on div "prepare *Nhấn để chỉnh sửa từ [GEOGRAPHIC_DATA] /prɪˈper/ [GEOGRAPHIC_DATA] /pr…" at bounding box center [570, 245] width 725 height 404
click at [650, 274] on div "If you want peace, prepare for war. Đã thêm" at bounding box center [741, 250] width 335 height 47
drag, startPoint x: 584, startPoint y: 246, endPoint x: 613, endPoint y: 275, distance: 40.1
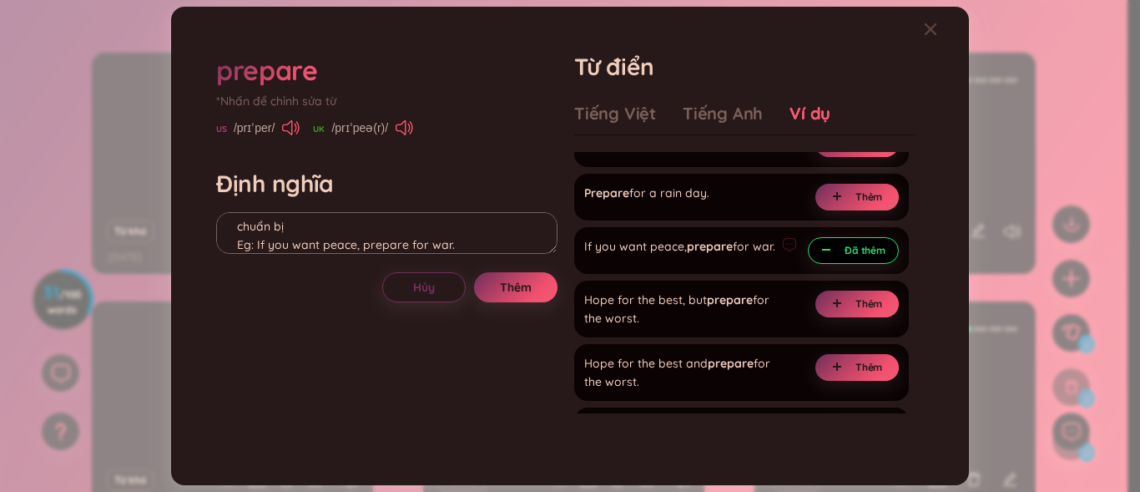
click at [613, 274] on div "If you want peace, prepare for war. Đã thêm" at bounding box center [741, 250] width 335 height 47
copy div "If you want peace, prepare for war."
click at [484, 239] on textarea "verb chuẩn bị Eg: If you want peace, prepare for war." at bounding box center [386, 233] width 341 height 42
click at [354, 241] on textarea "verb chuẩn bị Eg: If you want peace, prepare for war." at bounding box center [386, 233] width 341 height 42
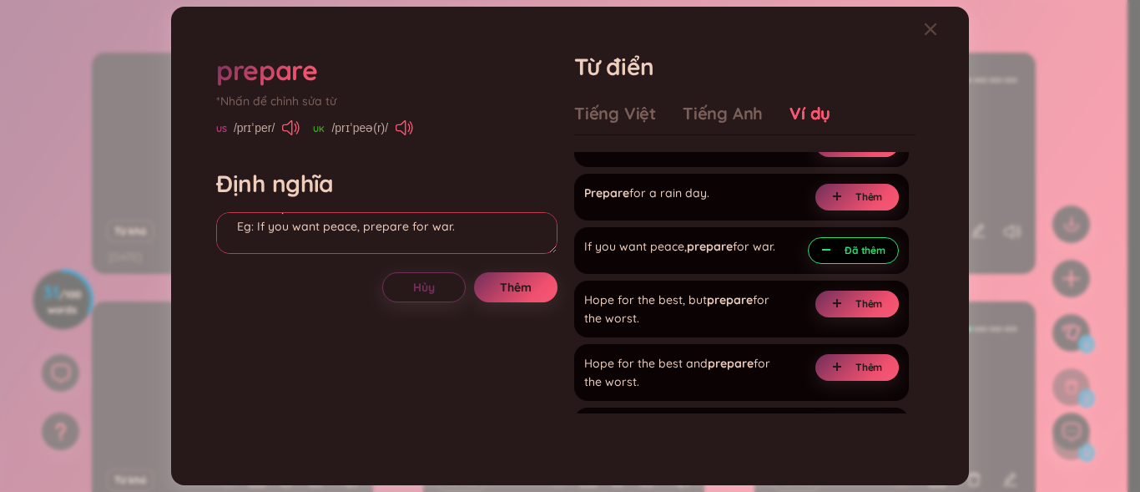
click at [351, 236] on textarea "verb chuẩn bị Eg: If you want peace, prepare for war." at bounding box center [386, 233] width 341 height 42
click at [356, 229] on textarea "verb chuẩn bị Eg: If you want peace, prepare for war." at bounding box center [386, 233] width 341 height 42
click at [321, 228] on textarea "verb chuẩn bị Eg: If you want peace', prepare for war." at bounding box center [386, 233] width 341 height 42
click at [454, 225] on textarea "verb chuẩn bị Eg: If you want 'peace', prepare for war." at bounding box center [386, 233] width 341 height 42
click at [451, 225] on textarea "verb chuẩn bị Eg: If you want 'peace', prepare for war." at bounding box center [386, 233] width 341 height 42
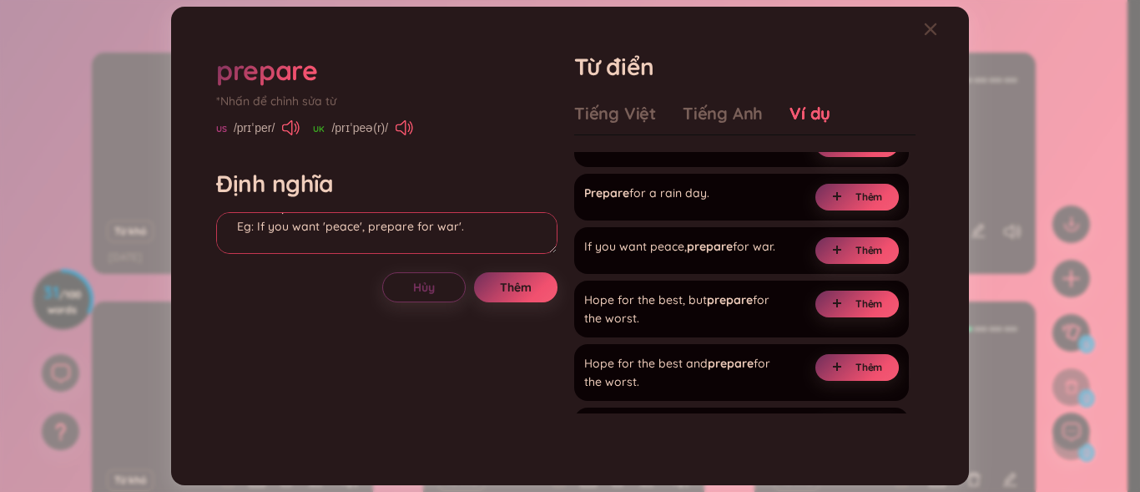
click at [433, 234] on textarea "verb chuẩn bị Eg: If you want 'peace', prepare for war'." at bounding box center [386, 233] width 341 height 42
drag, startPoint x: 321, startPoint y: 227, endPoint x: 360, endPoint y: 231, distance: 39.5
click at [360, 231] on textarea "verb chuẩn bị Eg: If you want 'peace', prepare for 'war'." at bounding box center [386, 233] width 341 height 42
click at [466, 230] on textarea "verb chuẩn bị Eg: If you want 'peace', prepare for 'war'." at bounding box center [386, 233] width 341 height 42
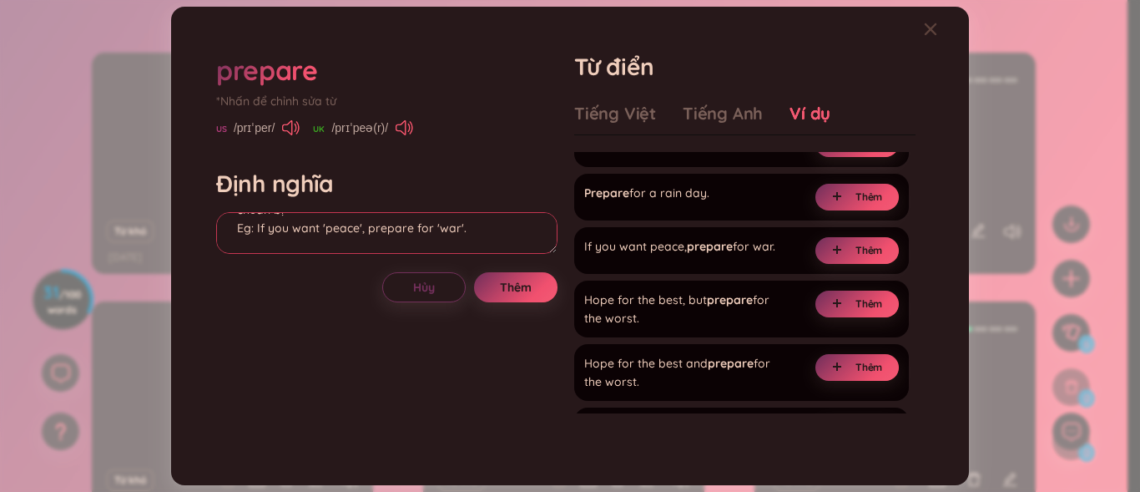
scroll to position [53, 0]
paste textarea "'peace'"
drag, startPoint x: 431, startPoint y: 233, endPoint x: 464, endPoint y: 233, distance: 33.4
click at [464, 233] on textarea "verb chuẩn bị Eg: If you want 'peace', prepare for 'war'. 'peace': hòa bình" at bounding box center [386, 233] width 341 height 42
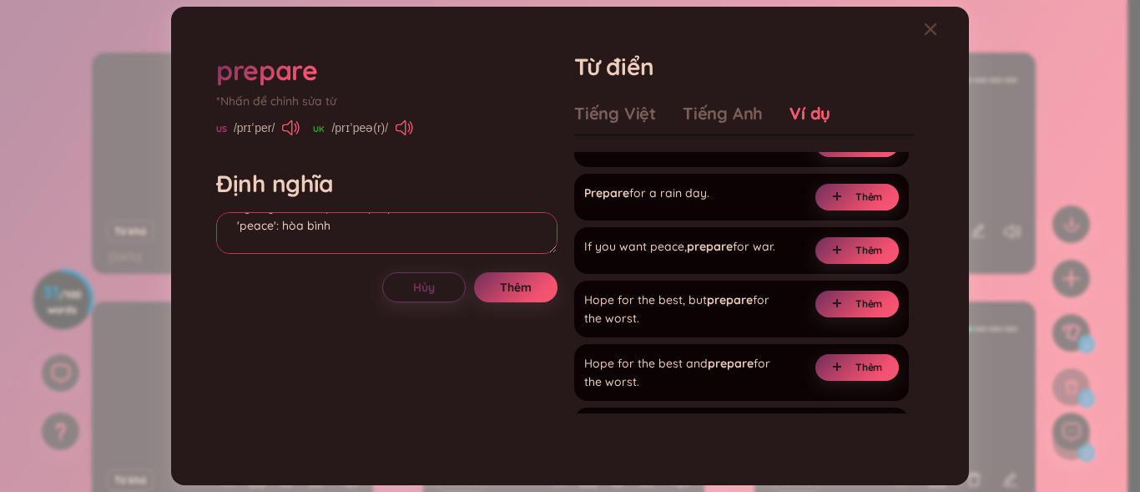
scroll to position [57, 0]
click at [361, 235] on textarea "verb chuẩn bị Eg: If you want 'peace', prepare for 'war'. 'peace': hòa bình" at bounding box center [386, 233] width 341 height 42
paste textarea "'war'."
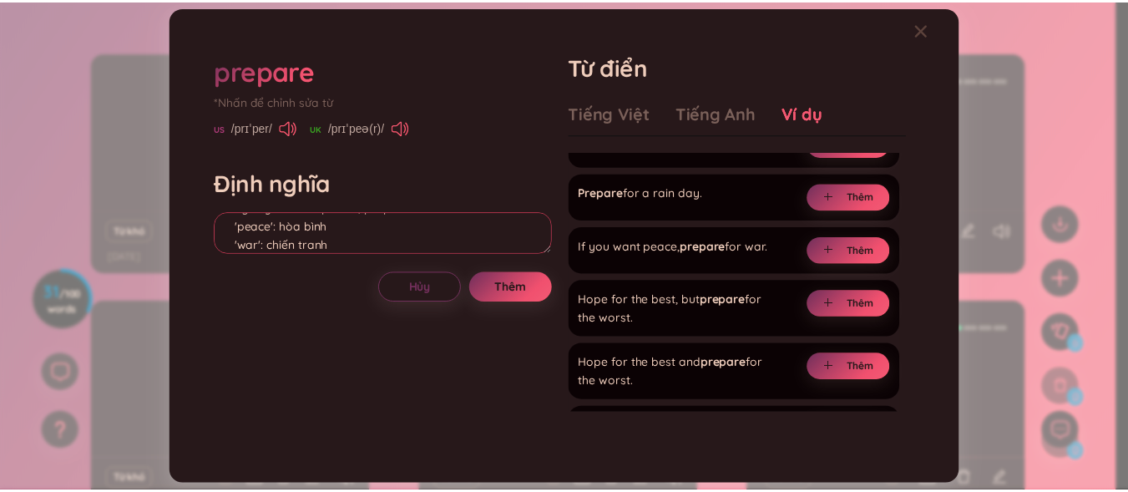
scroll to position [89, 0]
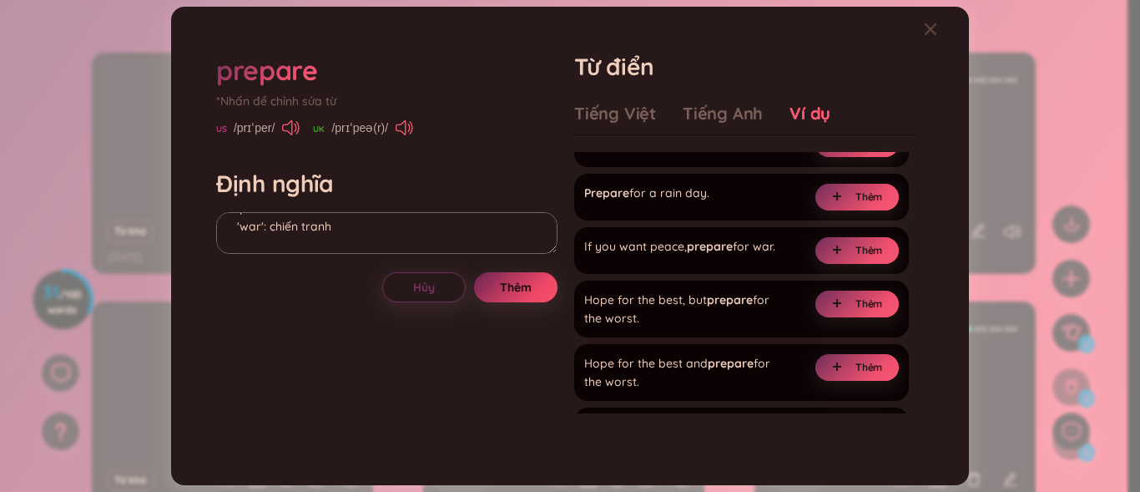
click at [501, 287] on span "Thêm" at bounding box center [516, 287] width 32 height 17
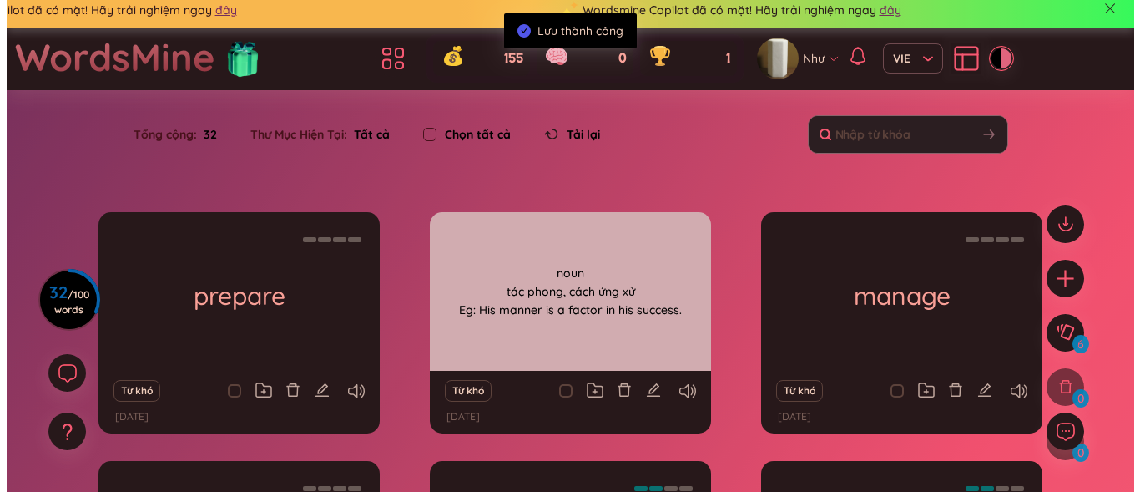
scroll to position [0, 0]
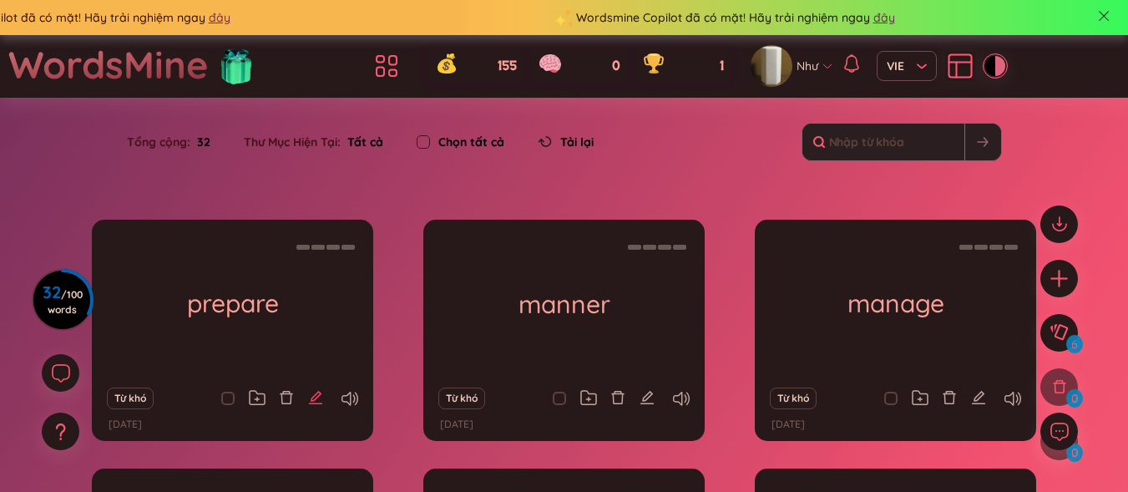
click at [311, 403] on icon "edit" at bounding box center [315, 397] width 13 height 13
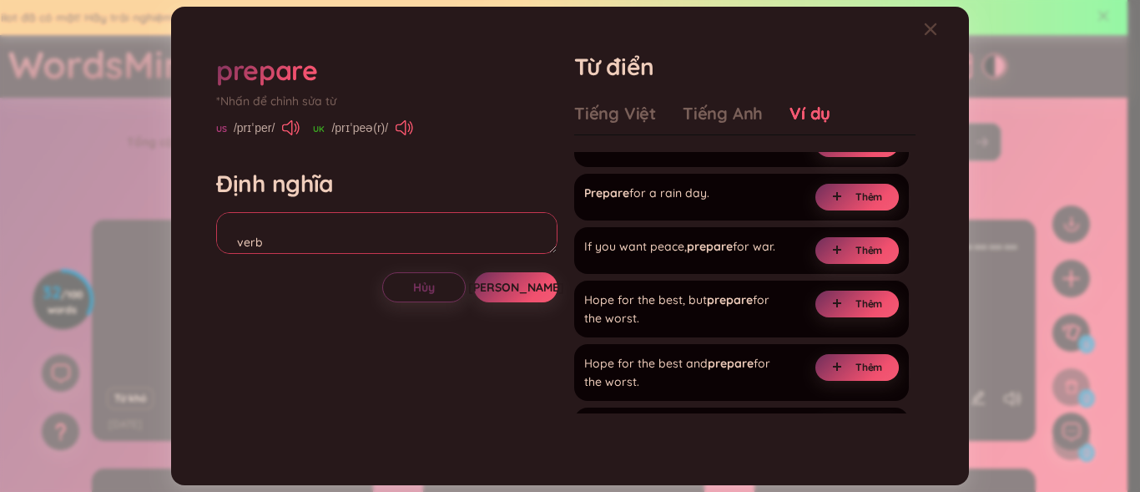
click at [247, 228] on textarea "verb chuẩn bị Eg: If you want 'peace', prepare for 'war'. 'peace': hòa bình 'wa…" at bounding box center [386, 233] width 341 height 42
click at [247, 217] on textarea "verb chuẩn bị Eg: If you want 'peace', prepare for 'war'. 'peace': hòa bình 'wa…" at bounding box center [386, 233] width 341 height 42
click at [229, 235] on textarea "verb chuẩn bị Eg: If you want 'peace', prepare for 'war'. 'peace': hòa bình 'wa…" at bounding box center [386, 233] width 341 height 42
click at [501, 282] on button "[PERSON_NAME]" at bounding box center [515, 287] width 83 height 30
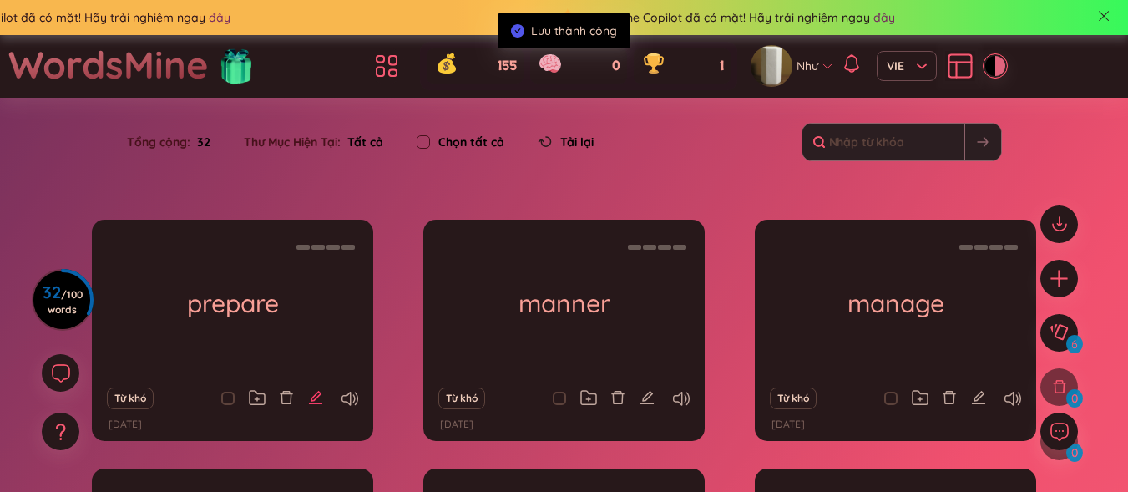
click at [310, 392] on icon "edit" at bounding box center [315, 397] width 15 height 15
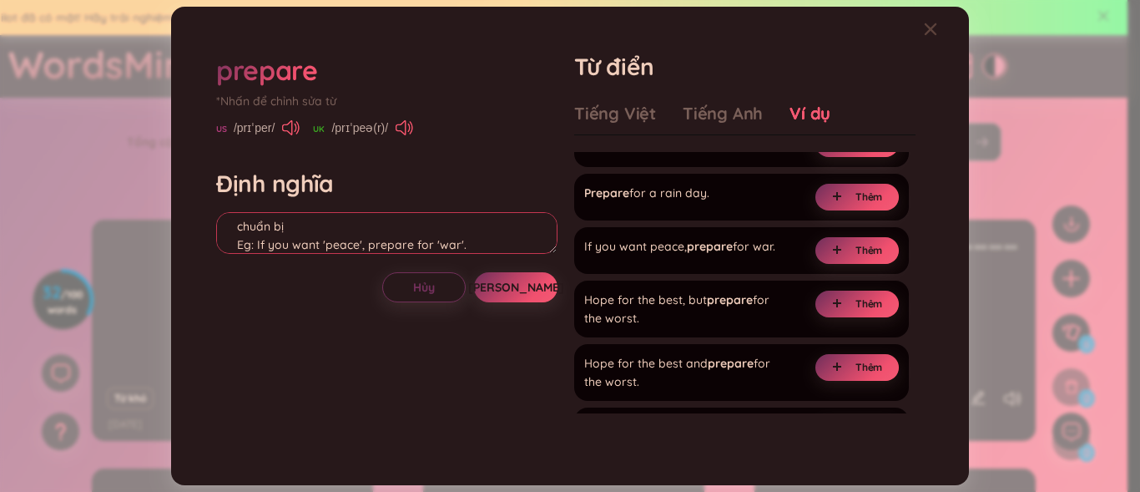
click at [235, 251] on textarea "verb chuẩn bị Eg: If you want 'peace', prepare for 'war'. 'peace': hòa bình 'wa…" at bounding box center [386, 233] width 341 height 42
click at [523, 287] on span "[PERSON_NAME]" at bounding box center [516, 287] width 96 height 17
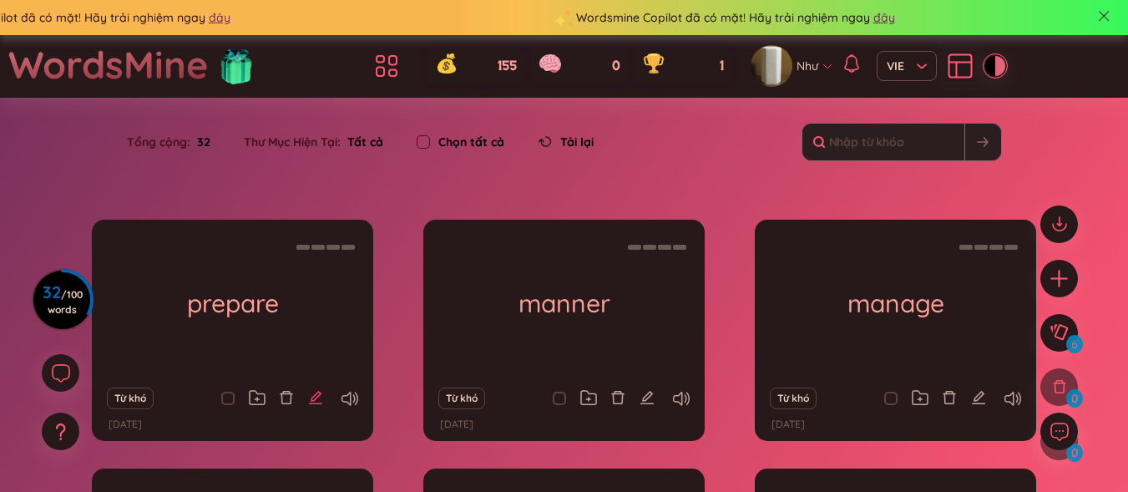
click at [311, 394] on icon "edit" at bounding box center [315, 397] width 15 height 15
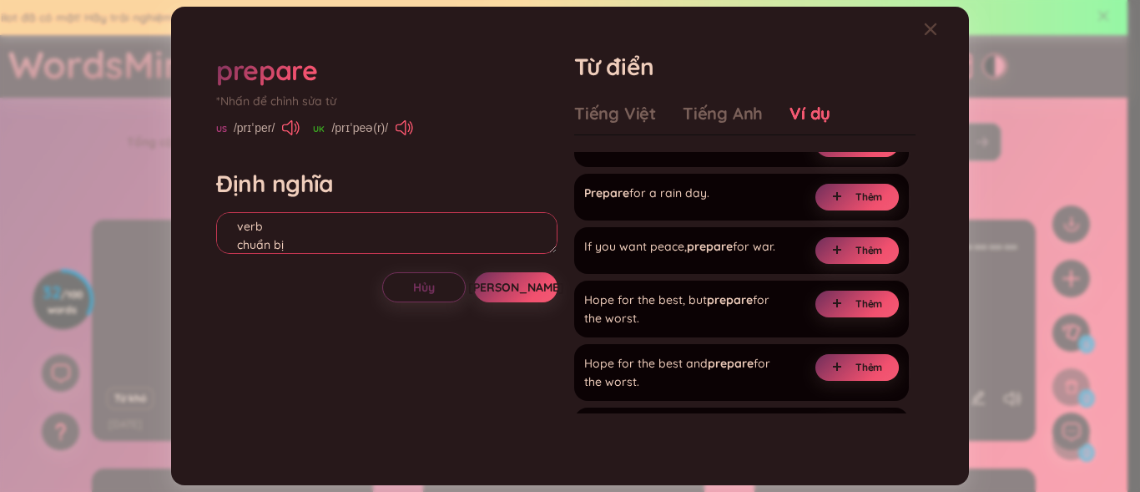
click at [231, 240] on textarea "verb chuẩn bị Eg: If you want 'peace', prepare for 'war'. 'peace': hòa bình 'wa…" at bounding box center [386, 233] width 341 height 42
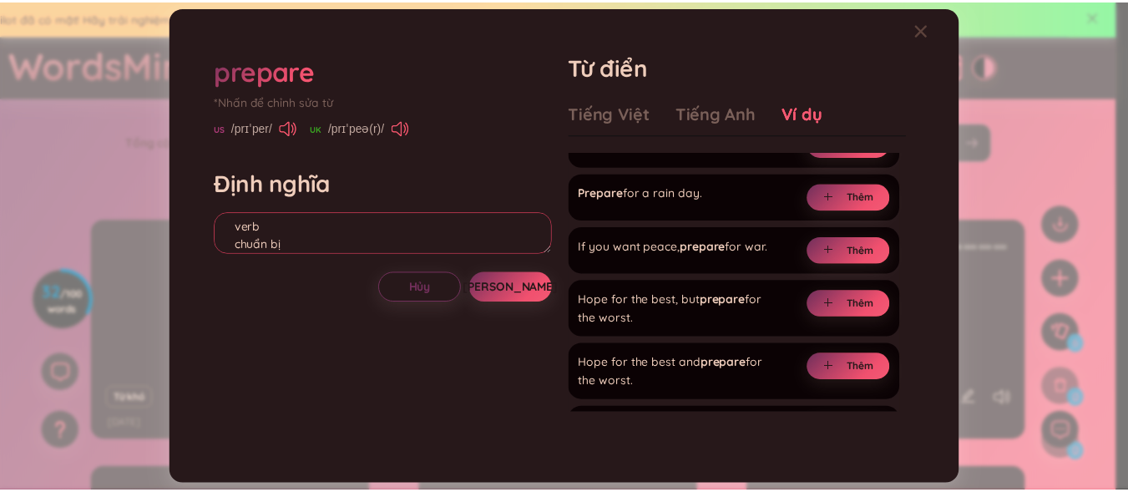
scroll to position [34, 0]
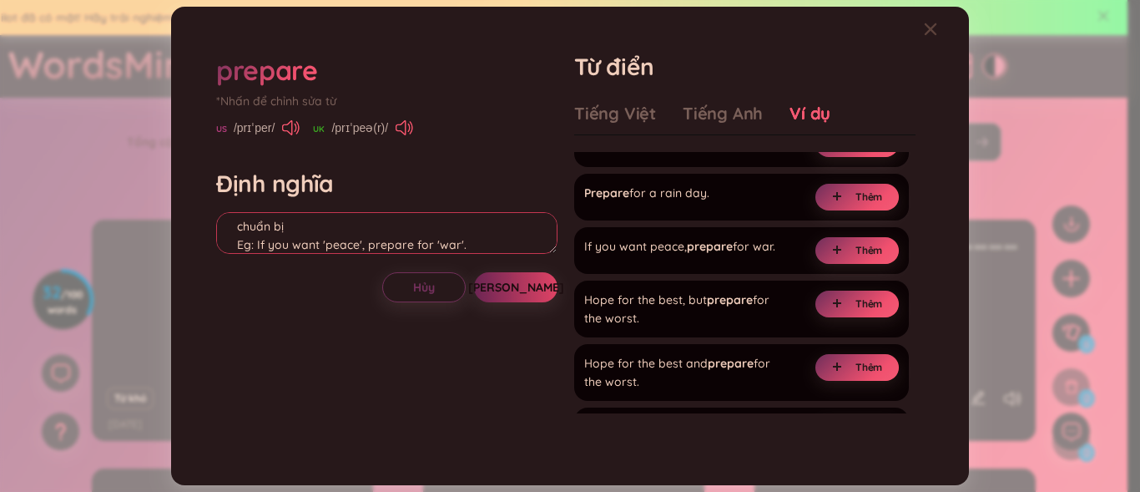
type textarea "verb chuẩn bị Eg: If you want 'peace', prepare for 'war'. 'peace': hòa bình 'wa…"
click at [507, 288] on span "[PERSON_NAME]" at bounding box center [516, 287] width 96 height 17
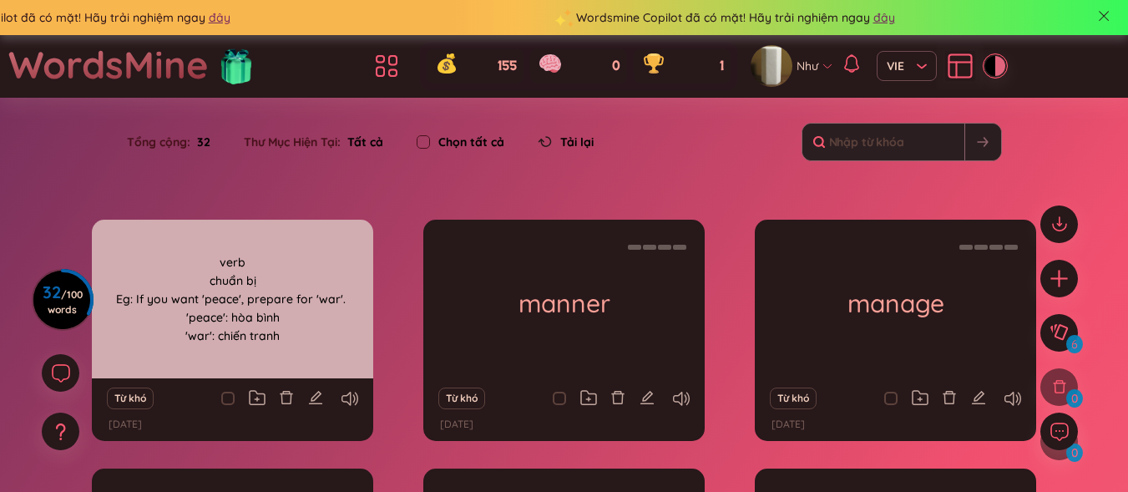
scroll to position [11, 0]
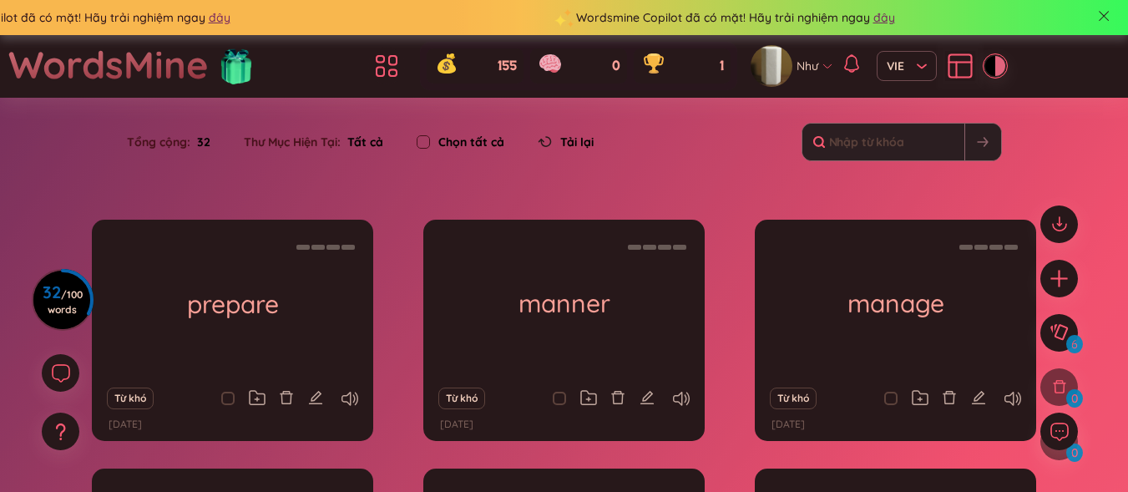
click at [407, 304] on div "prepare verb chuẩn bị Eg: If you want 'peace', prepare for 'war'. 'peace': hòa …" at bounding box center [564, 465] width 944 height 491
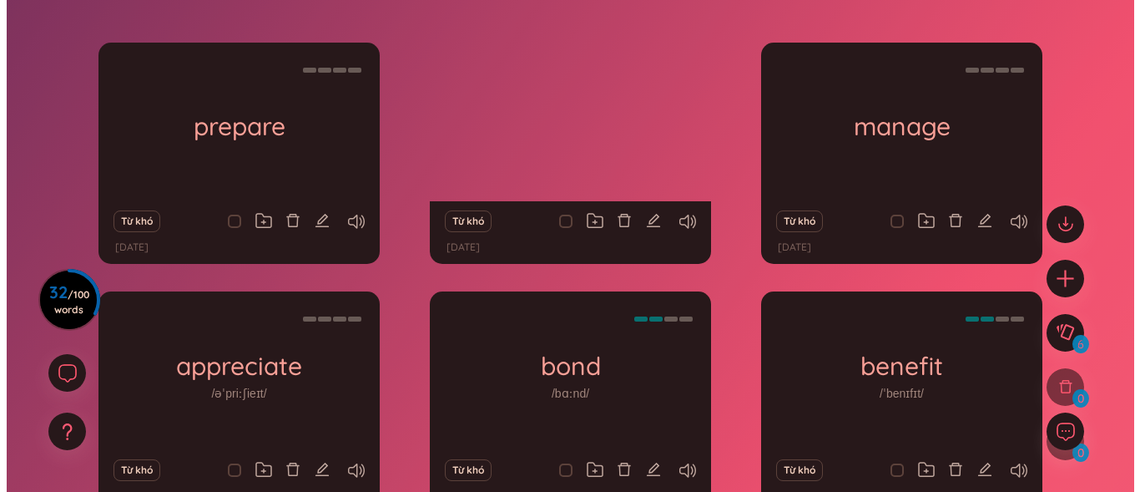
scroll to position [167, 0]
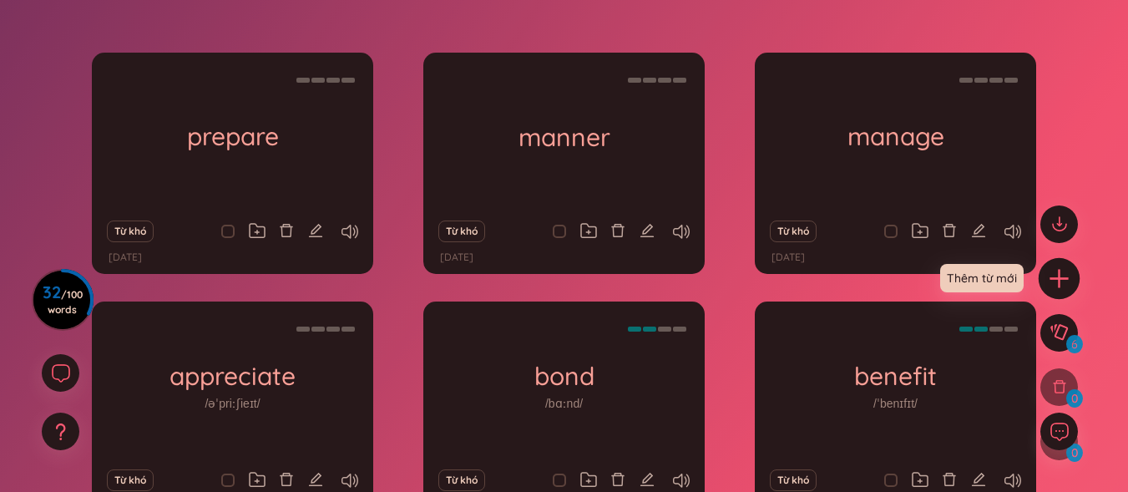
click at [1063, 270] on icon "plus" at bounding box center [1059, 277] width 23 height 23
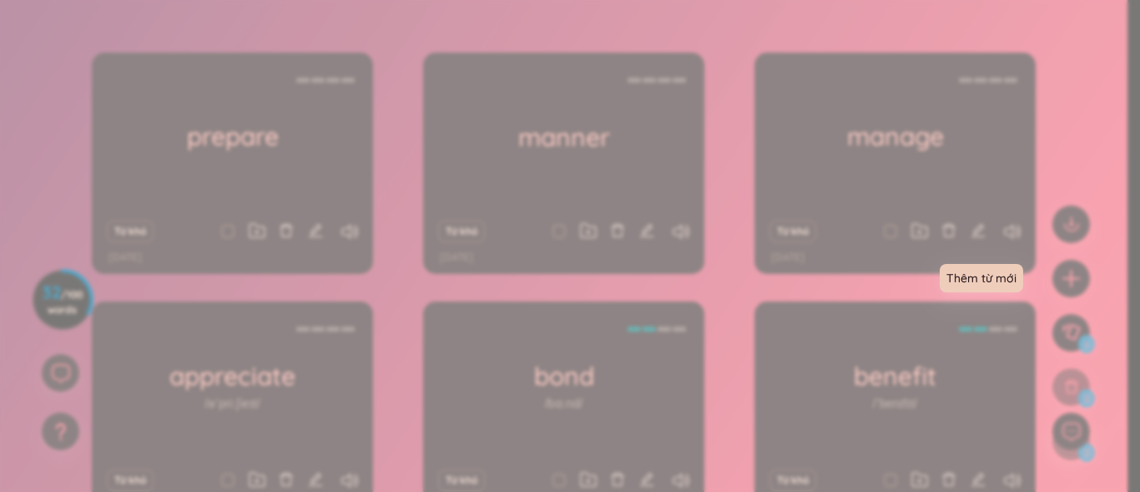
scroll to position [31, 0]
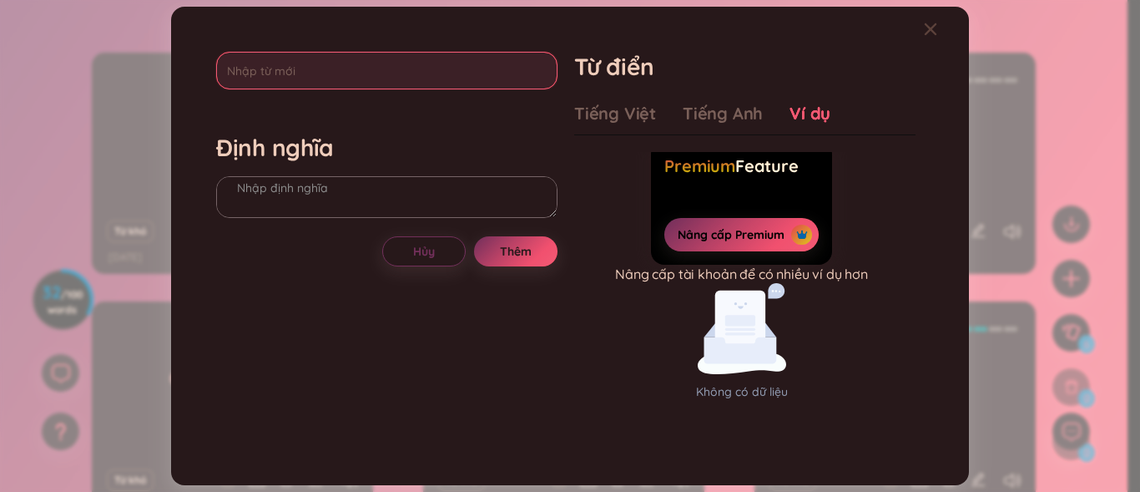
click at [321, 74] on input "text" at bounding box center [386, 71] width 341 height 38
type input "put out"
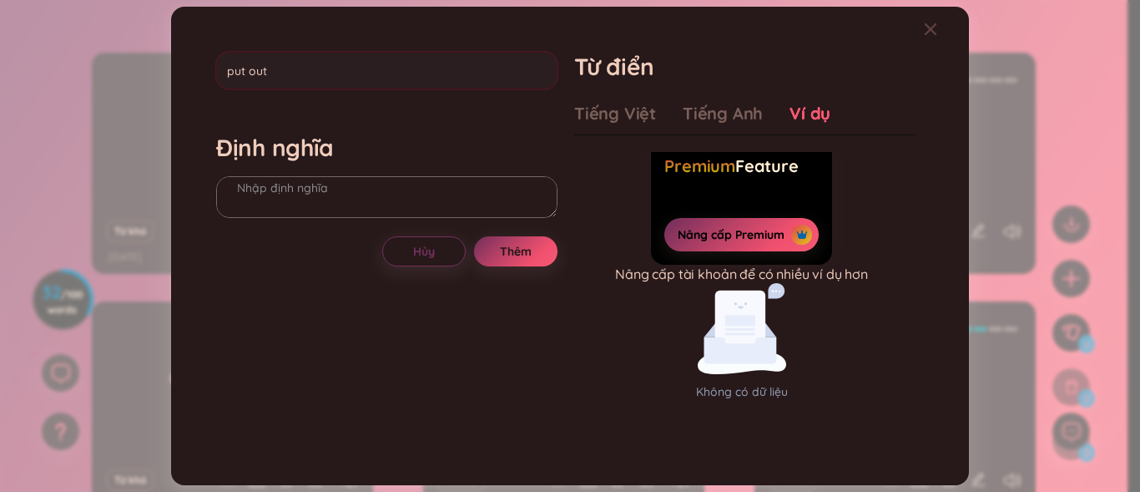
click at [357, 175] on div "Định nghĩa" at bounding box center [386, 178] width 341 height 90
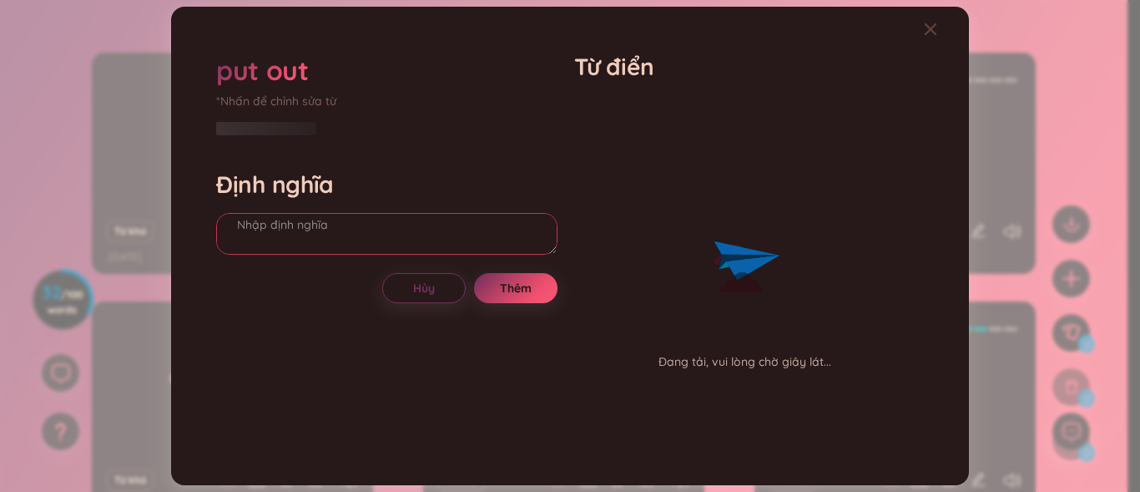
click at [351, 227] on textarea at bounding box center [386, 234] width 341 height 42
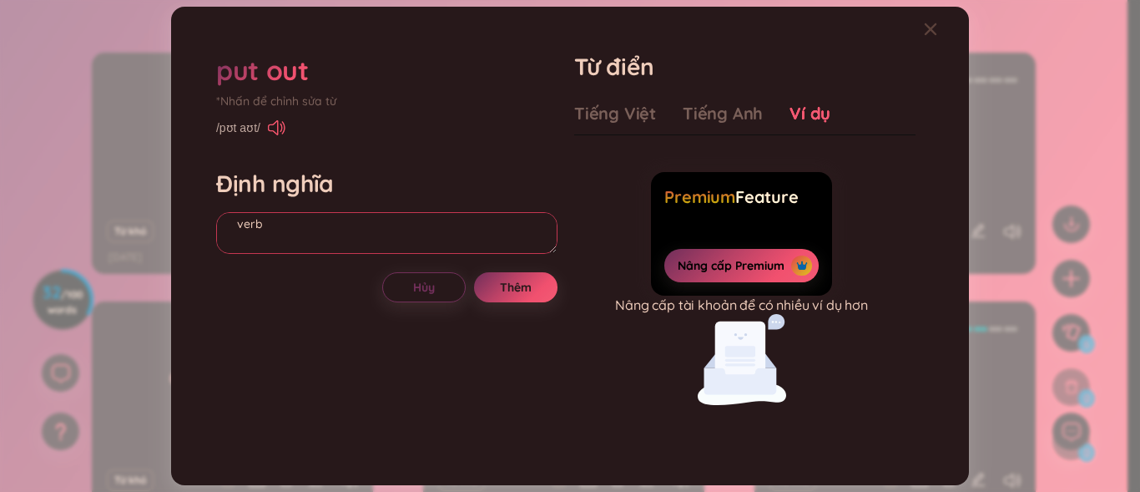
click at [351, 235] on textarea "verb" at bounding box center [386, 233] width 341 height 42
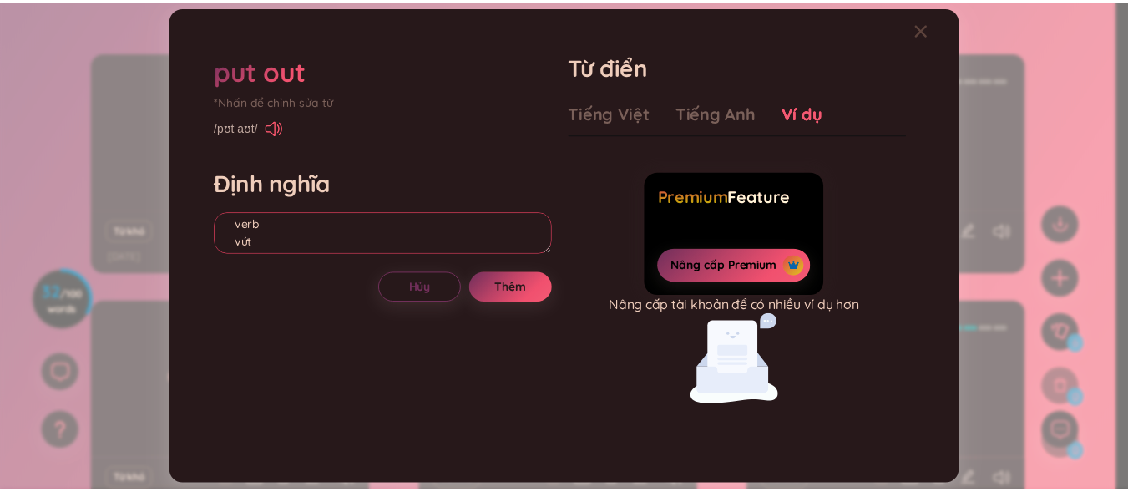
scroll to position [34, 0]
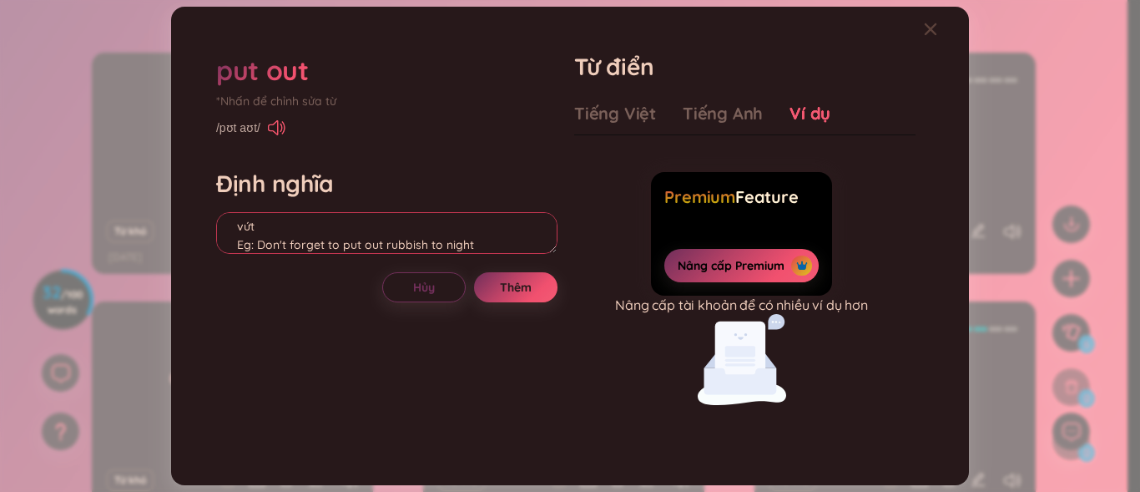
click at [386, 247] on textarea "verb vứt Eg: Don't forget to put out rubbish to night" at bounding box center [386, 233] width 341 height 42
click at [382, 245] on textarea "verb vứt Eg: Don't forget to put out rubbish to night" at bounding box center [386, 233] width 341 height 42
type textarea "verb vứt Eg: Don't forget to put out the rubbish to night"
click at [485, 286] on button "Thêm" at bounding box center [515, 287] width 83 height 30
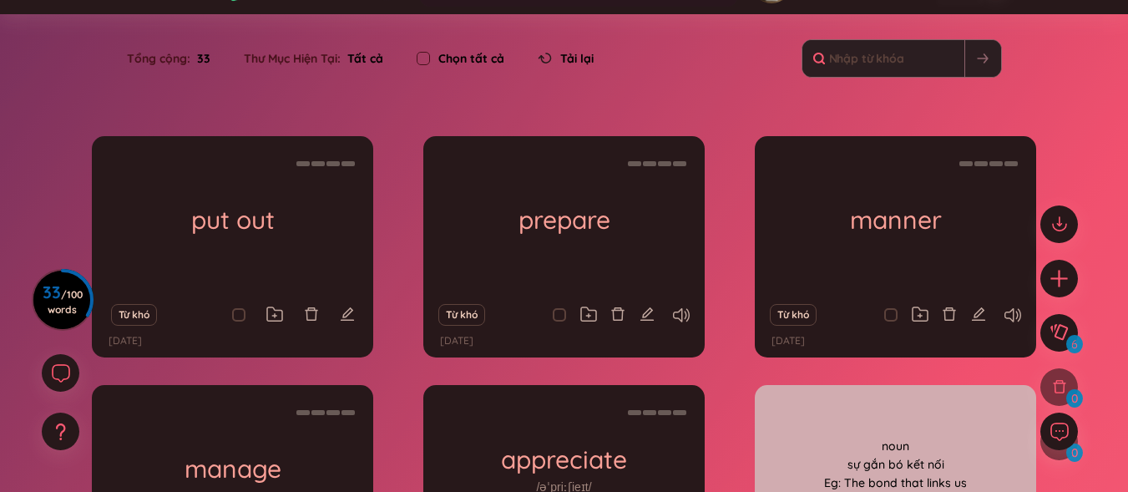
scroll to position [250, 0]
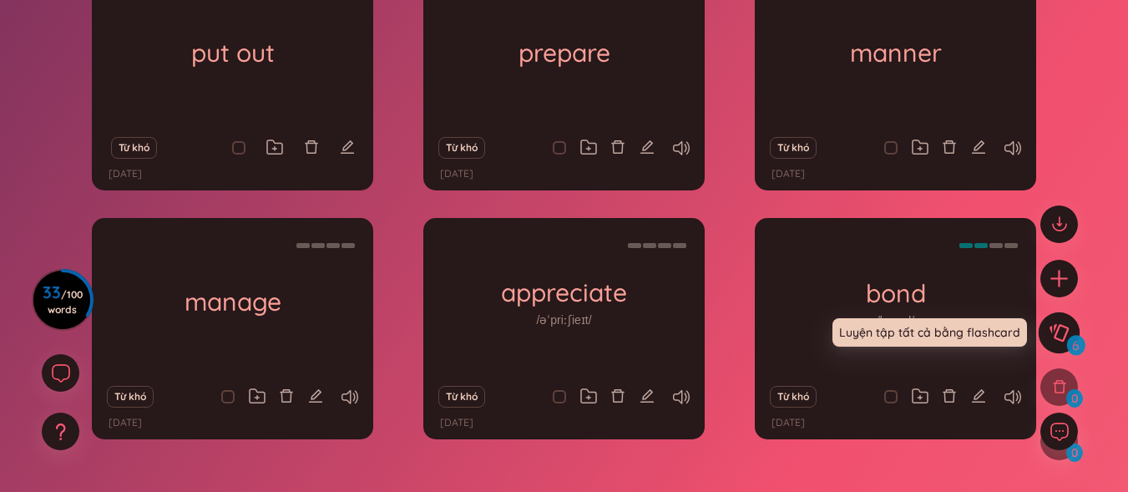
click at [1059, 336] on icon at bounding box center [1058, 332] width 20 height 18
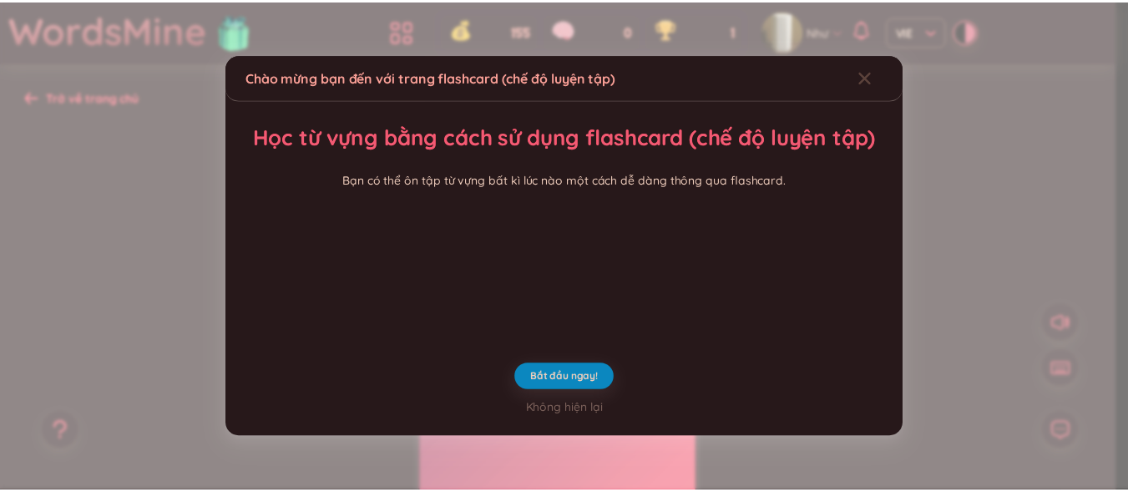
scroll to position [108, 0]
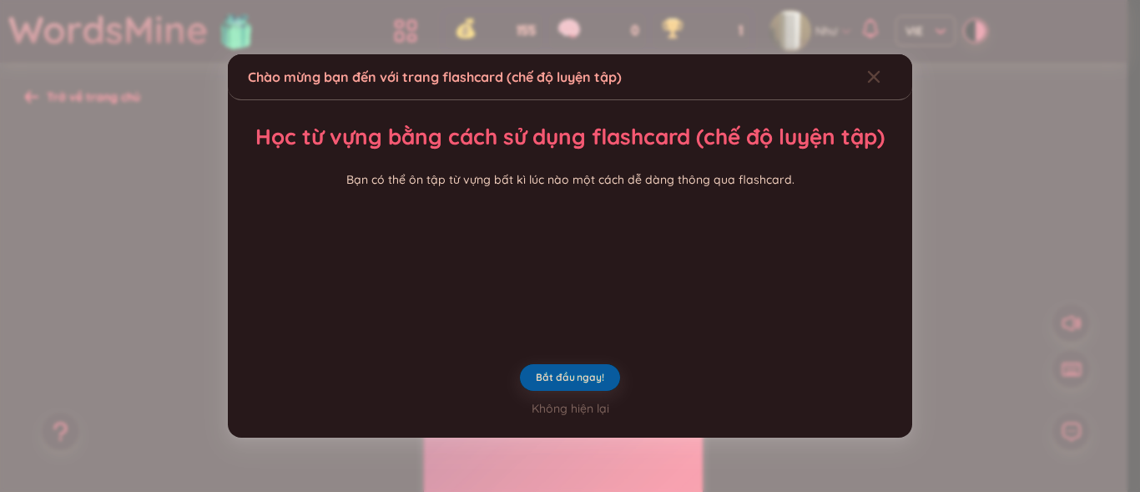
drag, startPoint x: 560, startPoint y: 433, endPoint x: 578, endPoint y: 423, distance: 20.2
click at [561, 384] on span "Bắt đầu ngay!" at bounding box center [570, 377] width 68 height 13
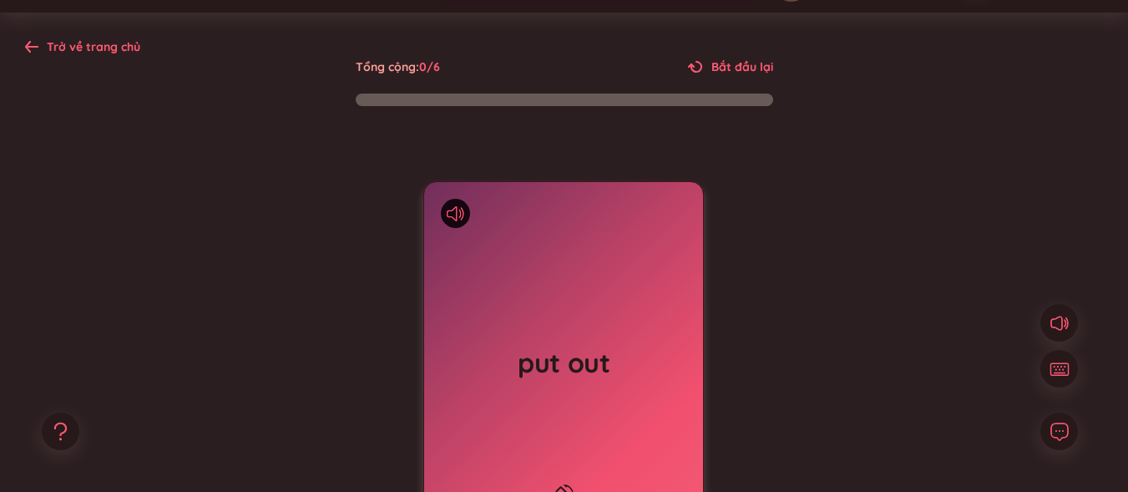
scroll to position [167, 0]
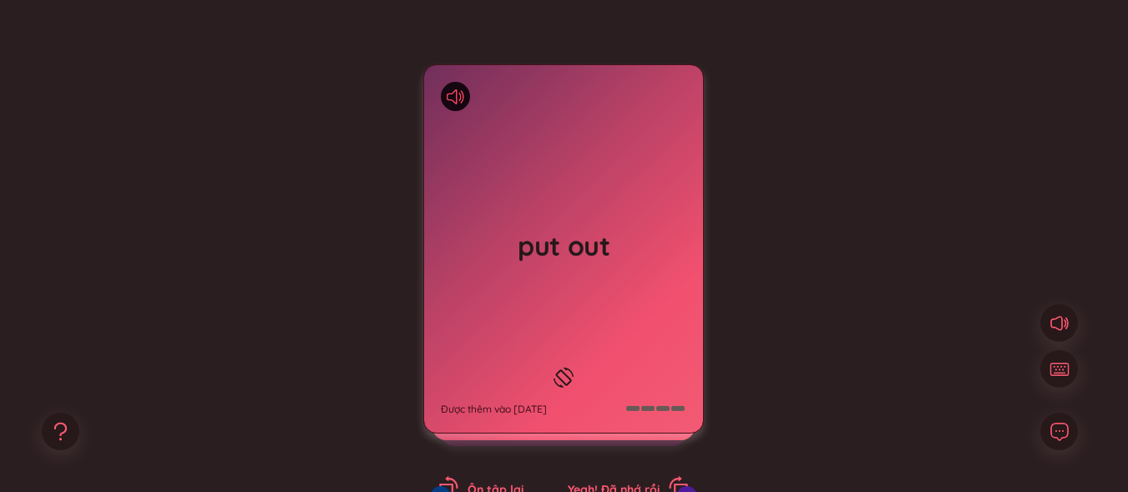
click at [452, 103] on icon at bounding box center [456, 96] width 18 height 15
click at [462, 93] on icon at bounding box center [456, 96] width 18 height 15
click at [563, 367] on icon at bounding box center [563, 377] width 25 height 20
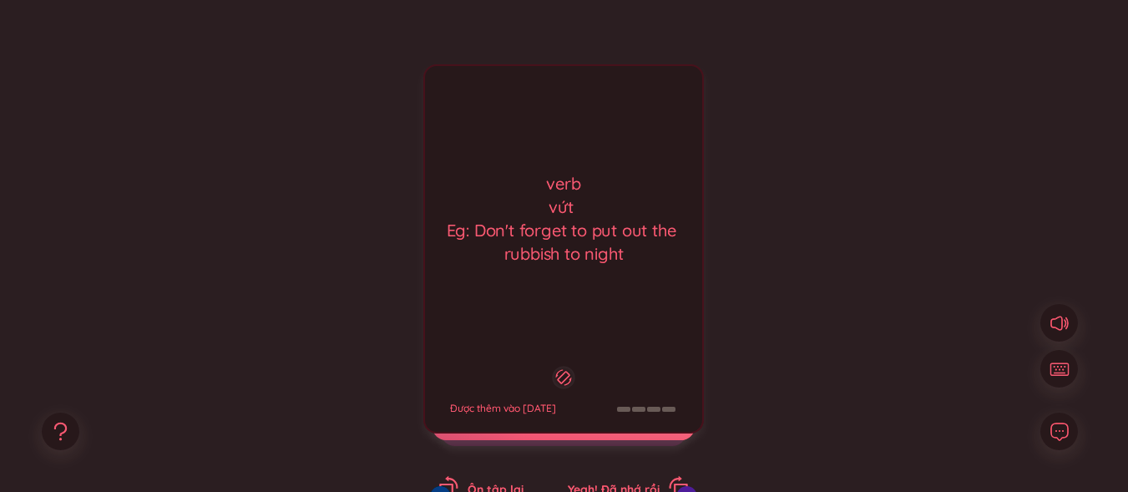
click at [617, 238] on div "verb vứt Eg: Don't forget to put out the rubbish to night" at bounding box center [563, 218] width 260 height 93
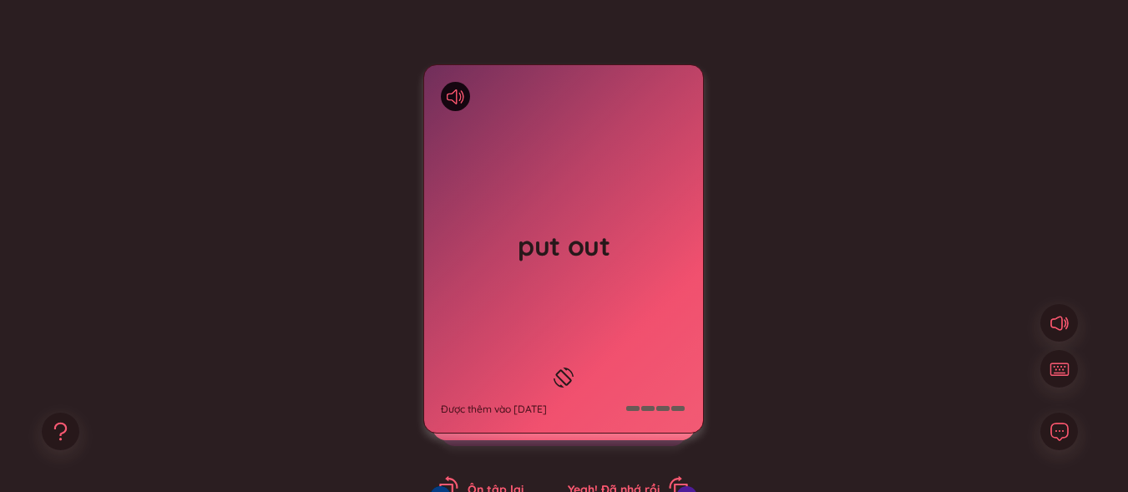
click at [617, 238] on h1 "put out" at bounding box center [563, 245] width 245 height 37
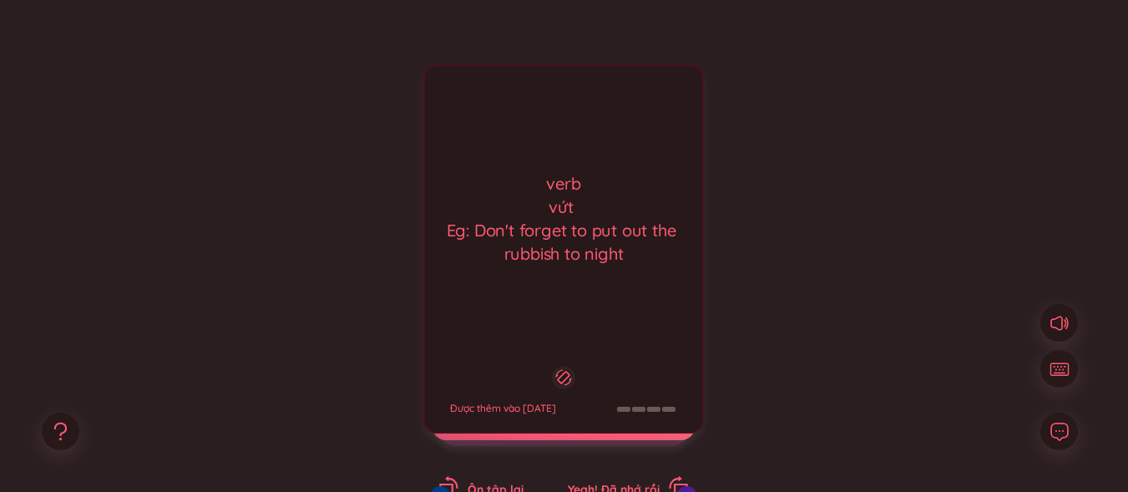
click at [566, 367] on icon at bounding box center [564, 377] width 16 height 20
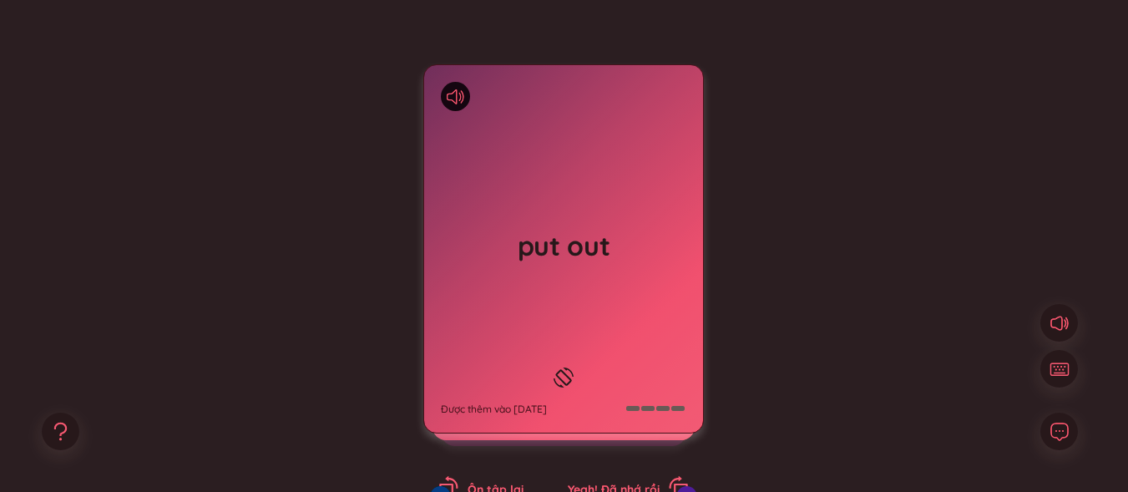
click at [566, 370] on rect at bounding box center [563, 377] width 15 height 15
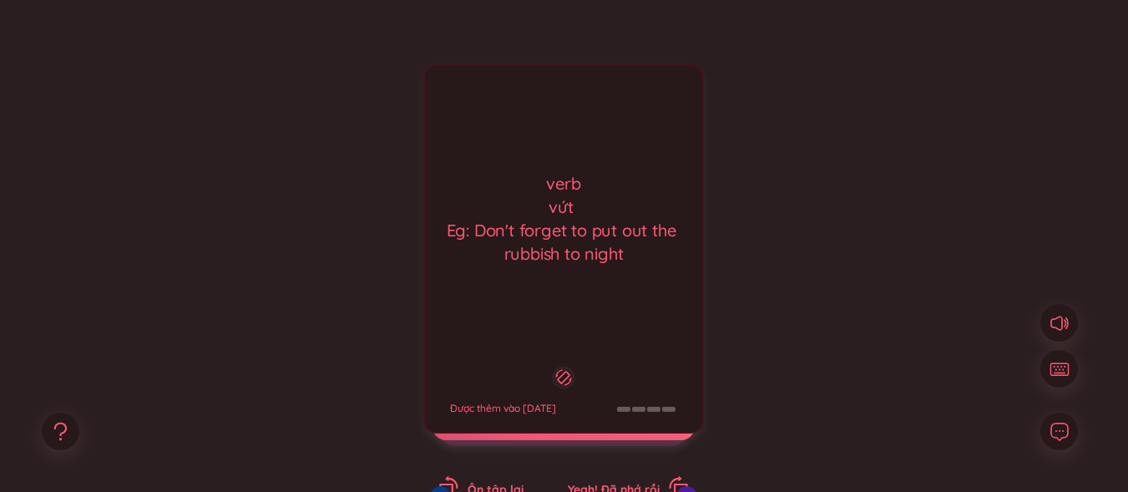
click at [637, 235] on div "verb vứt Eg: Don't forget to put out the rubbish to night" at bounding box center [563, 218] width 260 height 93
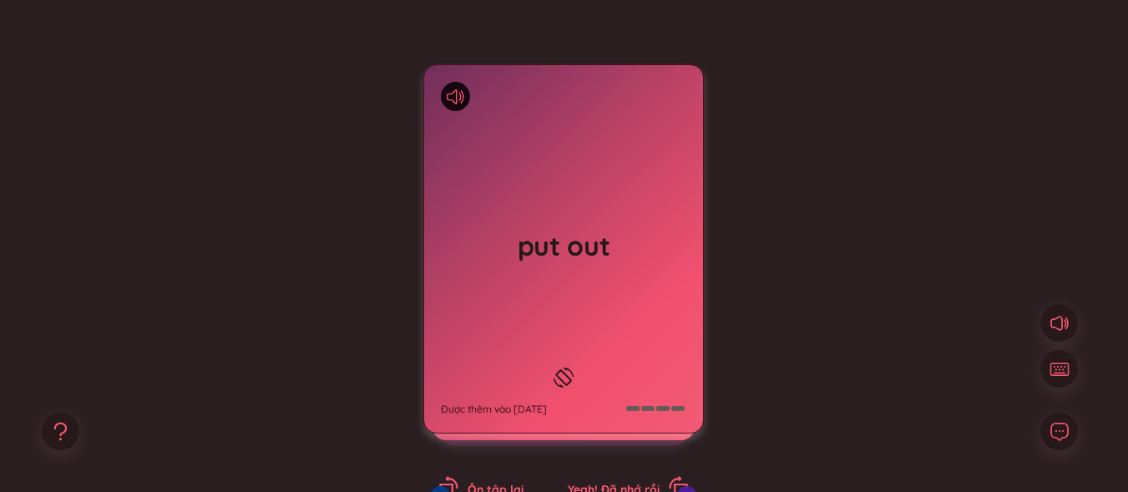
click at [637, 235] on h1 "put out" at bounding box center [563, 245] width 245 height 37
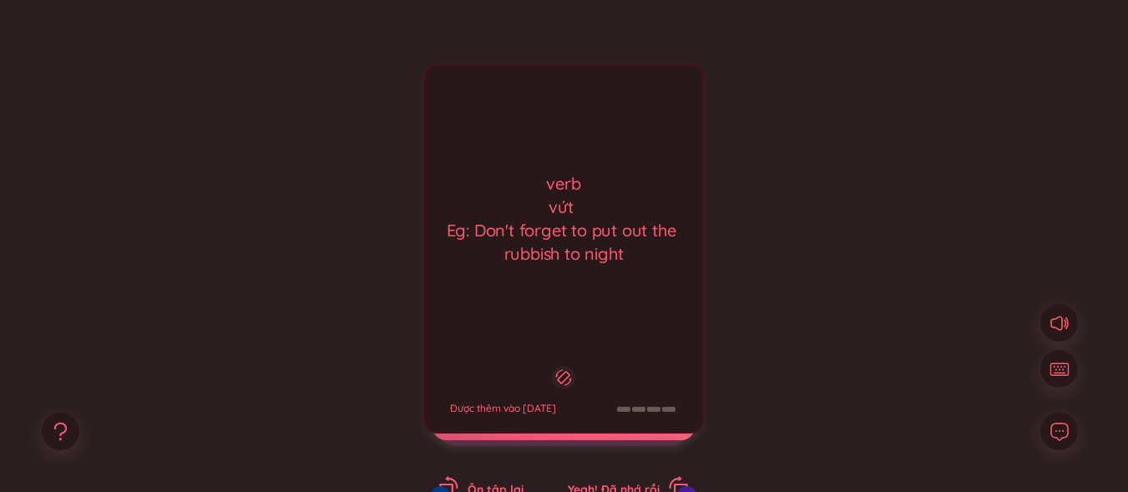
click at [630, 276] on div "verb vứt Eg: Don't forget to put out the rubbish to night Được thêm vào [DATE]" at bounding box center [563, 248] width 280 height 369
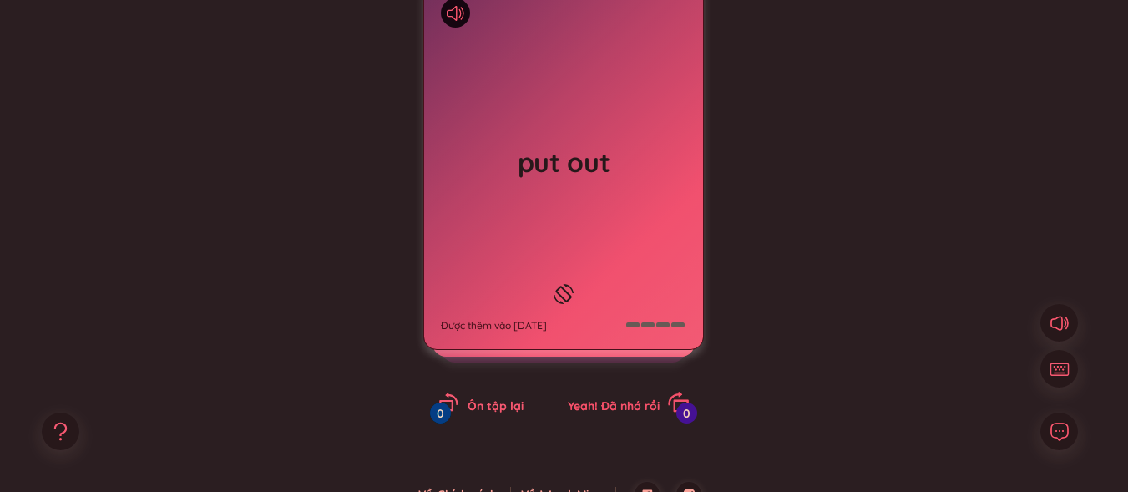
click at [626, 407] on span "Yeah! Đã nhớ rồi" at bounding box center [614, 405] width 92 height 15
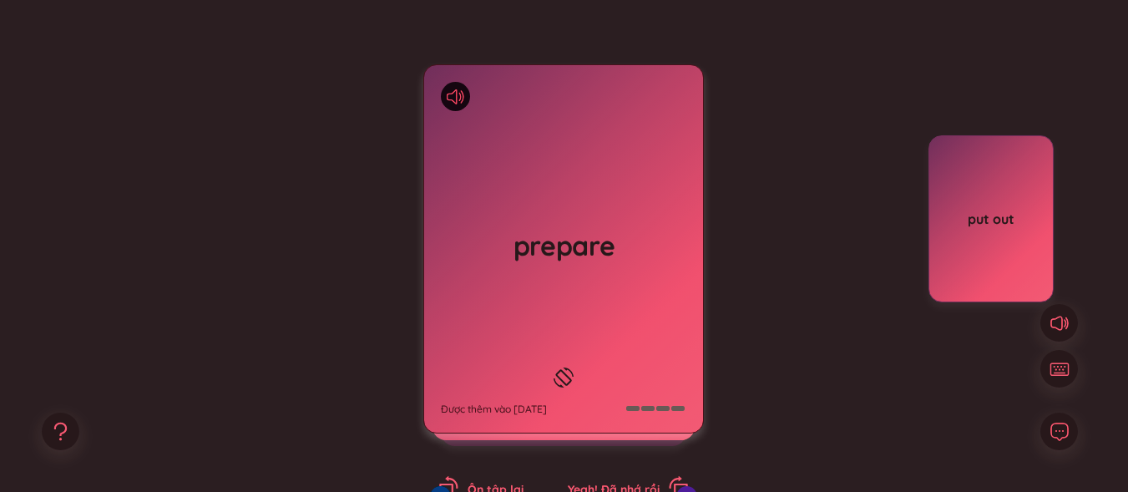
click at [451, 94] on icon at bounding box center [456, 96] width 18 height 15
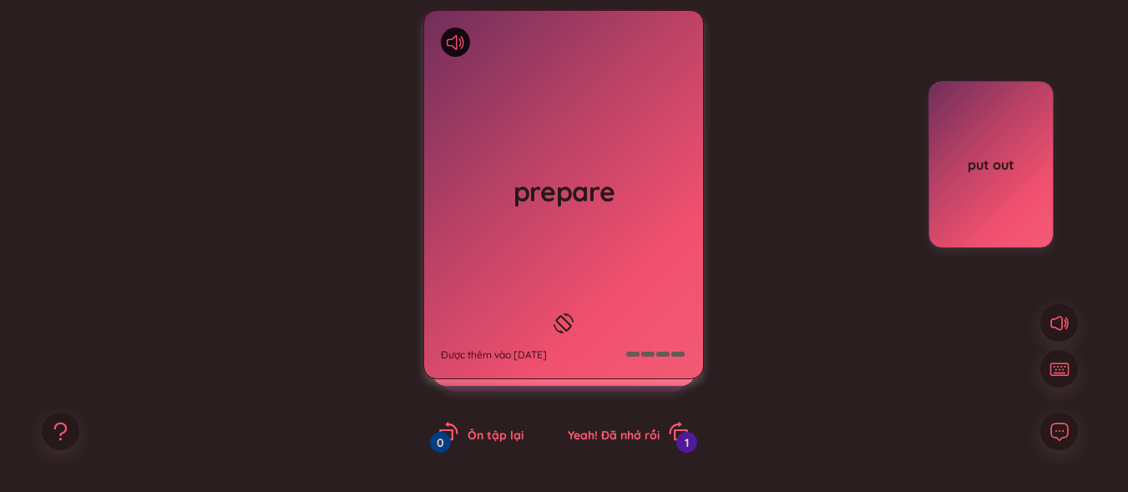
scroll to position [250, 0]
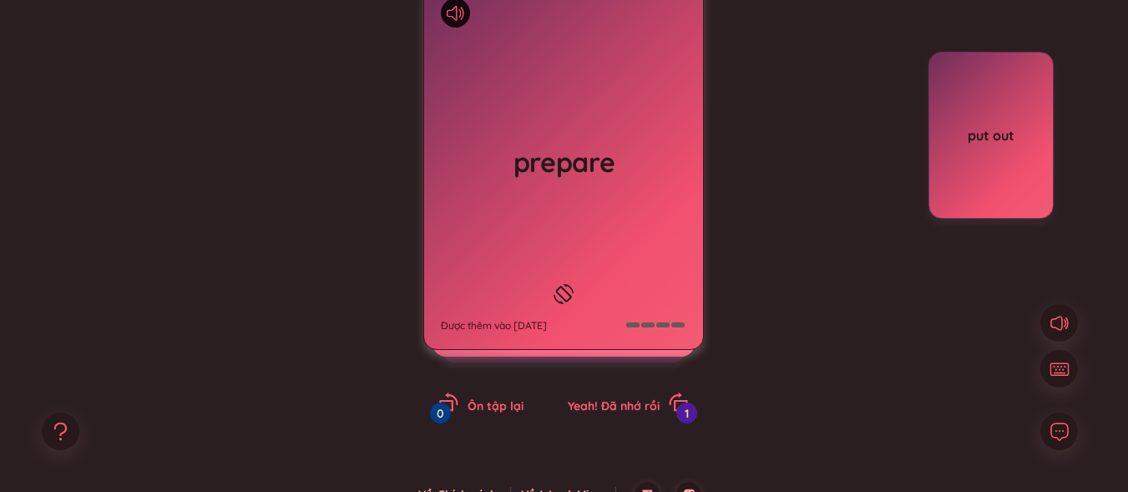
click at [556, 290] on icon at bounding box center [563, 294] width 20 height 20
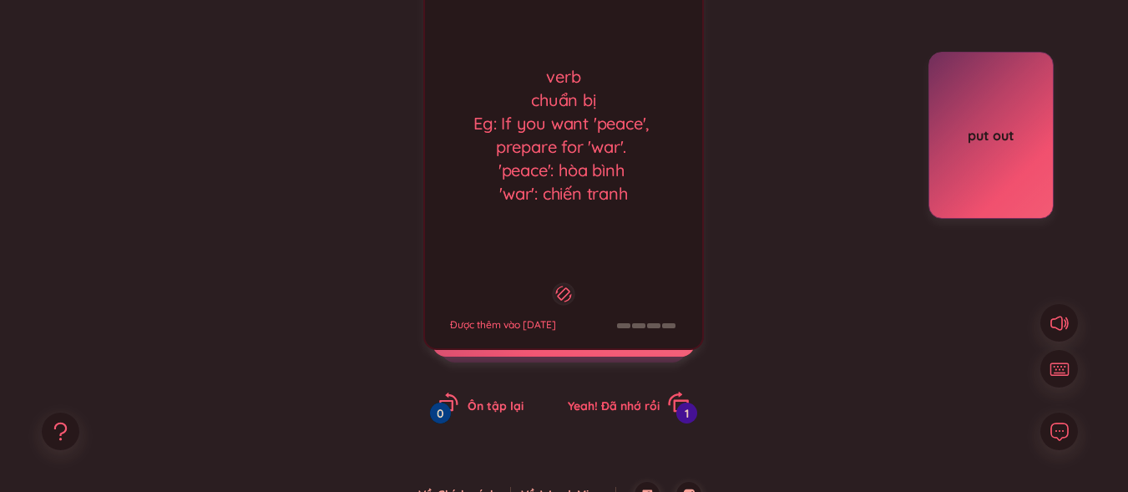
click at [607, 407] on span "Yeah! Đã nhớ rồi" at bounding box center [614, 405] width 92 height 15
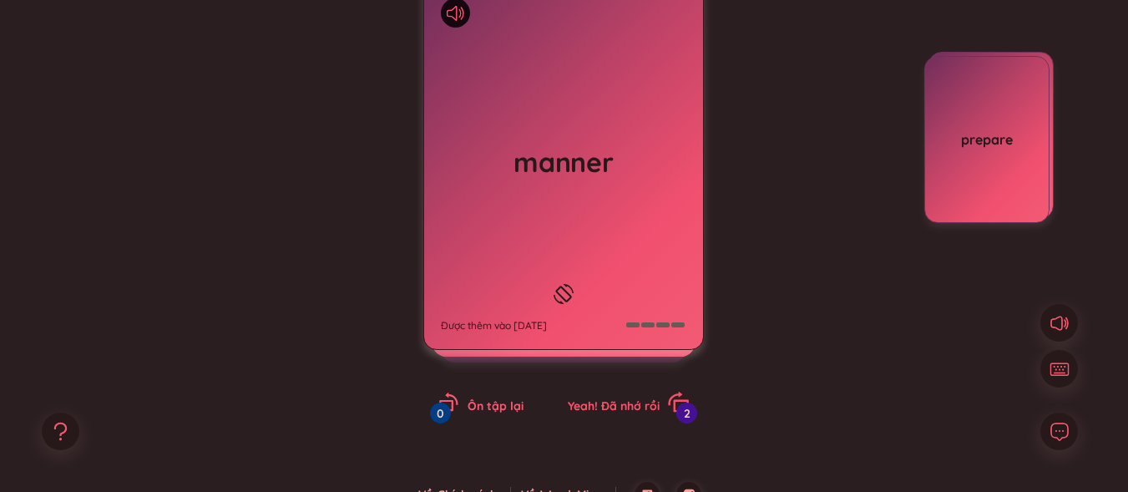
scroll to position [167, 0]
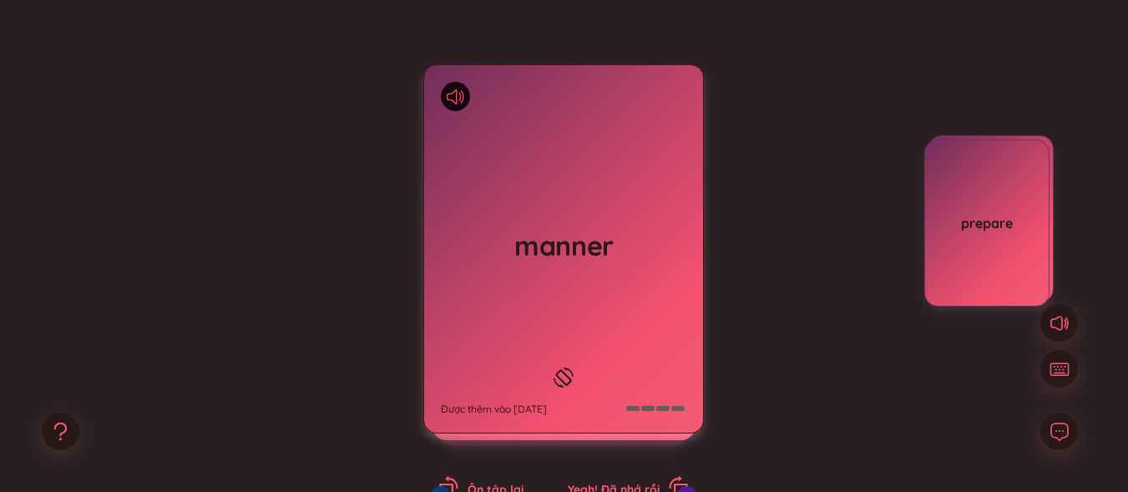
click at [454, 95] on icon at bounding box center [456, 96] width 18 height 15
click at [618, 374] on div "manner Được thêm vào [DATE]" at bounding box center [563, 248] width 279 height 367
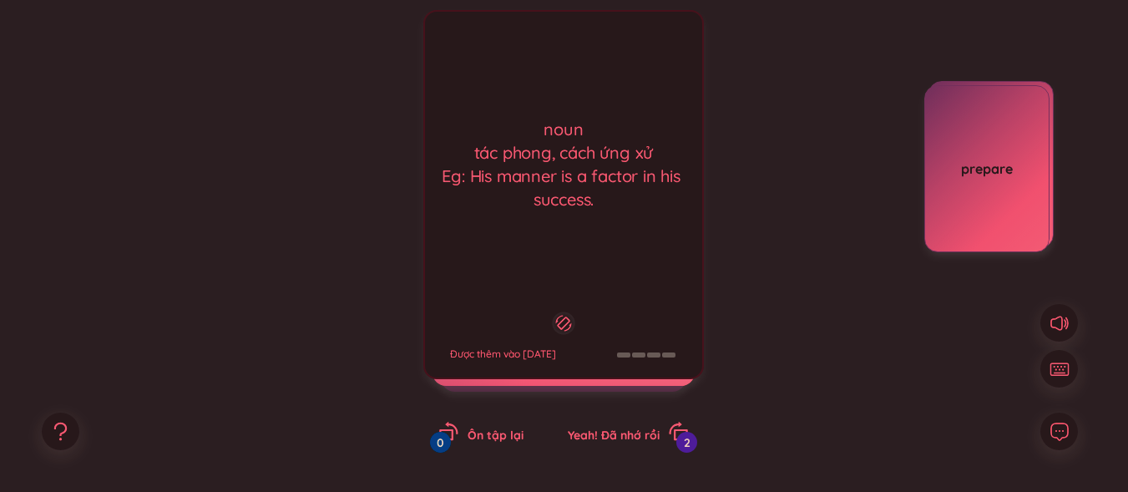
scroll to position [250, 0]
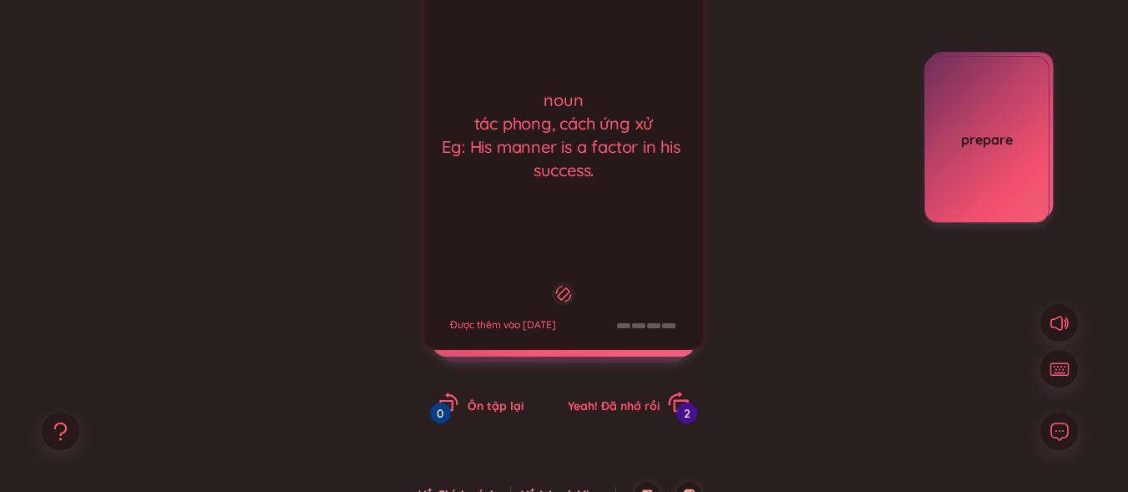
click at [622, 402] on span "Yeah! Đã nhớ rồi" at bounding box center [614, 405] width 92 height 15
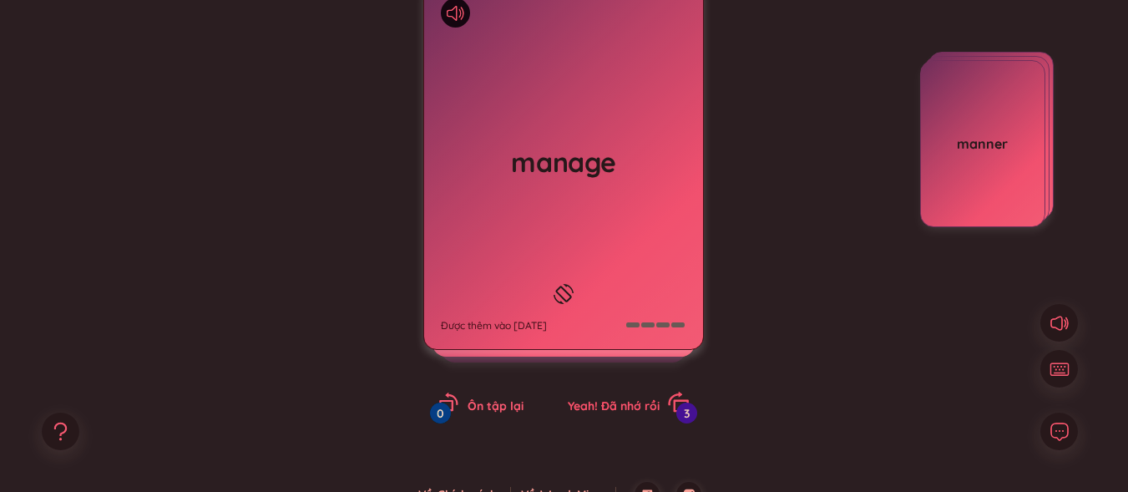
click at [614, 402] on span "Yeah! Đã nhớ rồi" at bounding box center [614, 405] width 92 height 15
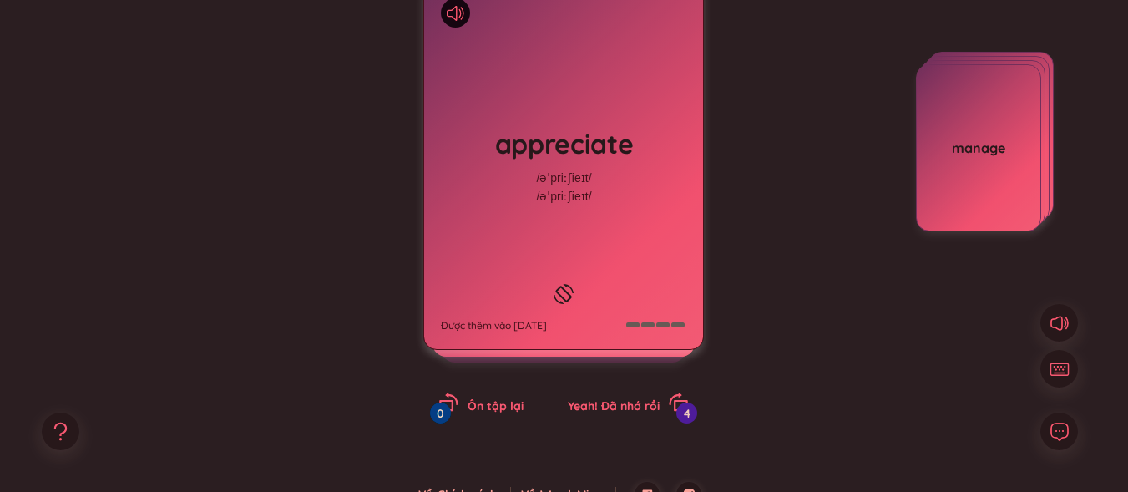
click at [953, 168] on div "manage" at bounding box center [978, 147] width 125 height 167
drag, startPoint x: 952, startPoint y: 181, endPoint x: 943, endPoint y: 200, distance: 20.2
click at [952, 181] on div "manage" at bounding box center [978, 147] width 125 height 167
drag, startPoint x: 943, startPoint y: 200, endPoint x: 928, endPoint y: 190, distance: 17.6
click at [899, 214] on div "put out prepare manner manage" at bounding box center [928, 219] width 250 height 334
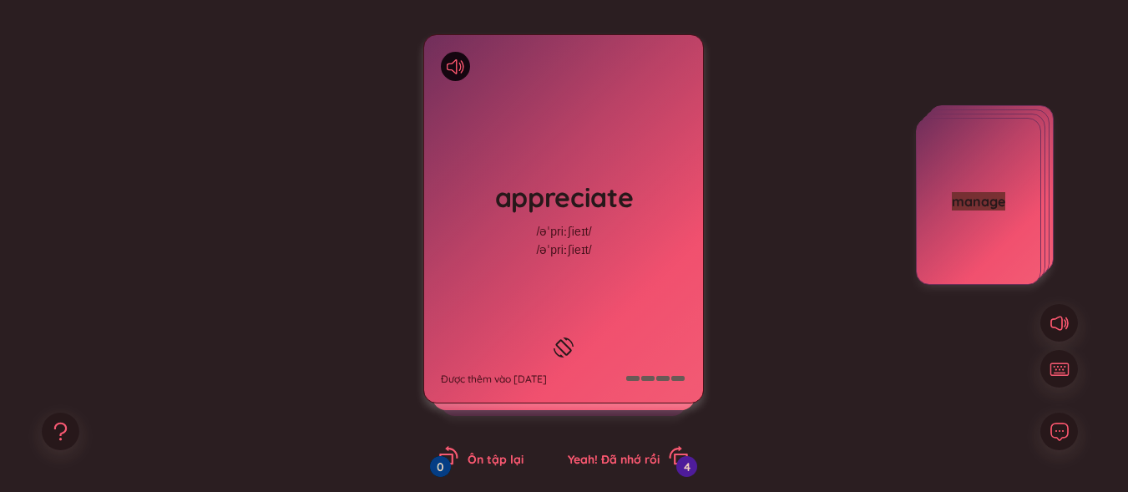
scroll to position [167, 0]
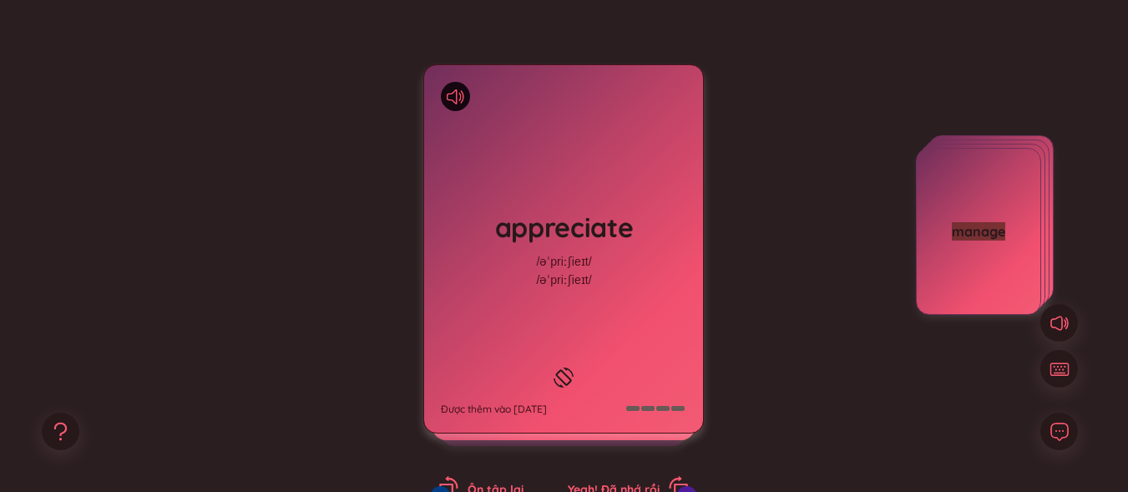
click at [990, 255] on div "manage" at bounding box center [978, 231] width 125 height 167
click at [990, 230] on div "manage" at bounding box center [979, 231] width 124 height 18
click at [994, 211] on div "manage" at bounding box center [978, 231] width 125 height 167
drag, startPoint x: 995, startPoint y: 205, endPoint x: 998, endPoint y: 214, distance: 9.0
click at [998, 214] on div "manage" at bounding box center [978, 231] width 125 height 167
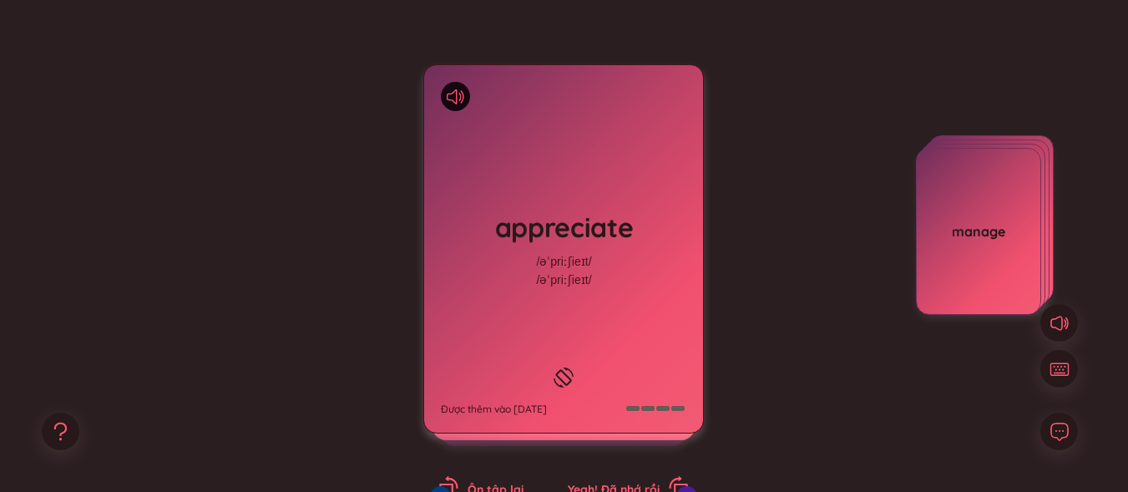
click at [998, 214] on div "manage" at bounding box center [978, 231] width 125 height 167
click at [550, 368] on div at bounding box center [563, 377] width 28 height 28
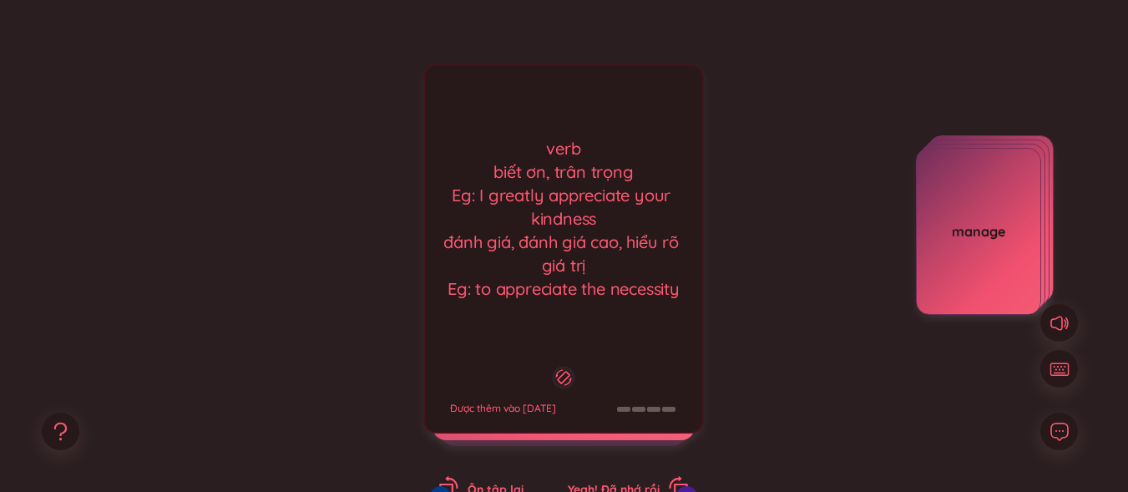
drag, startPoint x: 623, startPoint y: 223, endPoint x: 555, endPoint y: 194, distance: 73.3
click at [624, 225] on div "verb biết ơn, trân trọng Eg: I greatly appreciate your kindness đánh giá, đánh …" at bounding box center [563, 219] width 260 height 164
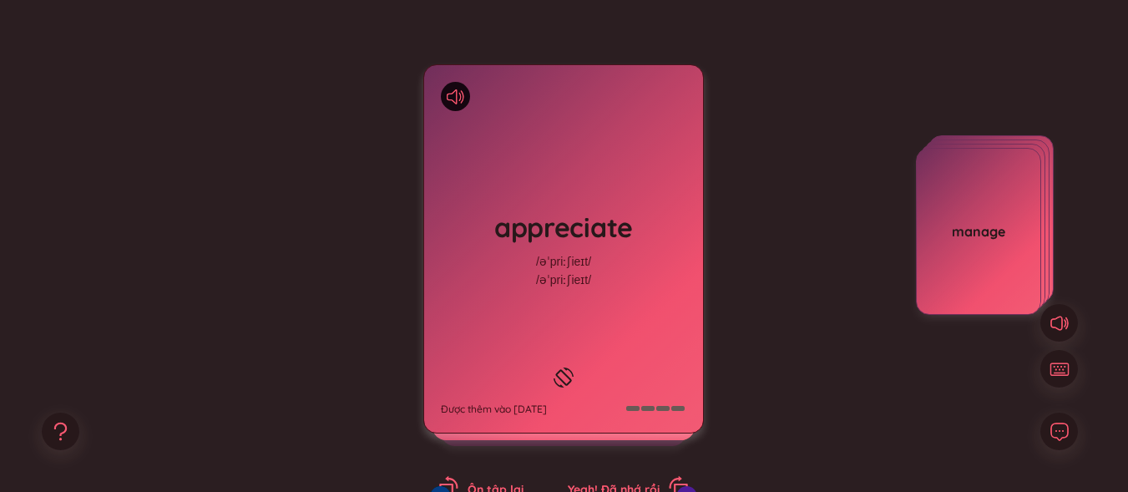
click at [466, 97] on div at bounding box center [455, 96] width 29 height 29
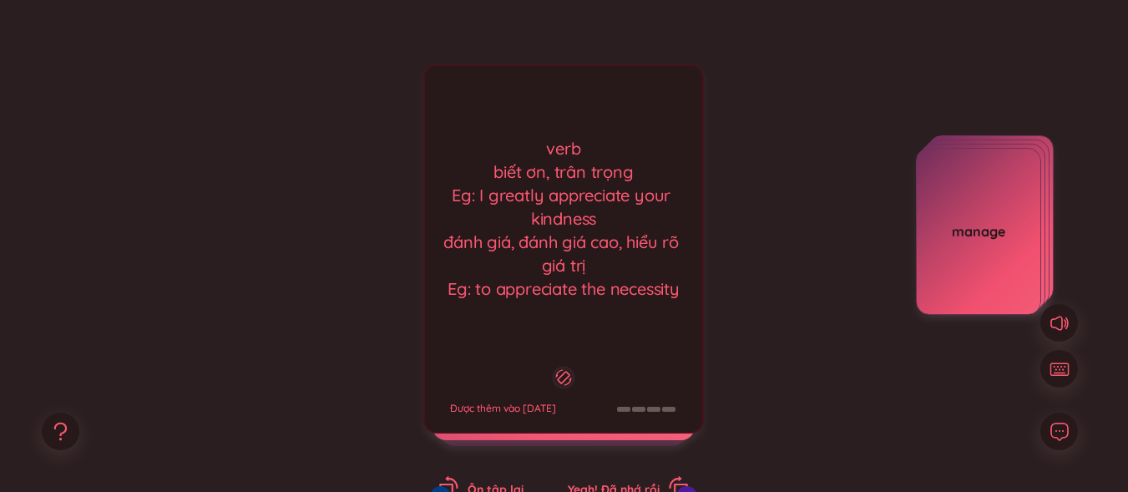
click at [540, 176] on div "verb biết ơn, trân trọng Eg: I greatly appreciate your kindness đánh giá, đánh …" at bounding box center [563, 219] width 260 height 164
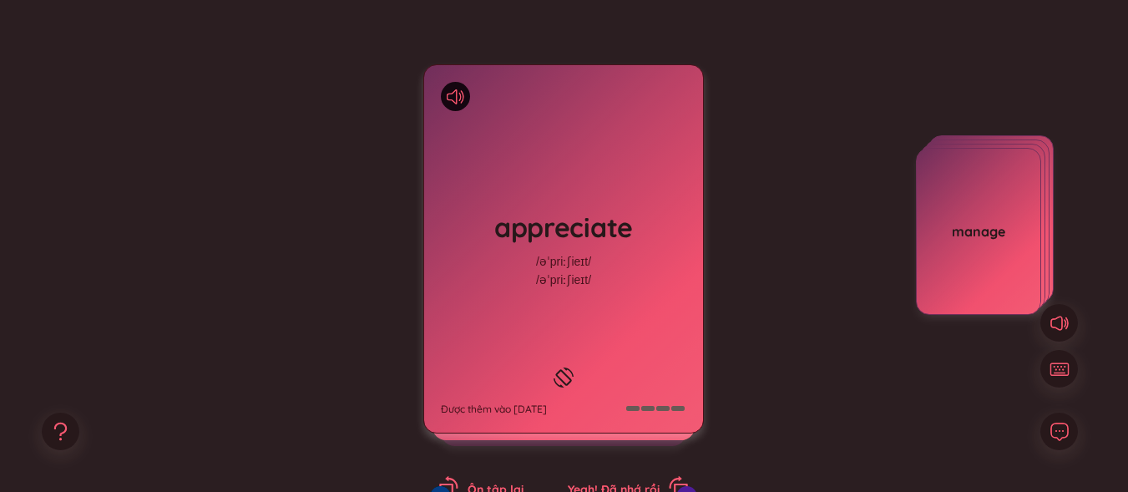
click at [467, 100] on div at bounding box center [455, 96] width 29 height 29
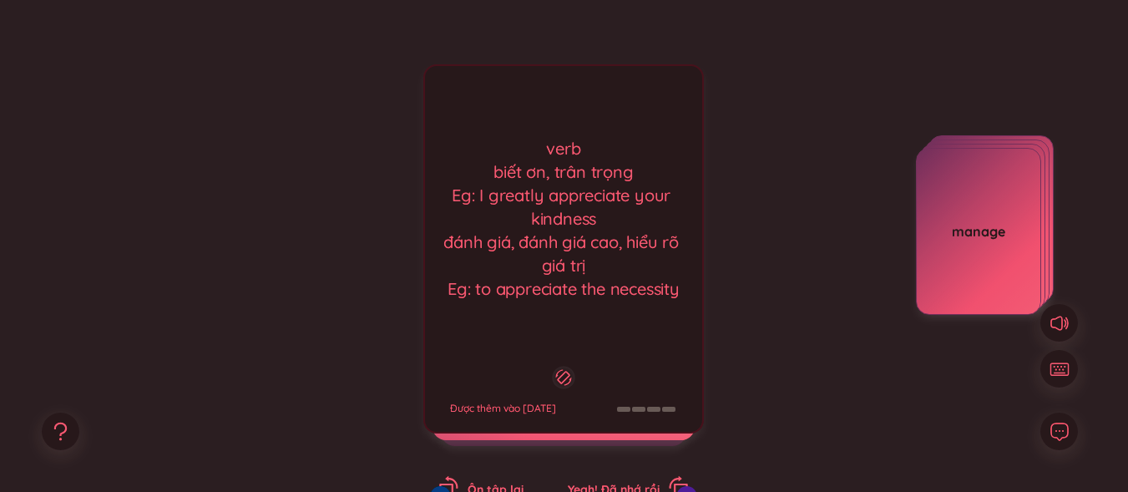
drag, startPoint x: 573, startPoint y: 131, endPoint x: 626, endPoint y: 146, distance: 54.7
click at [573, 137] on div "verb biết ơn, trân trọng Eg: I greatly appreciate your kindness đánh giá, đánh …" at bounding box center [563, 219] width 260 height 164
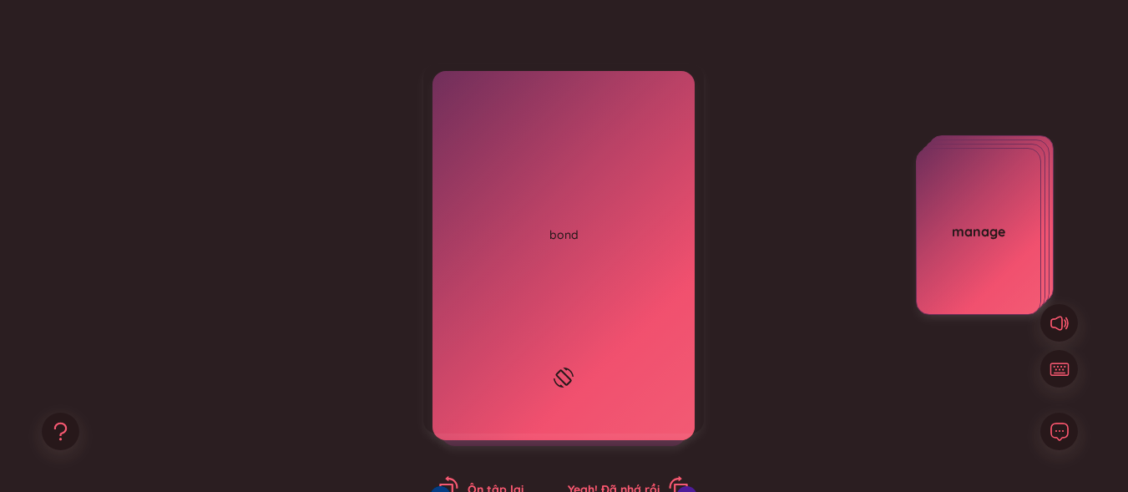
click at [446, 104] on div at bounding box center [455, 96] width 29 height 29
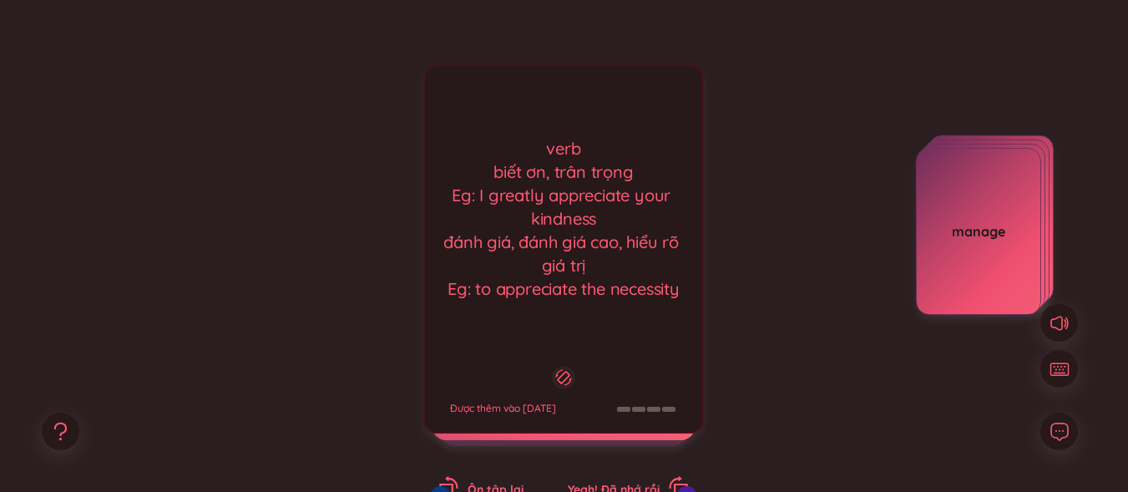
click at [463, 98] on div "verb biết ơn, trân trọng Eg: I greatly appreciate your kindness đánh giá, đánh …" at bounding box center [563, 248] width 280 height 369
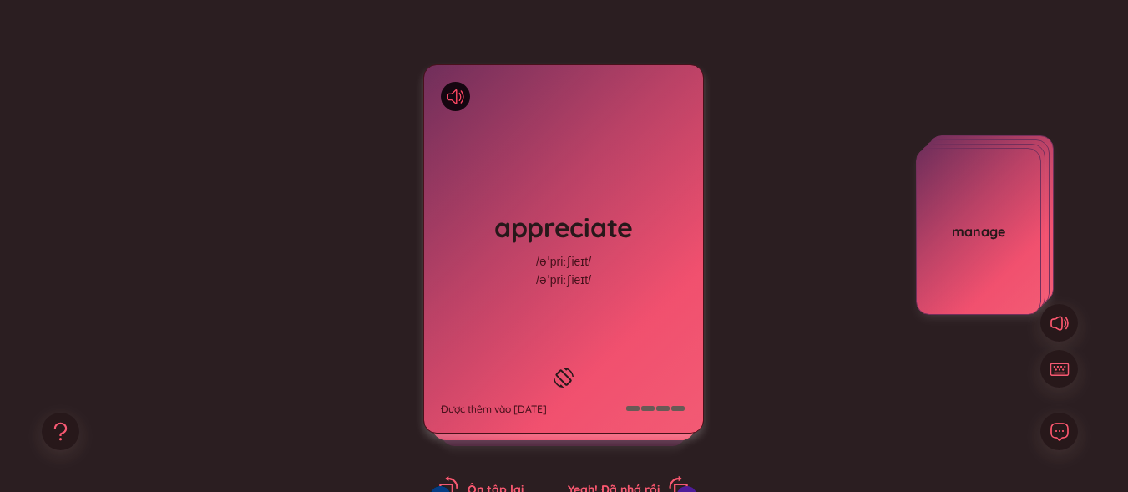
click at [455, 94] on icon at bounding box center [456, 96] width 18 height 15
click at [607, 220] on h1 "appreciate" at bounding box center [563, 227] width 245 height 37
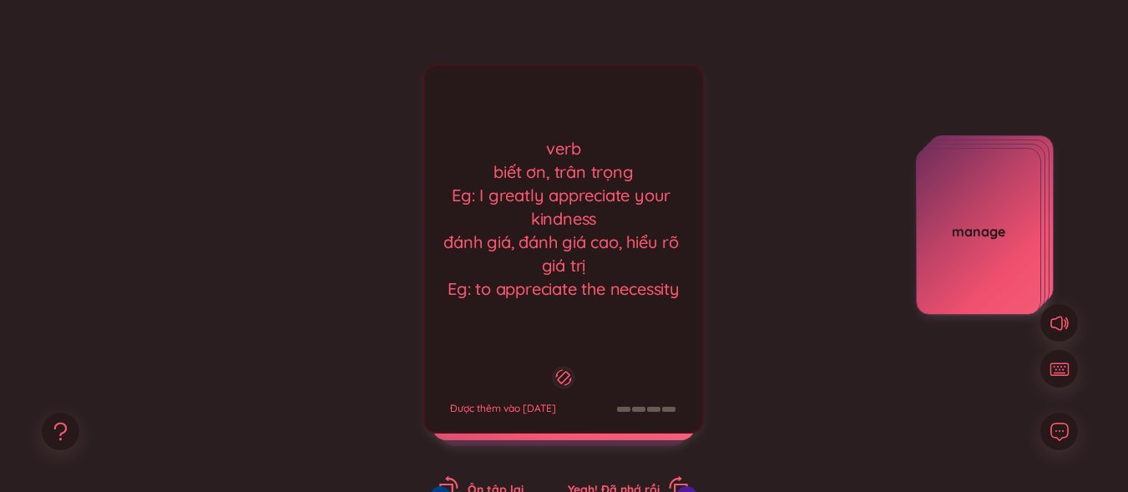
click at [637, 285] on div "verb biết ơn, trân trọng Eg: I greatly appreciate your kindness đánh giá, đánh …" at bounding box center [563, 219] width 260 height 164
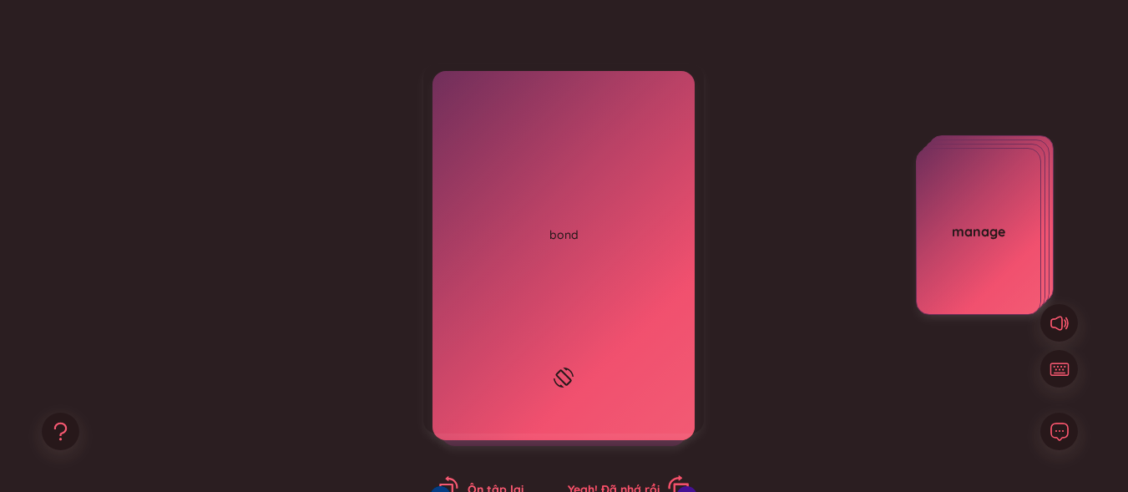
click at [619, 484] on span "Yeah! Đã nhớ rồi" at bounding box center [614, 489] width 92 height 15
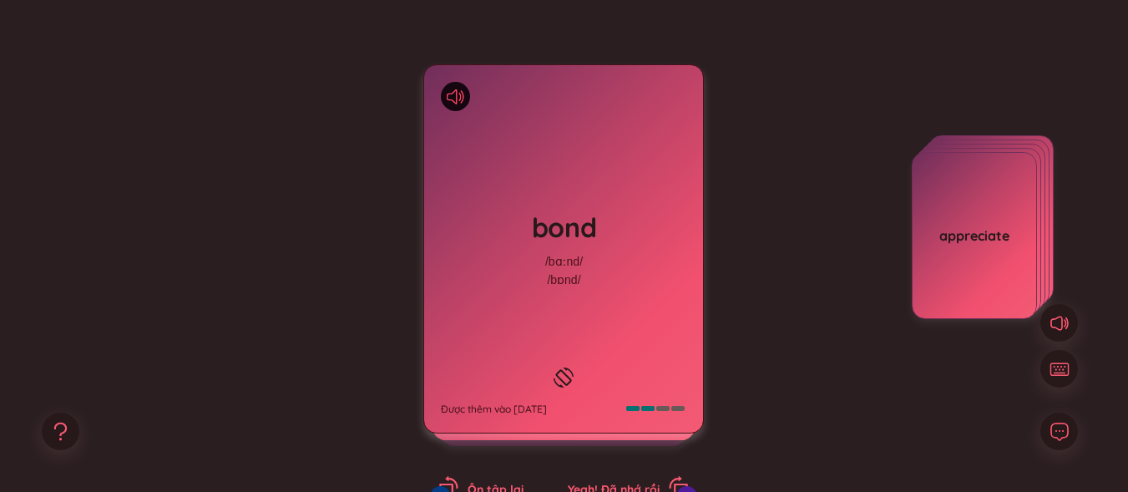
click at [457, 91] on icon at bounding box center [452, 96] width 10 height 15
click at [605, 209] on h1 "bond" at bounding box center [563, 227] width 245 height 37
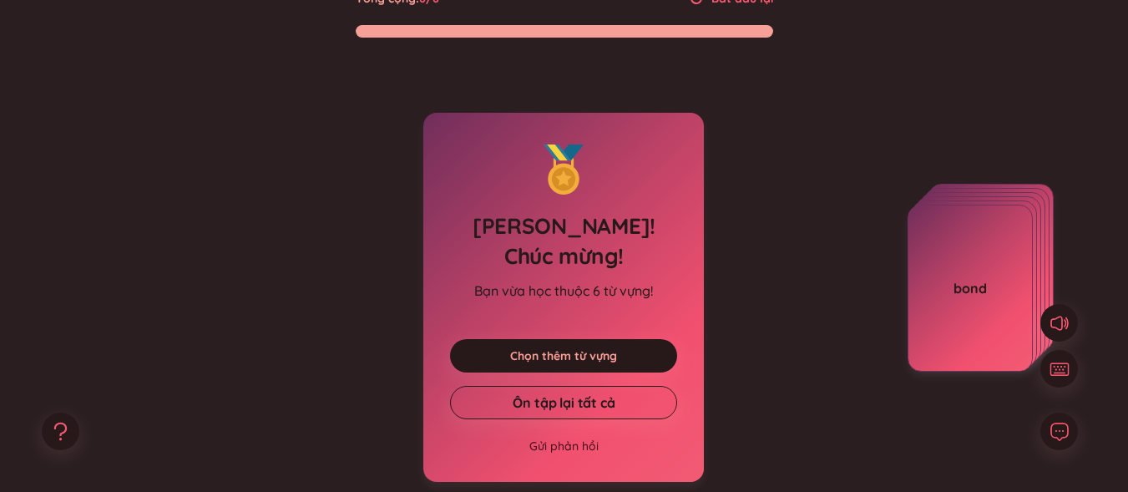
scroll to position [0, 0]
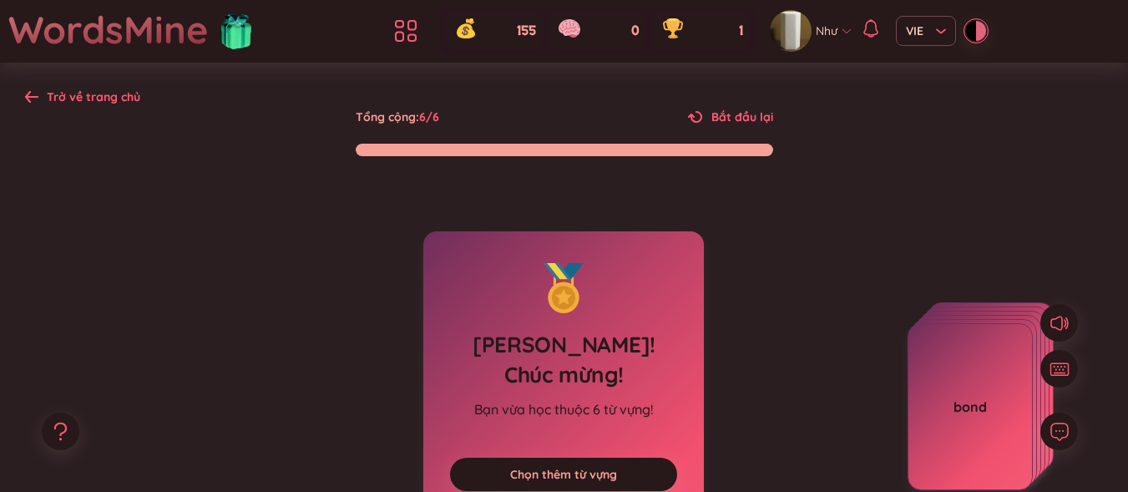
click at [36, 99] on icon at bounding box center [31, 96] width 13 height 13
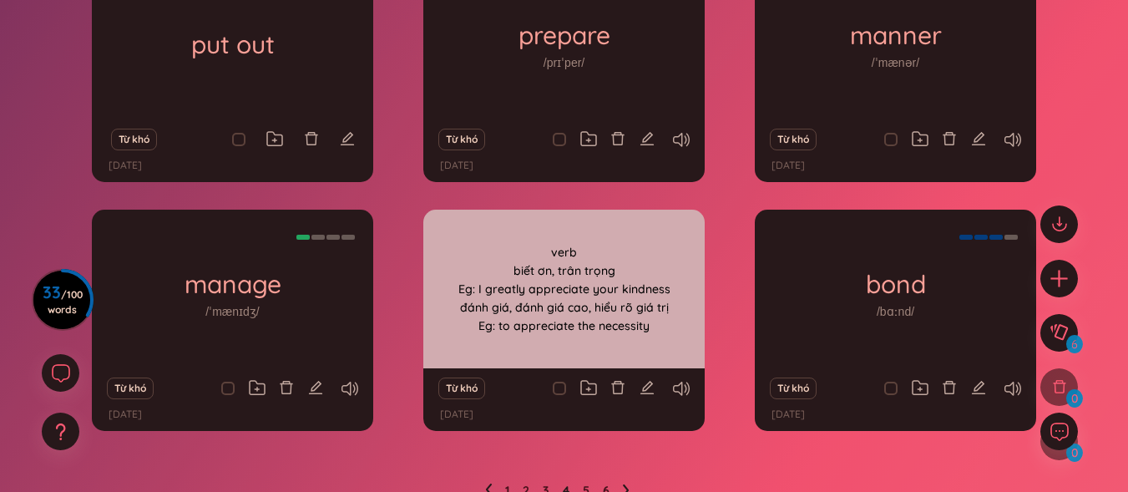
scroll to position [302, 0]
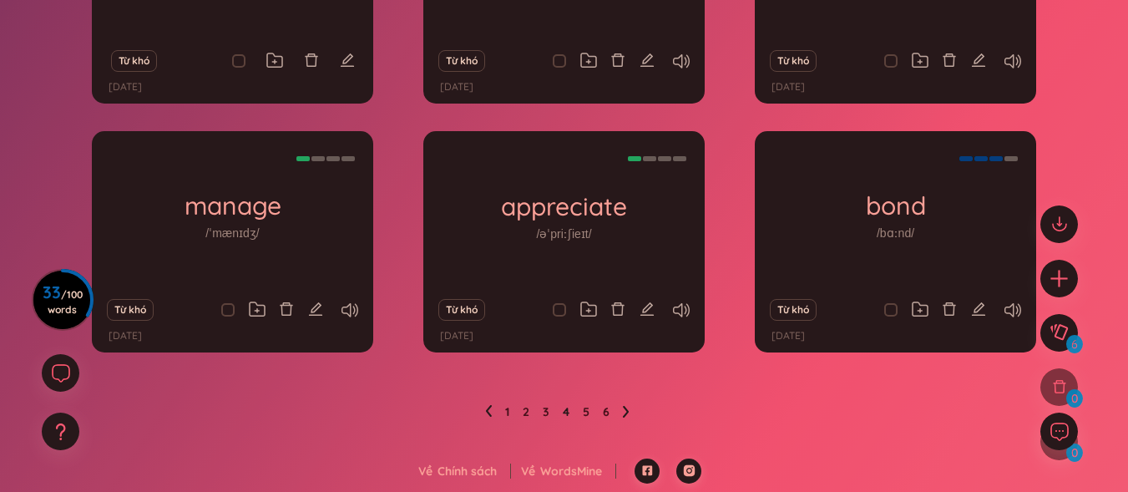
click at [485, 405] on icon at bounding box center [488, 411] width 7 height 13
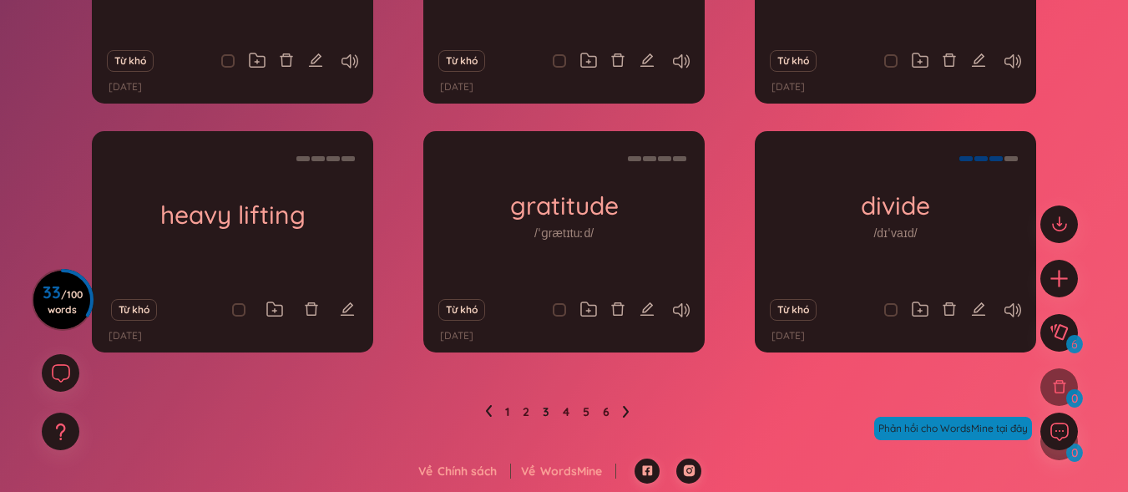
click at [491, 414] on icon at bounding box center [488, 411] width 7 height 13
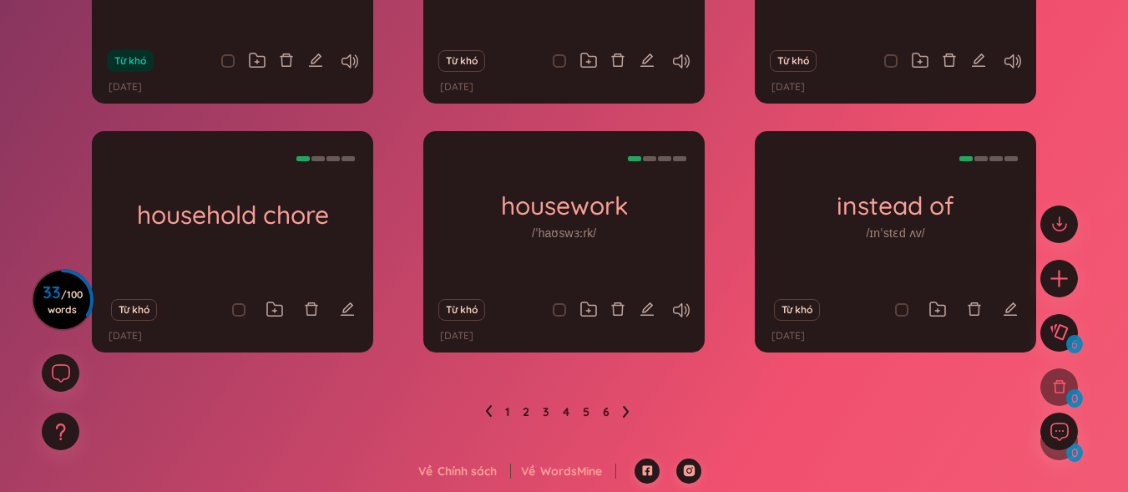
click at [485, 417] on icon at bounding box center [488, 411] width 7 height 13
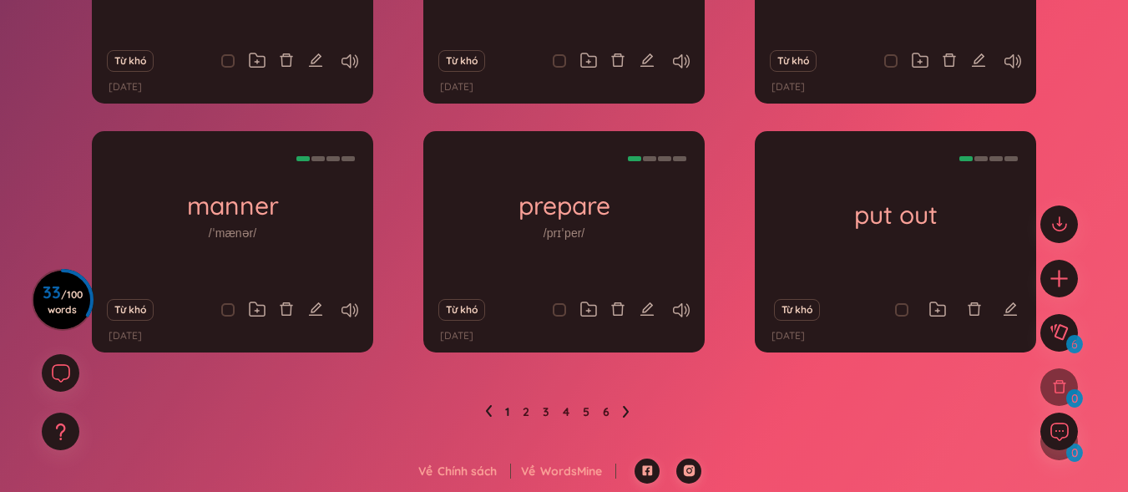
click at [486, 413] on icon at bounding box center [488, 411] width 7 height 13
click at [490, 414] on icon at bounding box center [488, 411] width 7 height 13
click at [619, 413] on ul "1 2 3 4 5 6" at bounding box center [564, 411] width 158 height 27
click at [527, 414] on link "2" at bounding box center [526, 411] width 7 height 25
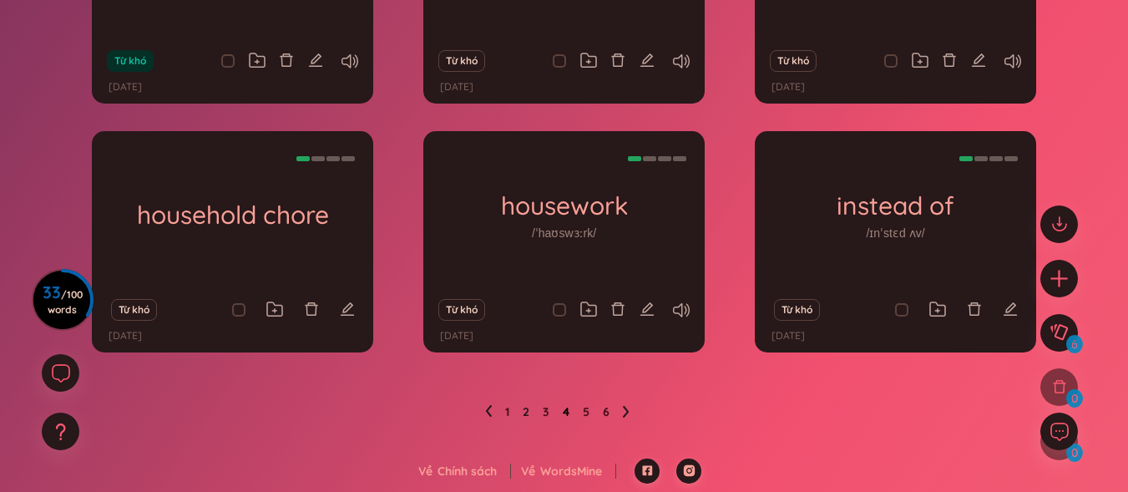
click at [568, 407] on link "4" at bounding box center [566, 411] width 7 height 25
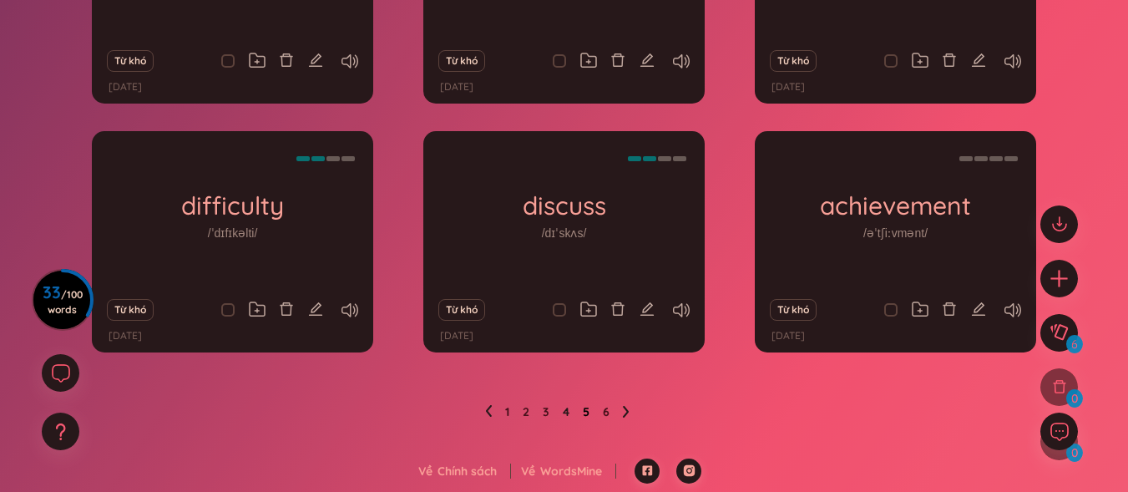
click at [583, 410] on link "5" at bounding box center [586, 411] width 7 height 25
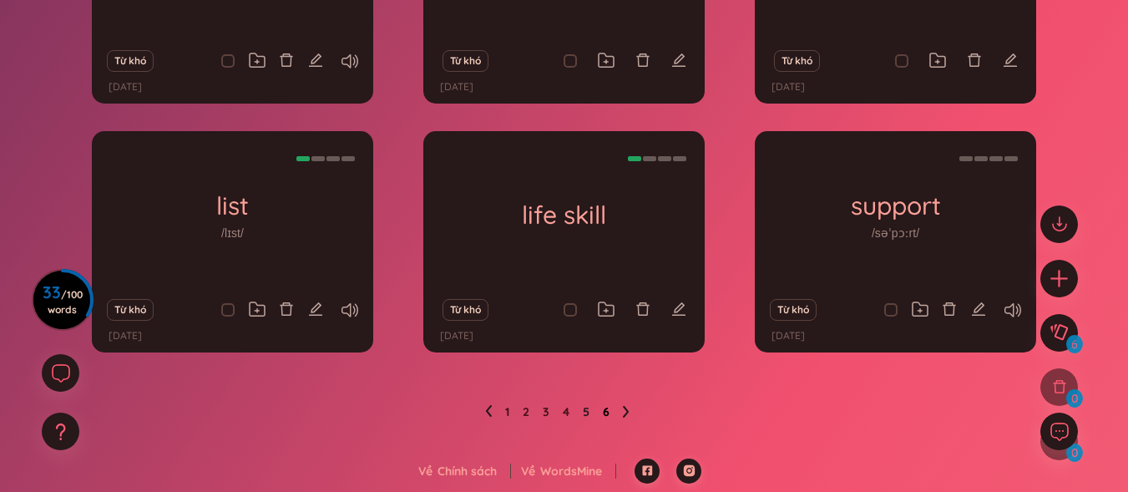
click at [607, 416] on link "6" at bounding box center [606, 411] width 7 height 25
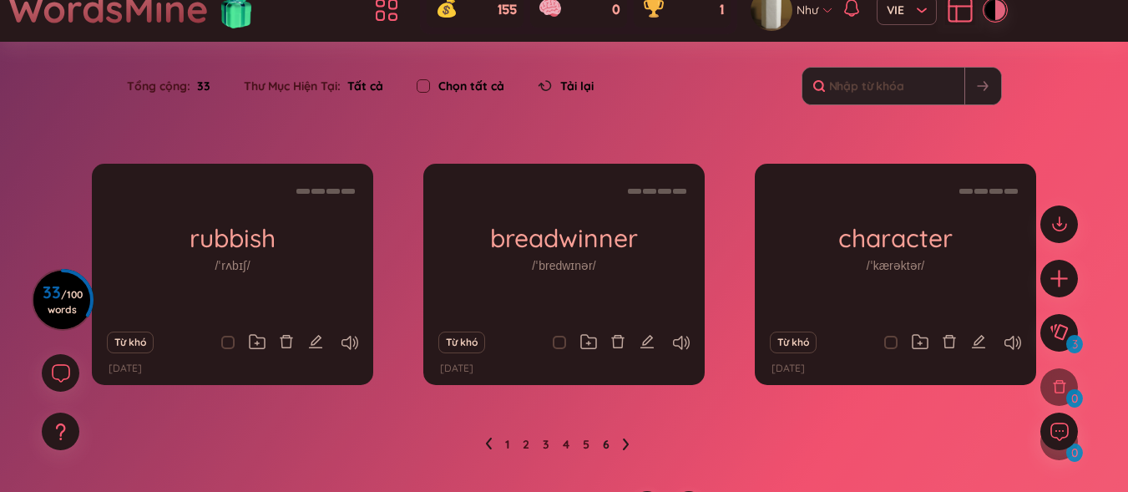
scroll to position [53, 0]
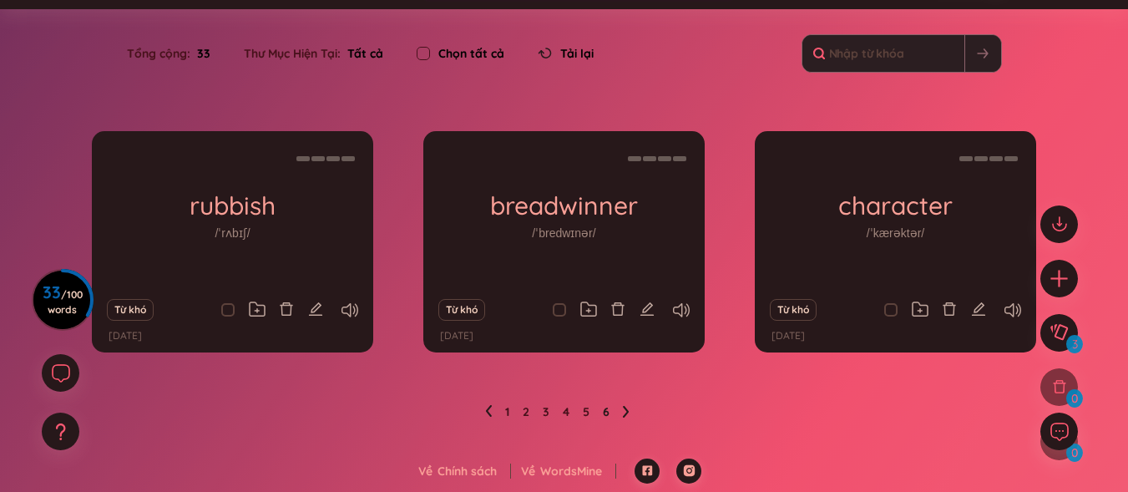
click at [580, 405] on ul "1 2 3 4 5 6" at bounding box center [564, 411] width 158 height 27
click at [580, 410] on ul "1 2 3 4 5 6" at bounding box center [564, 411] width 158 height 27
click at [583, 412] on link "5" at bounding box center [586, 411] width 7 height 25
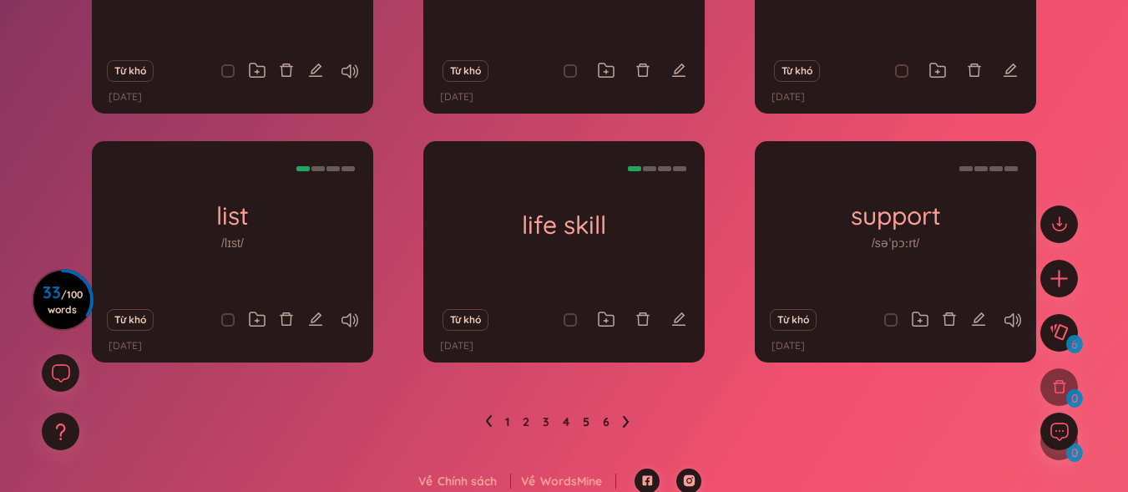
scroll to position [302, 0]
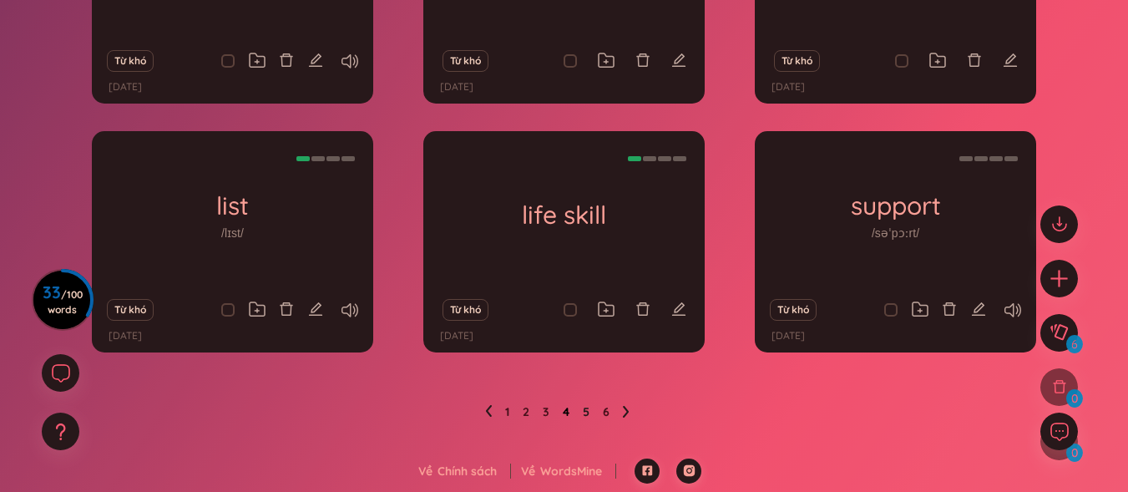
click at [563, 417] on link "4" at bounding box center [566, 411] width 7 height 25
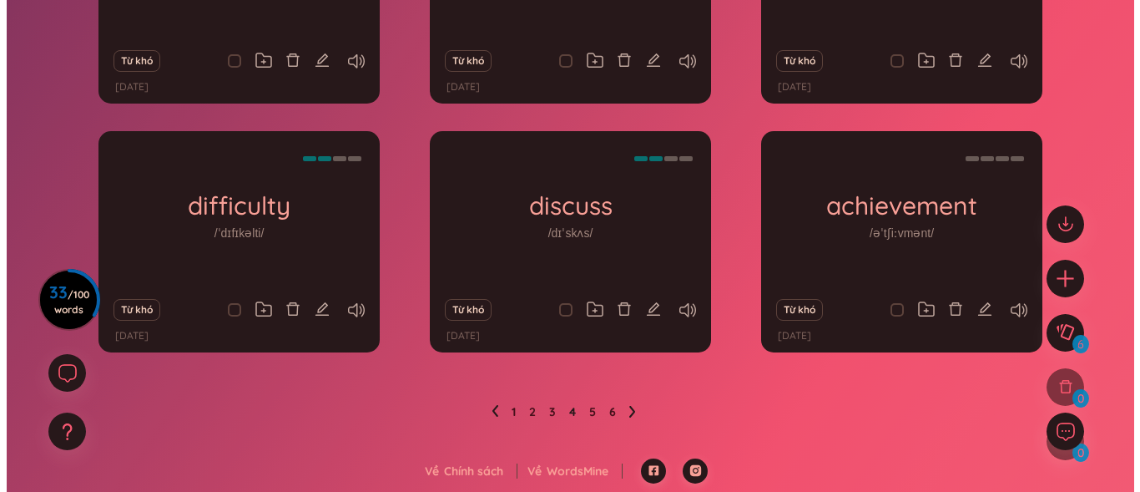
scroll to position [0, 0]
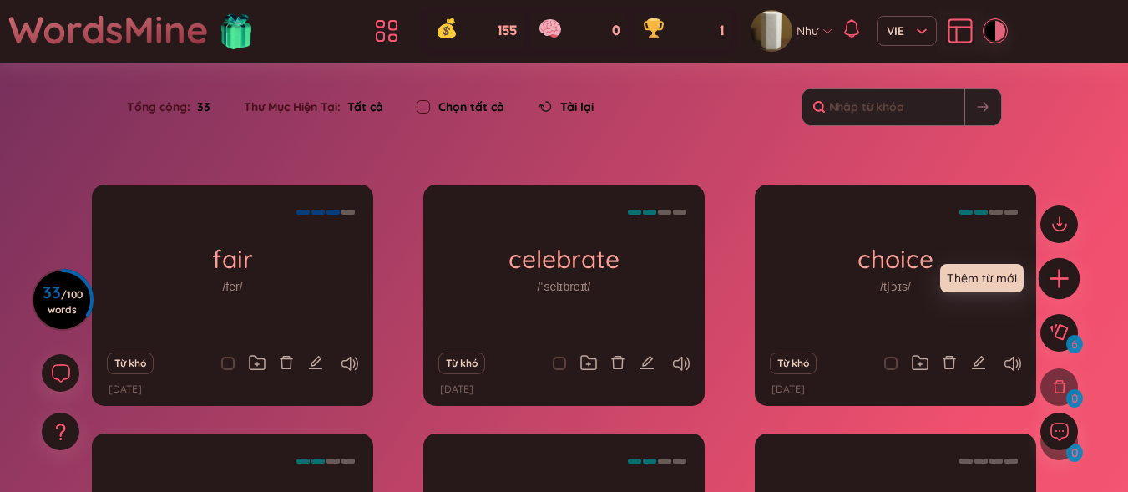
click at [1068, 280] on icon "plus" at bounding box center [1059, 277] width 23 height 23
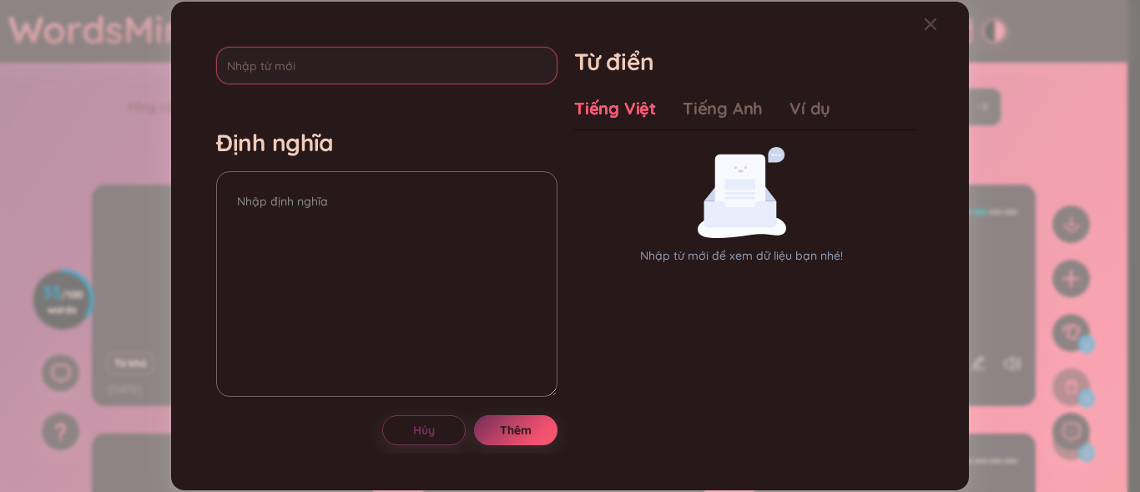
click at [427, 58] on input "text" at bounding box center [386, 66] width 341 height 38
type input "r"
type input "raise"
click at [355, 215] on textarea at bounding box center [386, 283] width 341 height 225
